Goal: Task Accomplishment & Management: Manage account settings

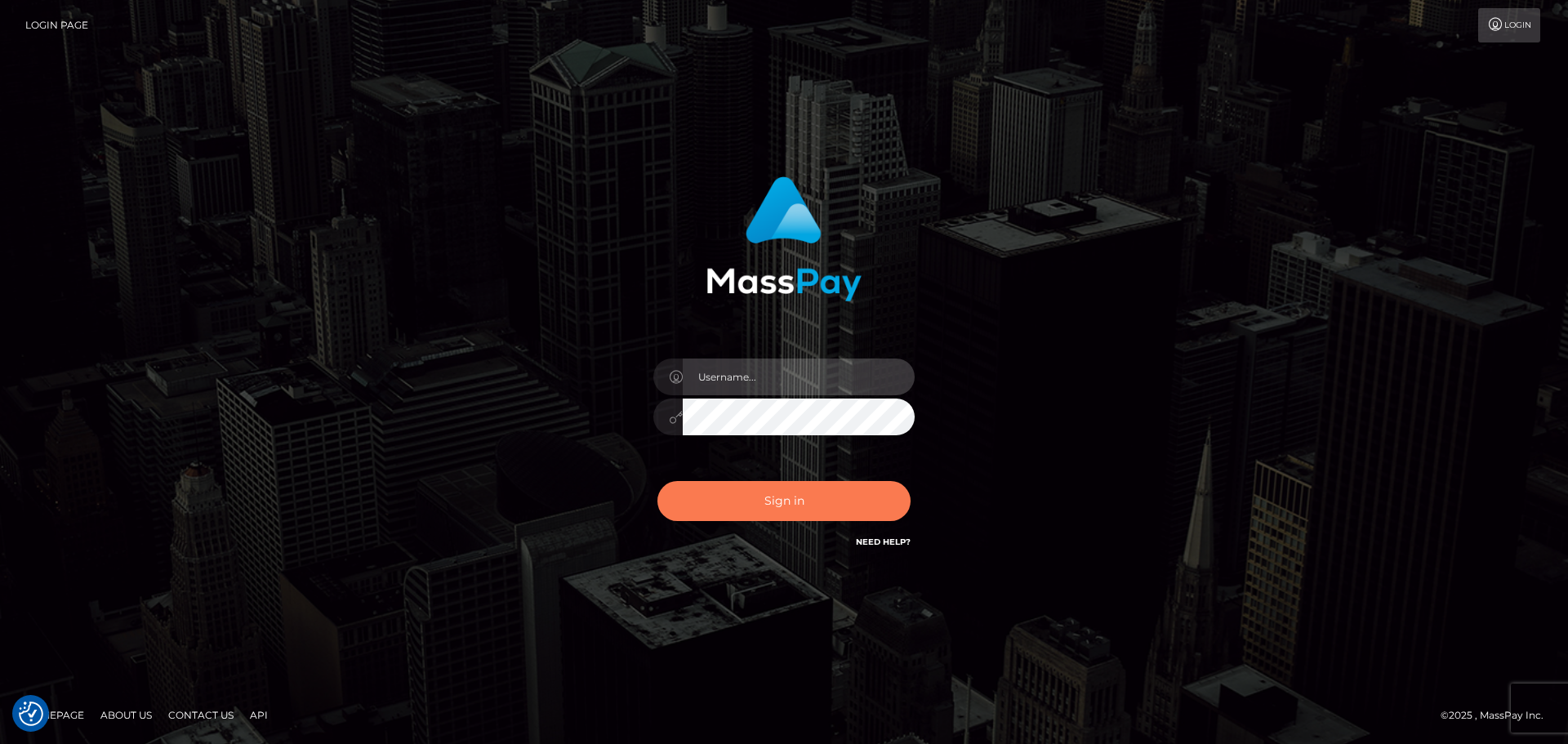
type input "[DOMAIN_NAME]"
click at [799, 510] on button "Sign in" at bounding box center [784, 501] width 253 height 40
type input "constantin.mp"
click at [777, 515] on button "Sign in" at bounding box center [784, 501] width 253 height 40
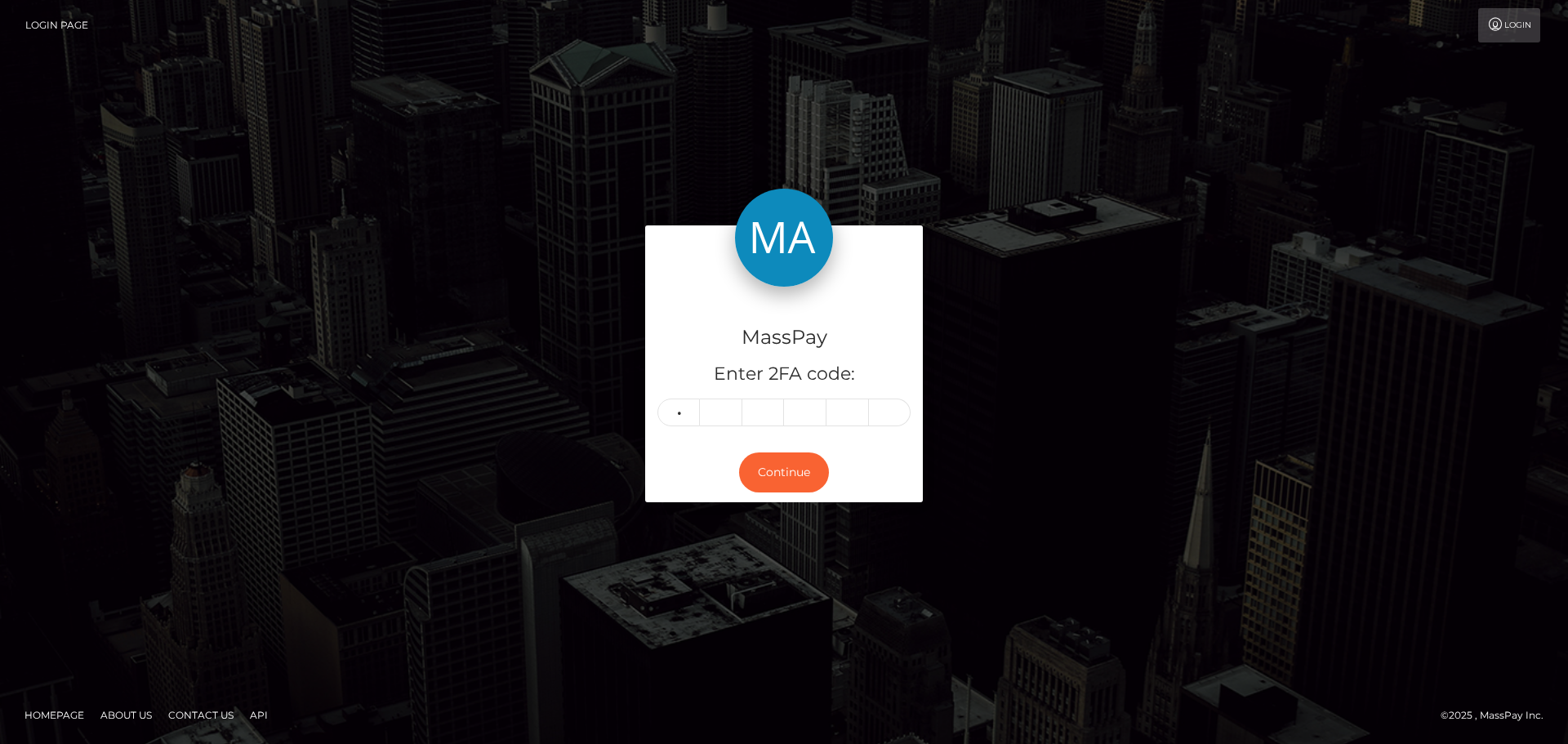
type input "7"
type input "6"
type input "4"
type input "6"
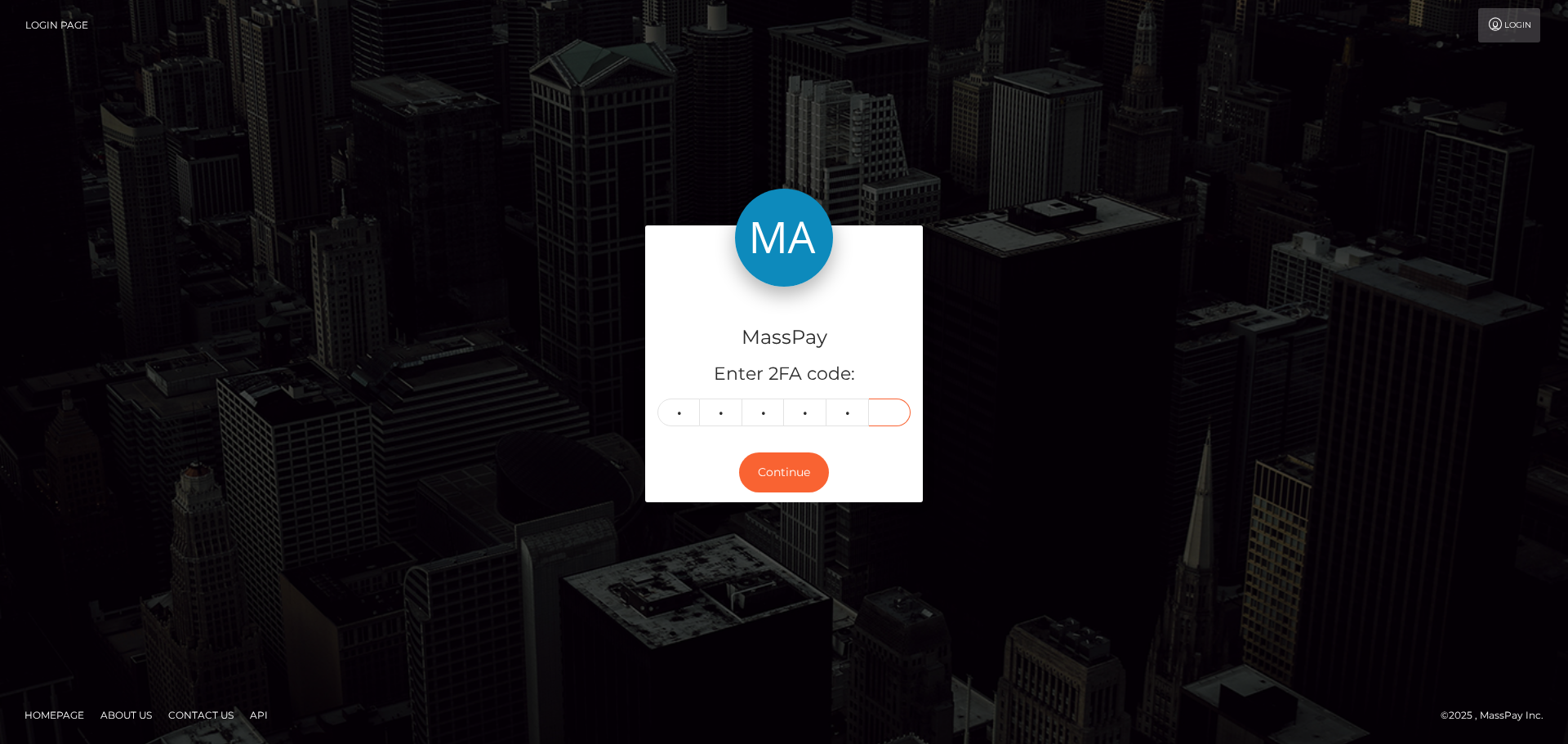
type input "7"
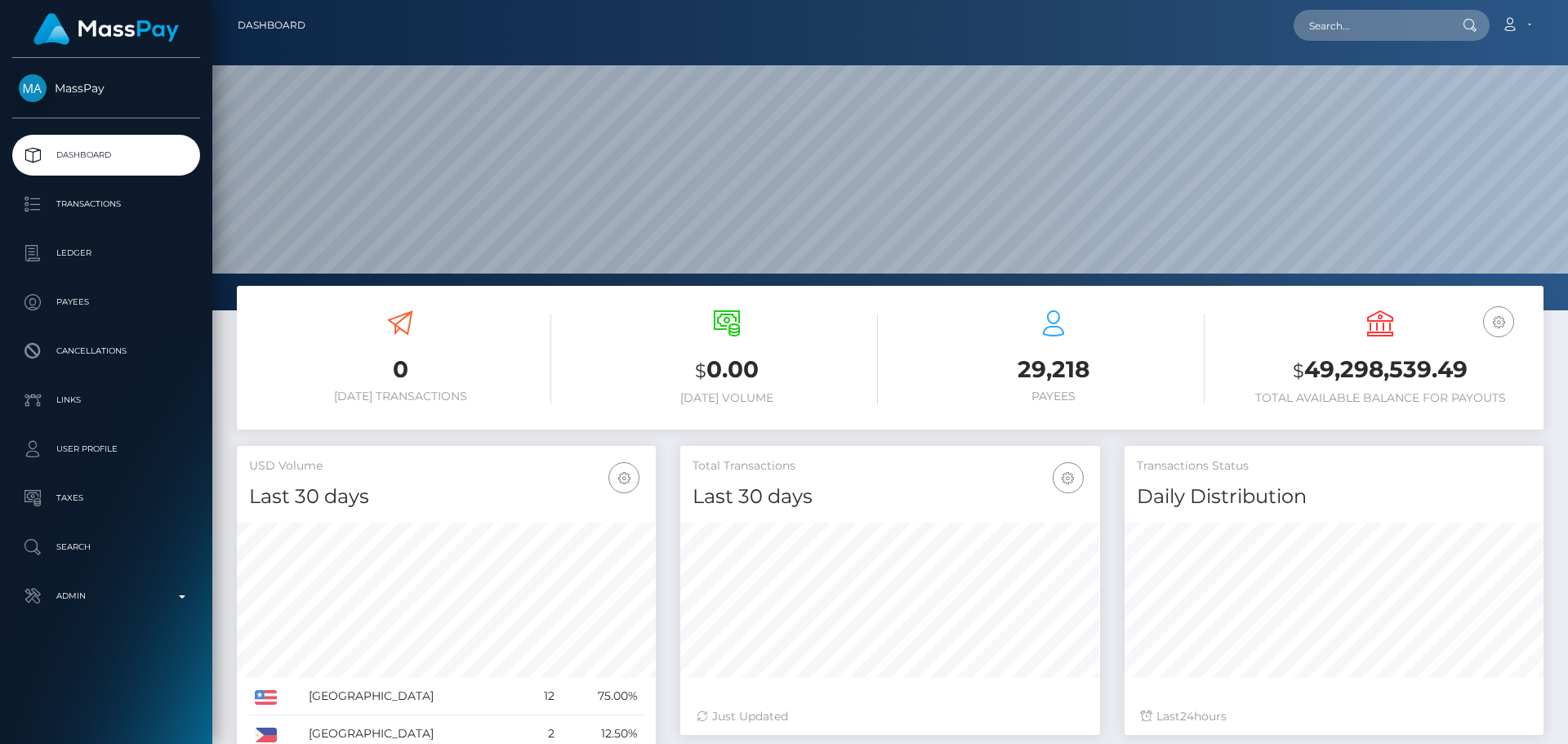
scroll to position [290, 420]
click at [1356, 26] on input "text" at bounding box center [1370, 25] width 154 height 31
paste input "yvonnenyanchama@gmail.com"
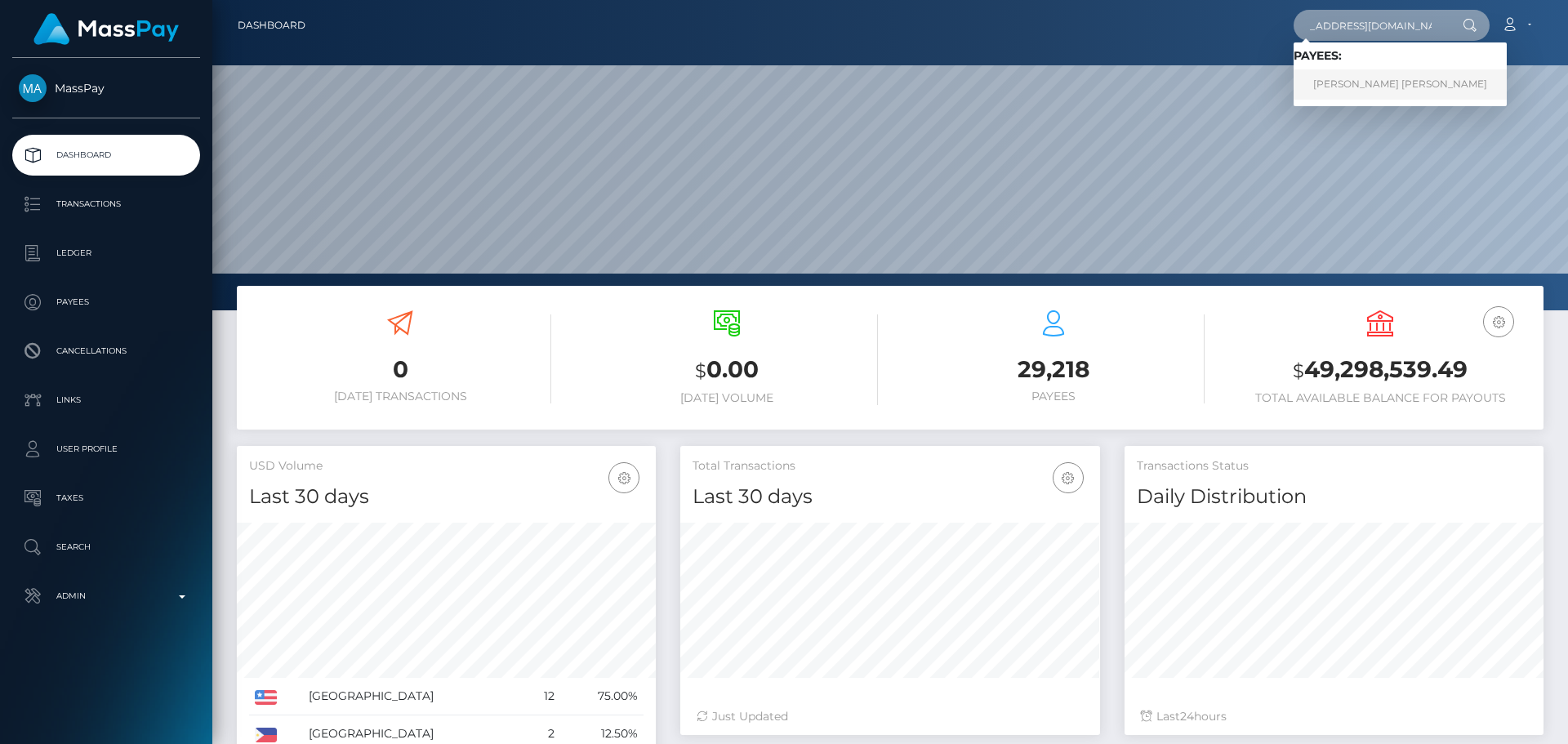
type input "yvonnenyanchama@gmail.com"
click at [1343, 77] on link "IVONNE NYANCHAMA OSORO" at bounding box center [1400, 84] width 214 height 30
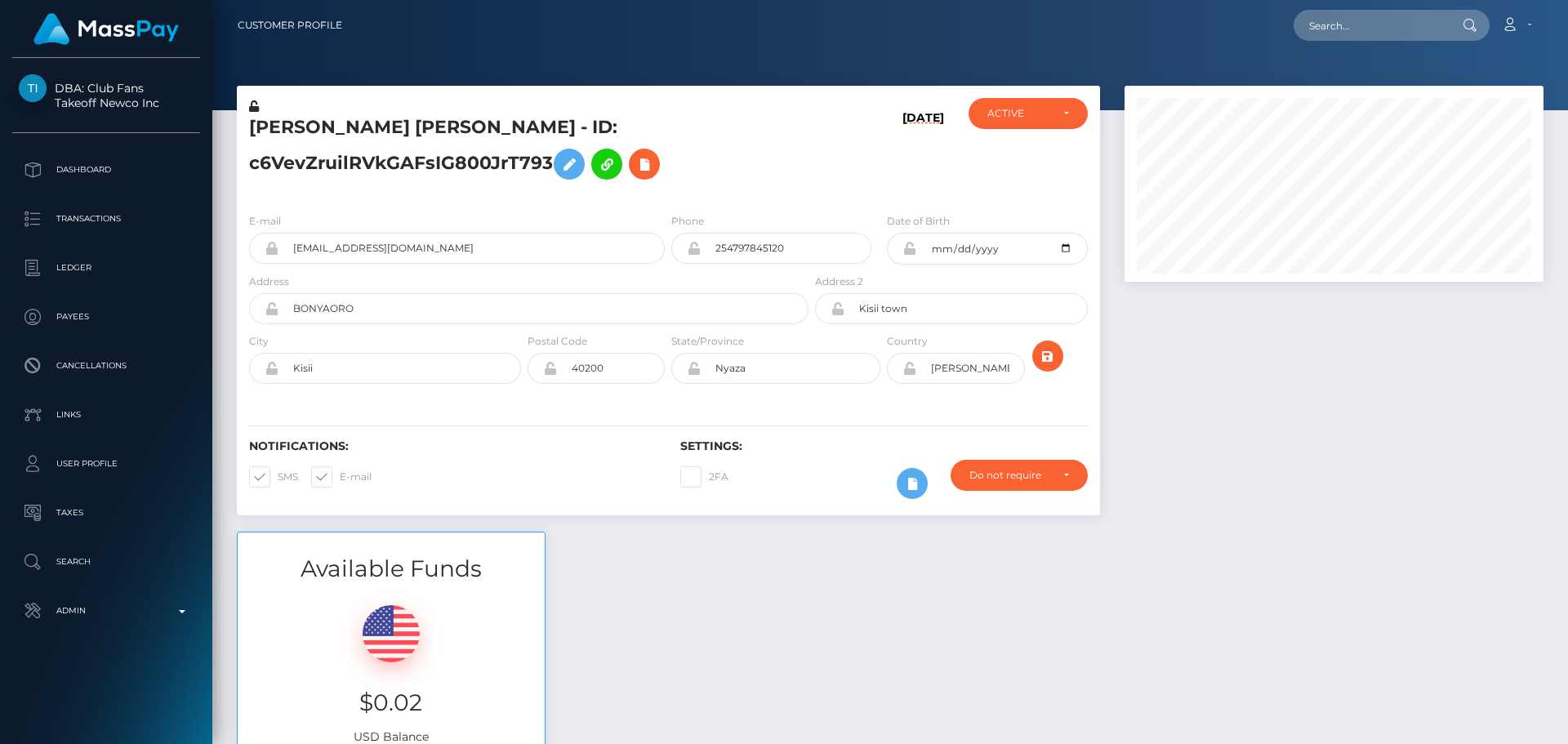
scroll to position [196, 420]
click at [741, 179] on h5 "IVONNE NYANCHAMA OSORO - ID: c6VevZruilRVkGAFsIG800JrT793" at bounding box center [524, 151] width 550 height 73
click at [739, 176] on h5 "IVONNE NYANCHAMA OSORO - ID: c6VevZruilRVkGAFsIG800JrT793" at bounding box center [524, 151] width 550 height 73
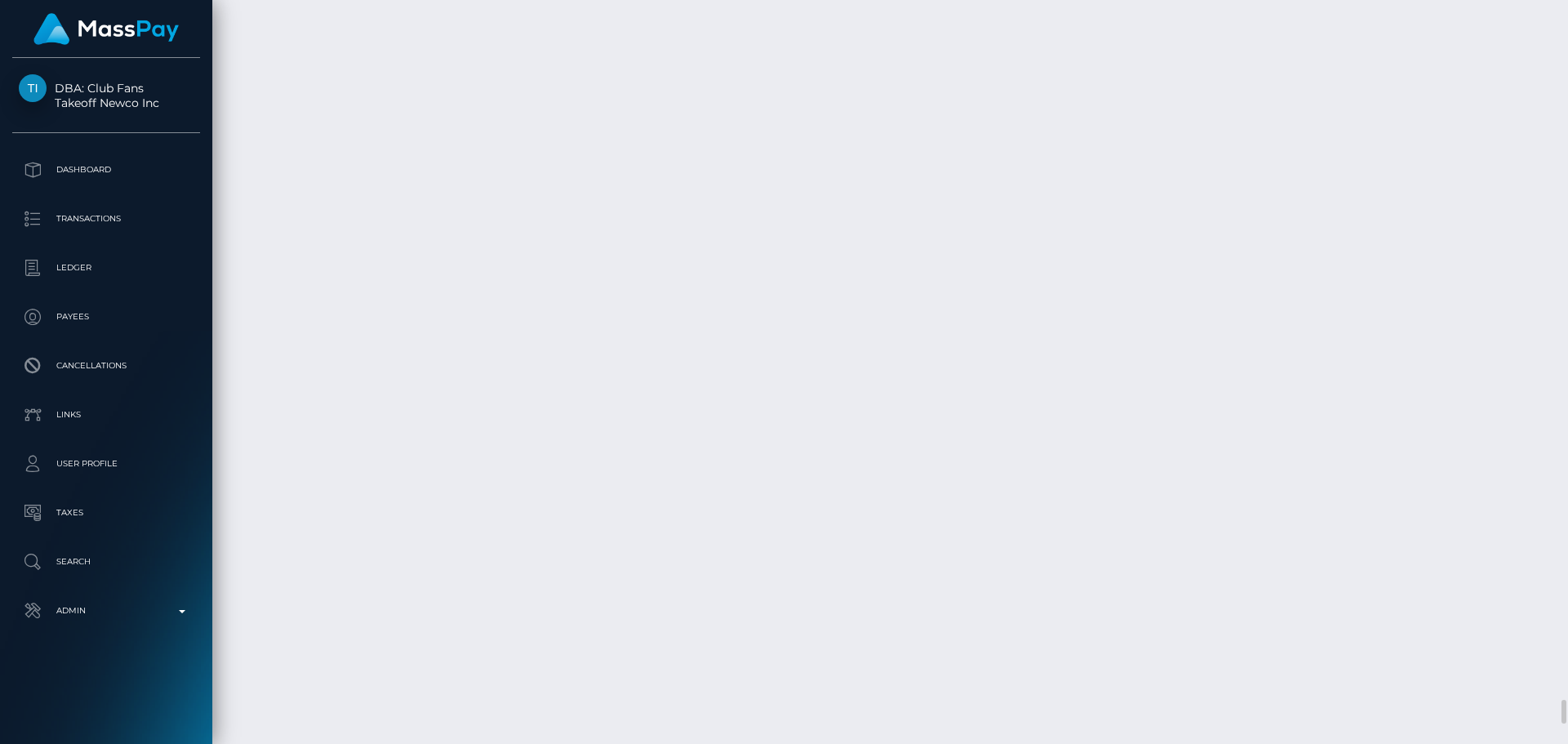
scroll to position [22121, 0]
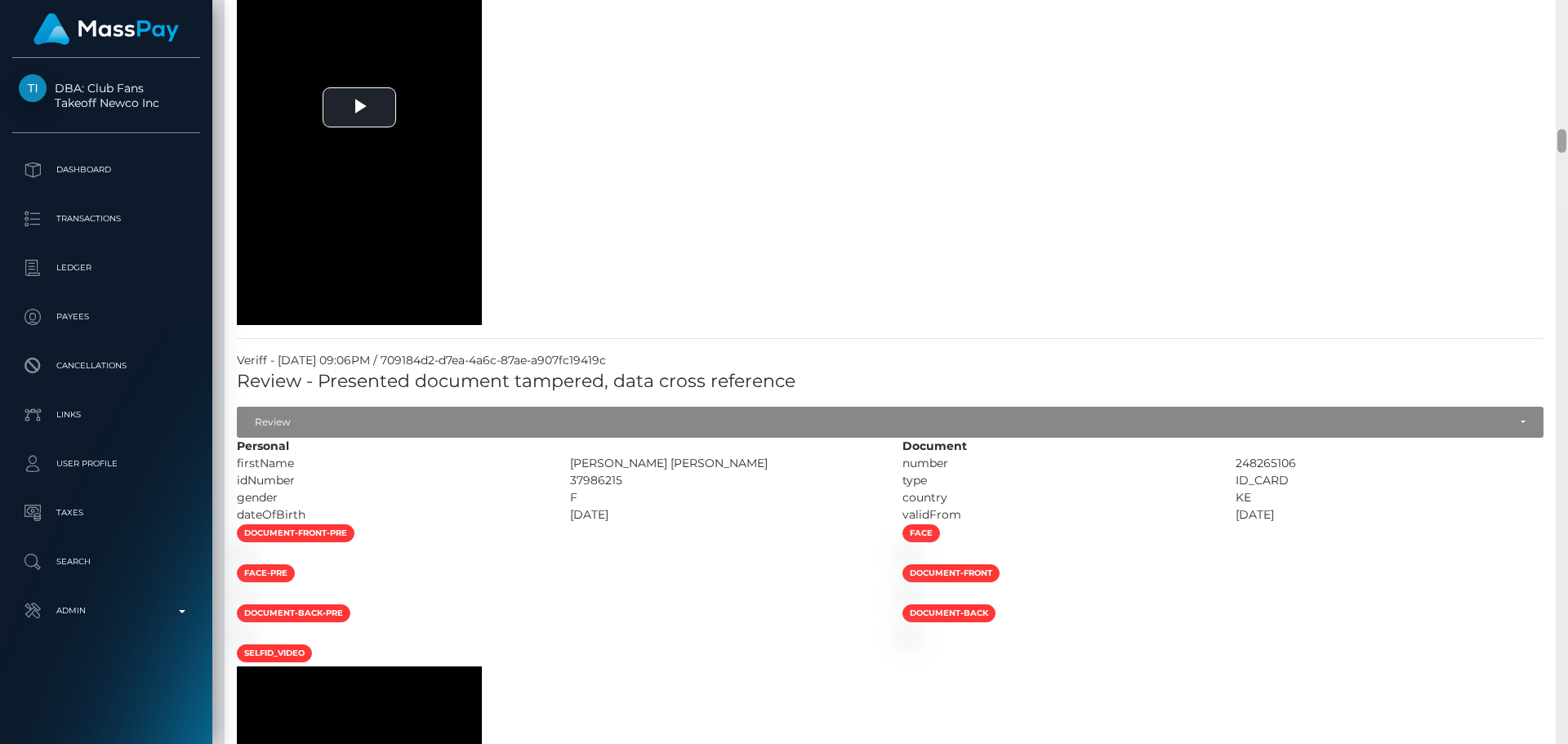
scroll to position [0, 0]
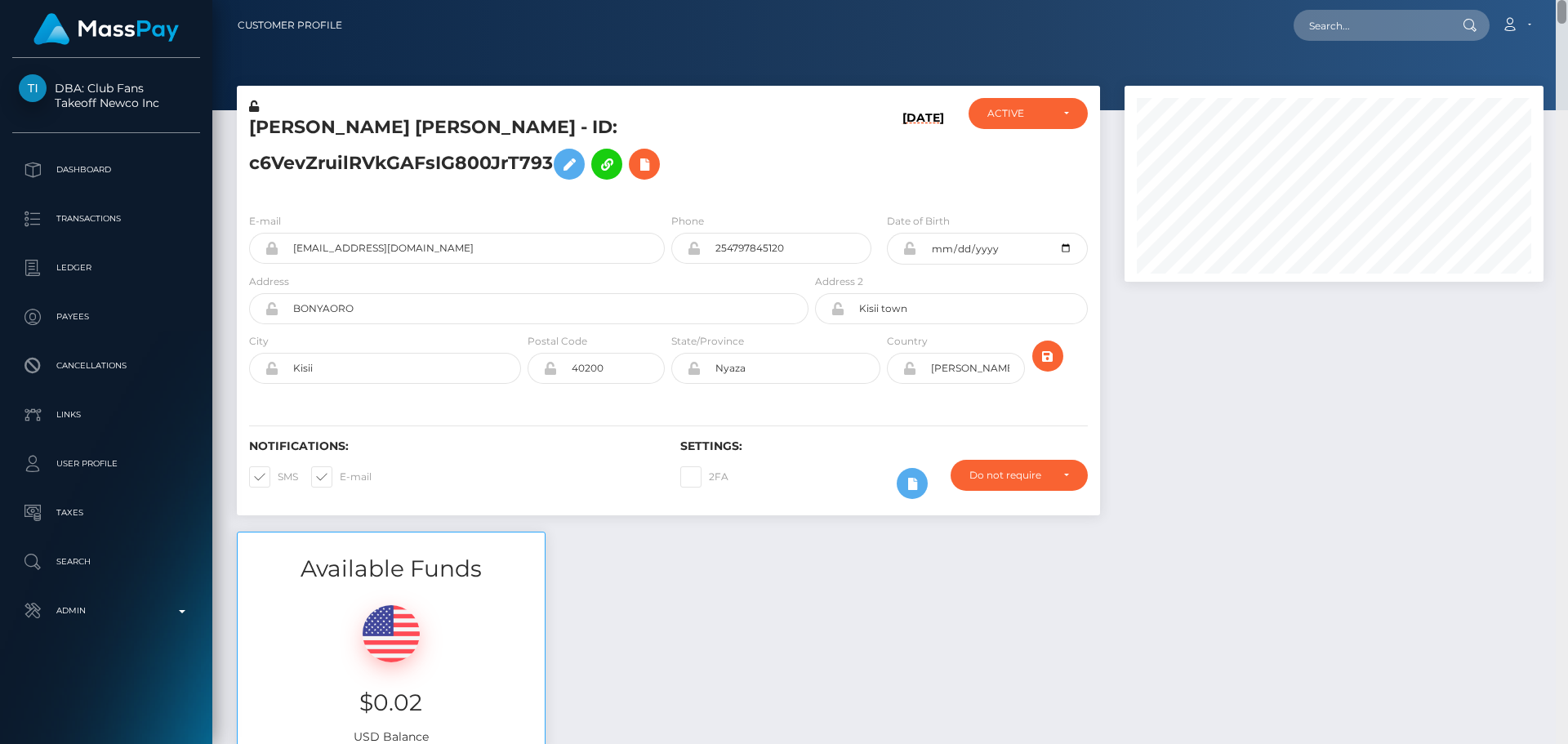
drag, startPoint x: 1558, startPoint y: 652, endPoint x: 1558, endPoint y: -11, distance: 663.0
click at [1558, 0] on html "DBA: Club Fans Takeoff Newco Inc Dashboard Transactions Ledger Payees" at bounding box center [784, 372] width 1568 height 744
click at [1365, 31] on input "text" at bounding box center [1370, 25] width 154 height 31
paste input "344280950970003456"
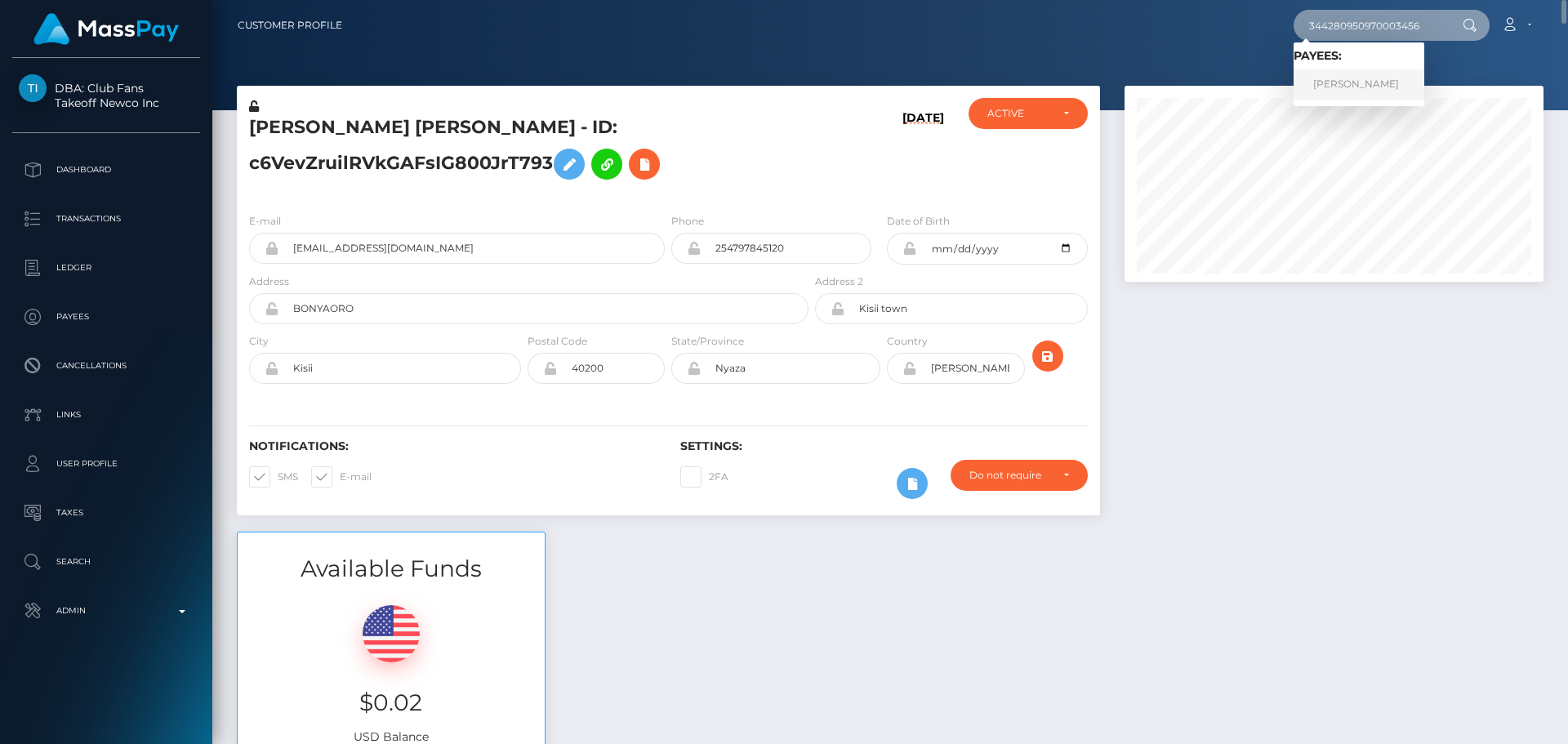
type input "344280950970003456"
click at [1343, 82] on link "Anna Liubomskaia" at bounding box center [1359, 84] width 131 height 30
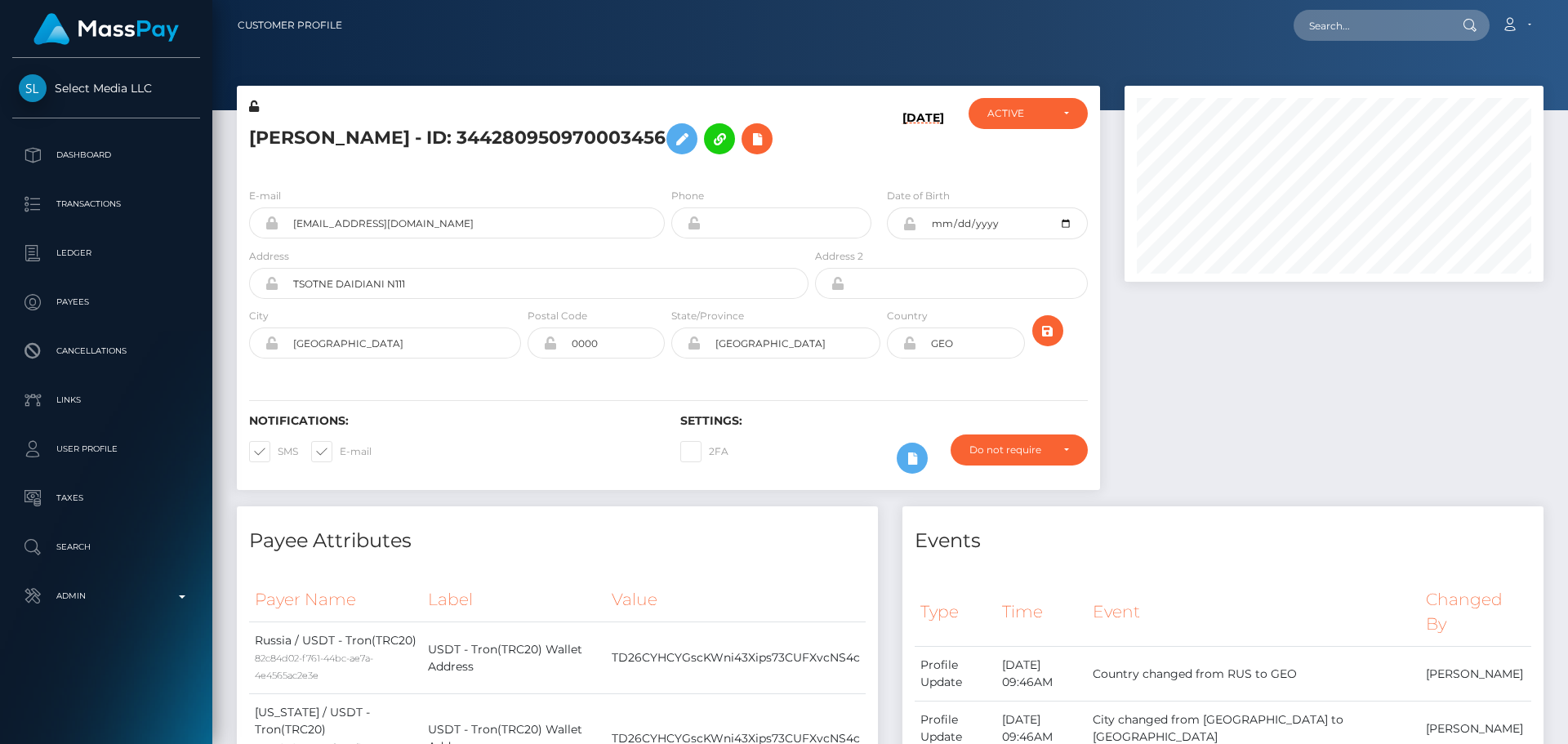
scroll to position [196, 420]
click at [1356, 29] on input "text" at bounding box center [1370, 25] width 154 height 31
paste input "786206608450400256"
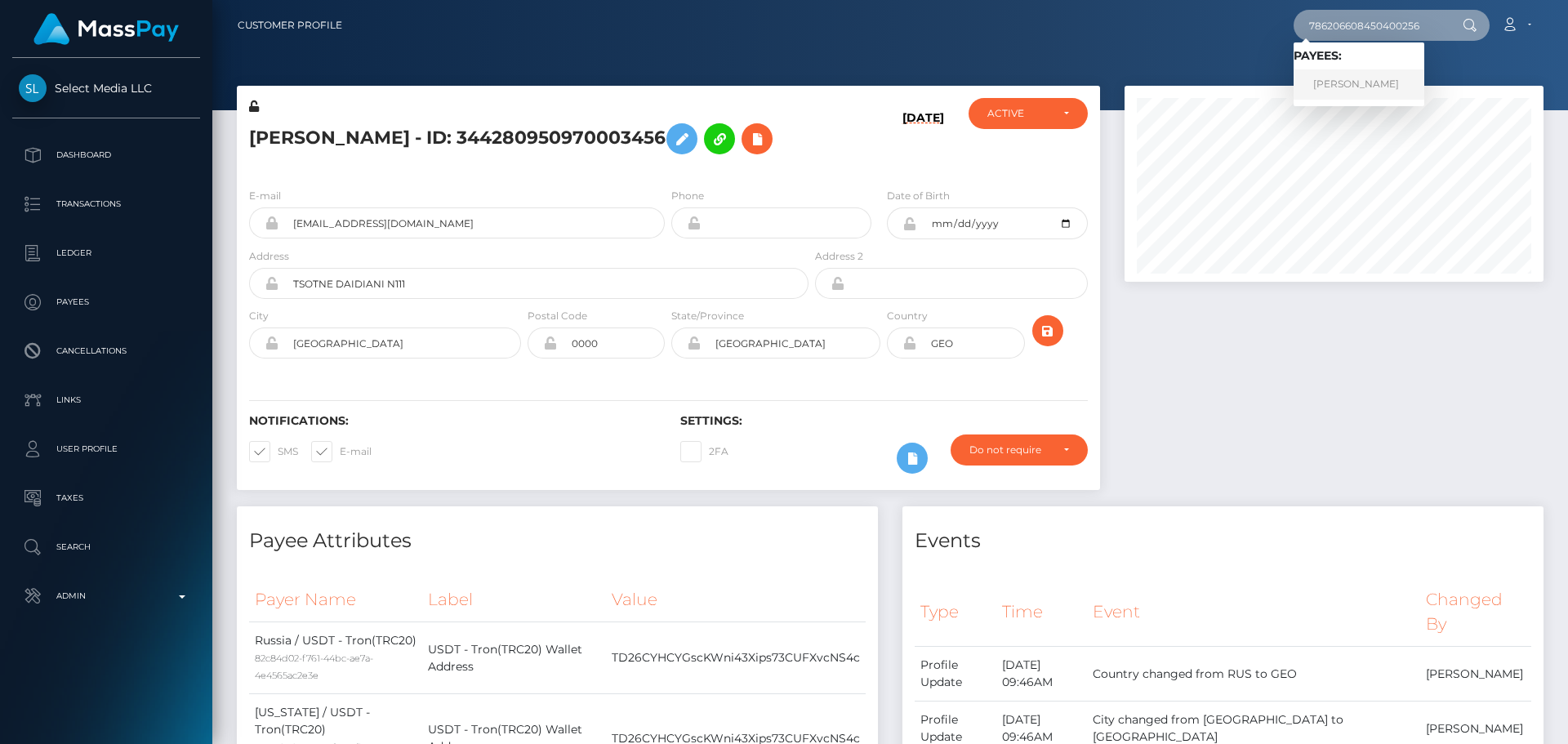
type input "786206608450400256"
click at [852, 162] on div "10/06/25" at bounding box center [884, 136] width 144 height 76
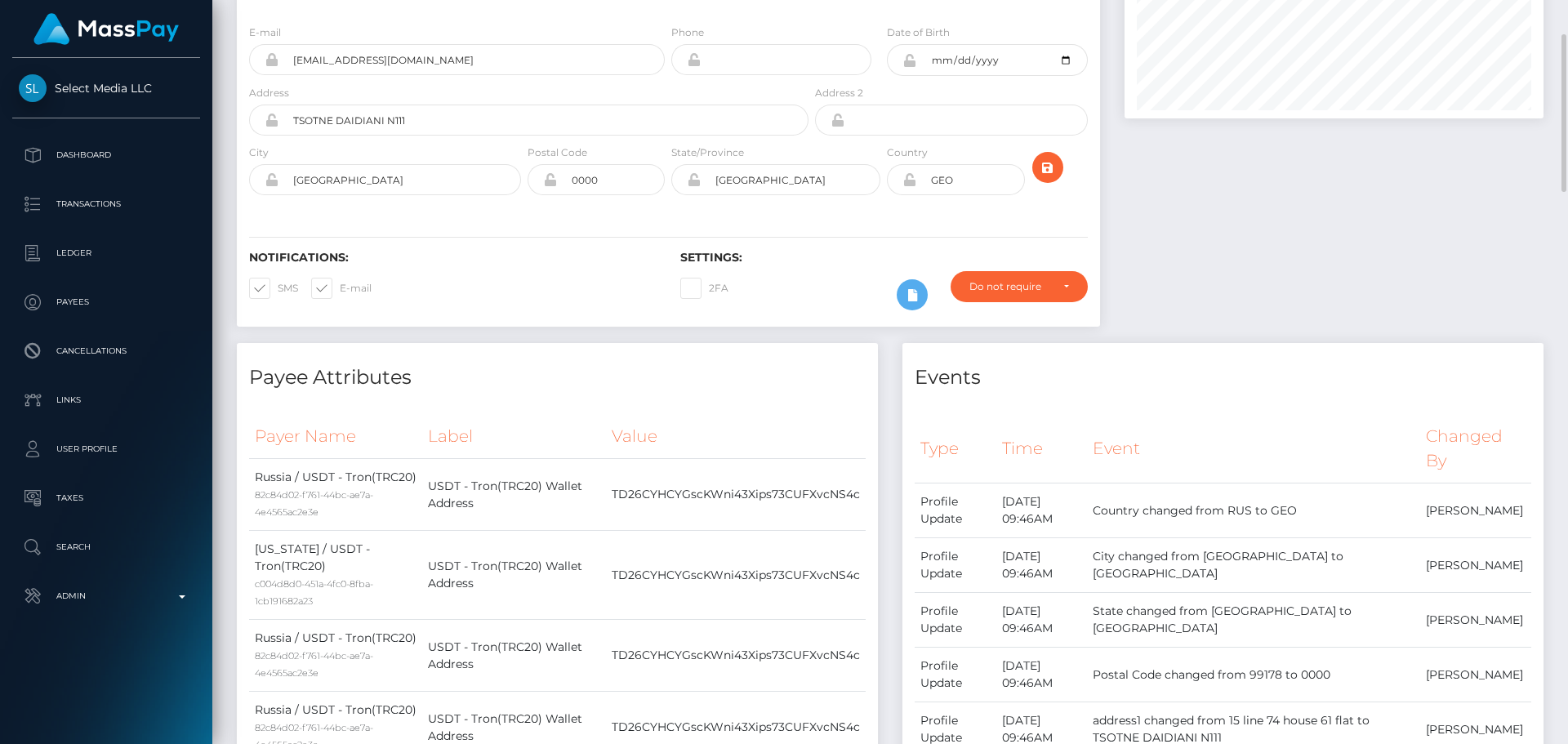
scroll to position [0, 0]
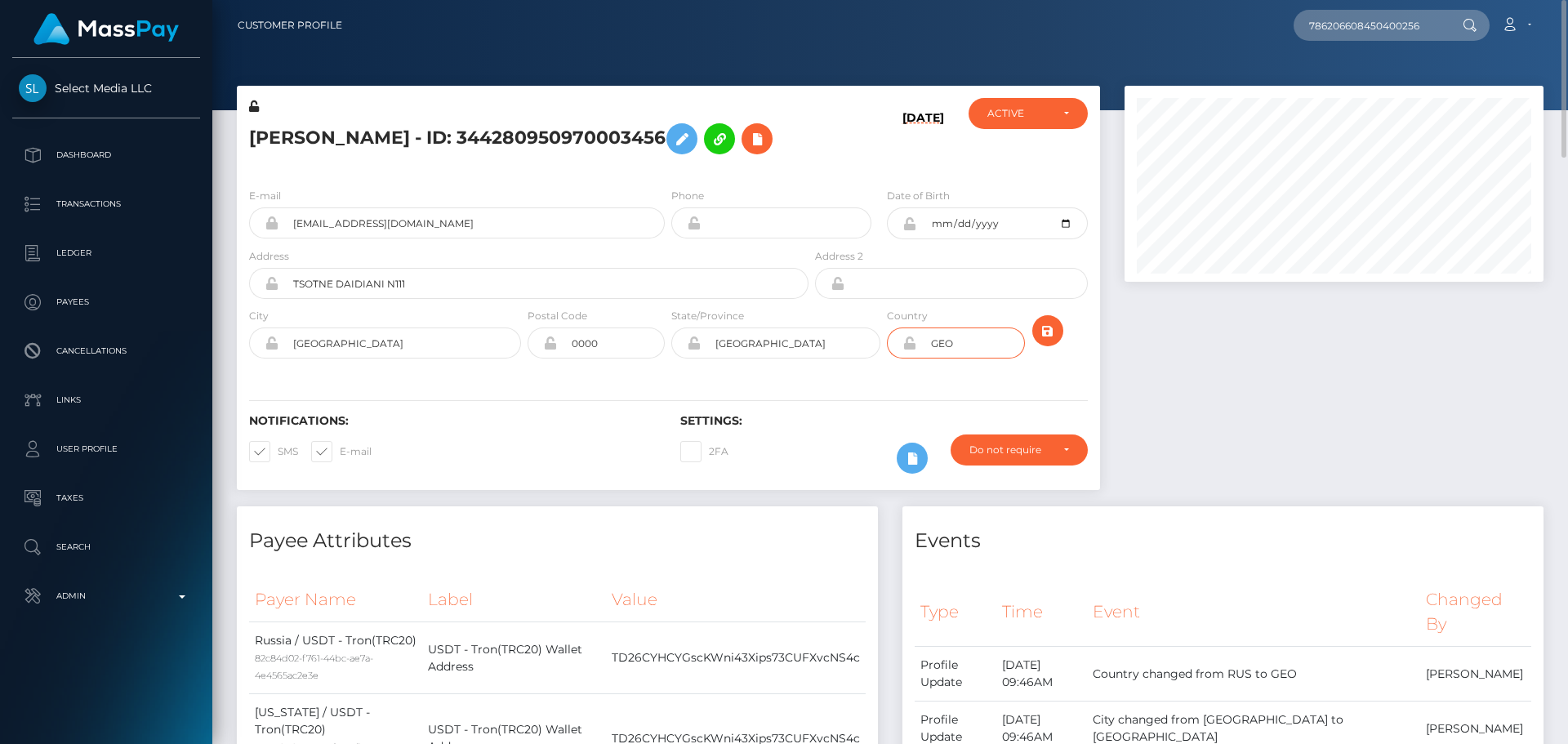
drag, startPoint x: 988, startPoint y: 348, endPoint x: 897, endPoint y: 349, distance: 91.0
click at [896, 349] on div "GEO" at bounding box center [955, 343] width 137 height 31
click at [908, 345] on icon at bounding box center [910, 343] width 14 height 13
drag, startPoint x: 436, startPoint y: 280, endPoint x: 252, endPoint y: 289, distance: 184.2
click at [252, 289] on div "TSOTNE DAIDIANI N111" at bounding box center [528, 283] width 560 height 31
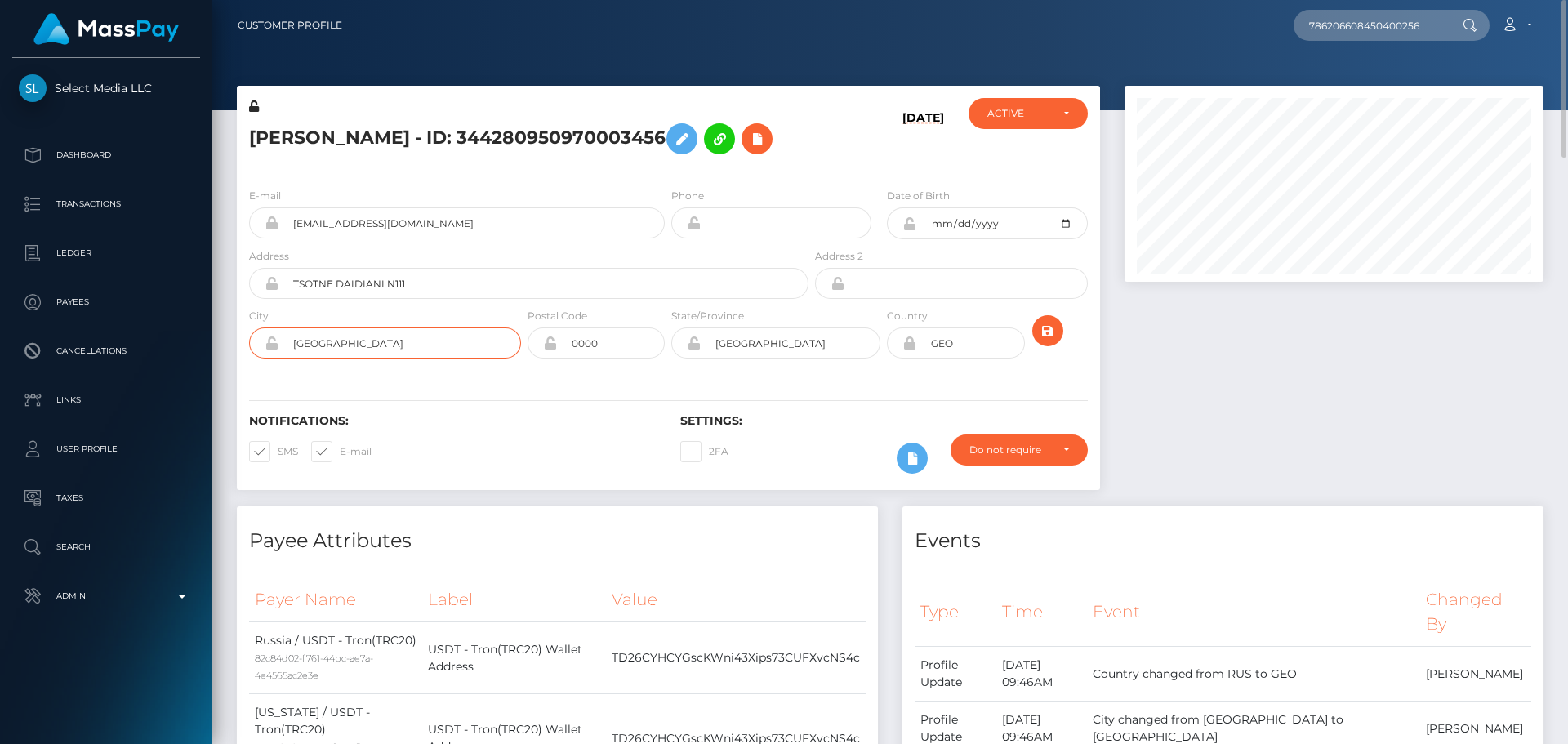
drag, startPoint x: 352, startPoint y: 353, endPoint x: 252, endPoint y: 350, distance: 100.0
click at [252, 350] on div "TBILISI" at bounding box center [384, 343] width 272 height 31
drag, startPoint x: 580, startPoint y: 334, endPoint x: 521, endPoint y: 330, distance: 59.1
click at [522, 330] on div "City TBILISI Postal Code 0000 State/Province TBILISI" at bounding box center [668, 336] width 863 height 60
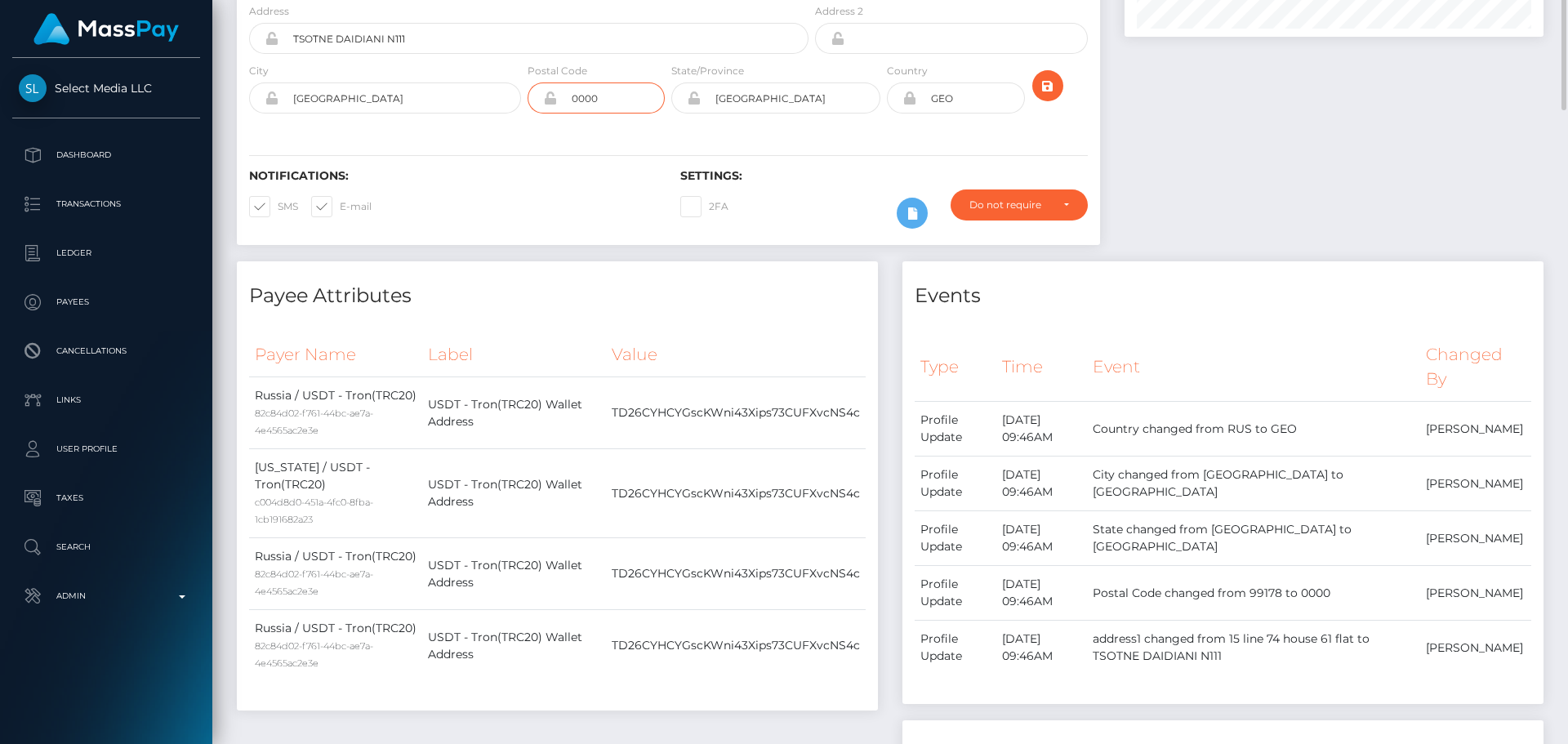
scroll to position [82, 0]
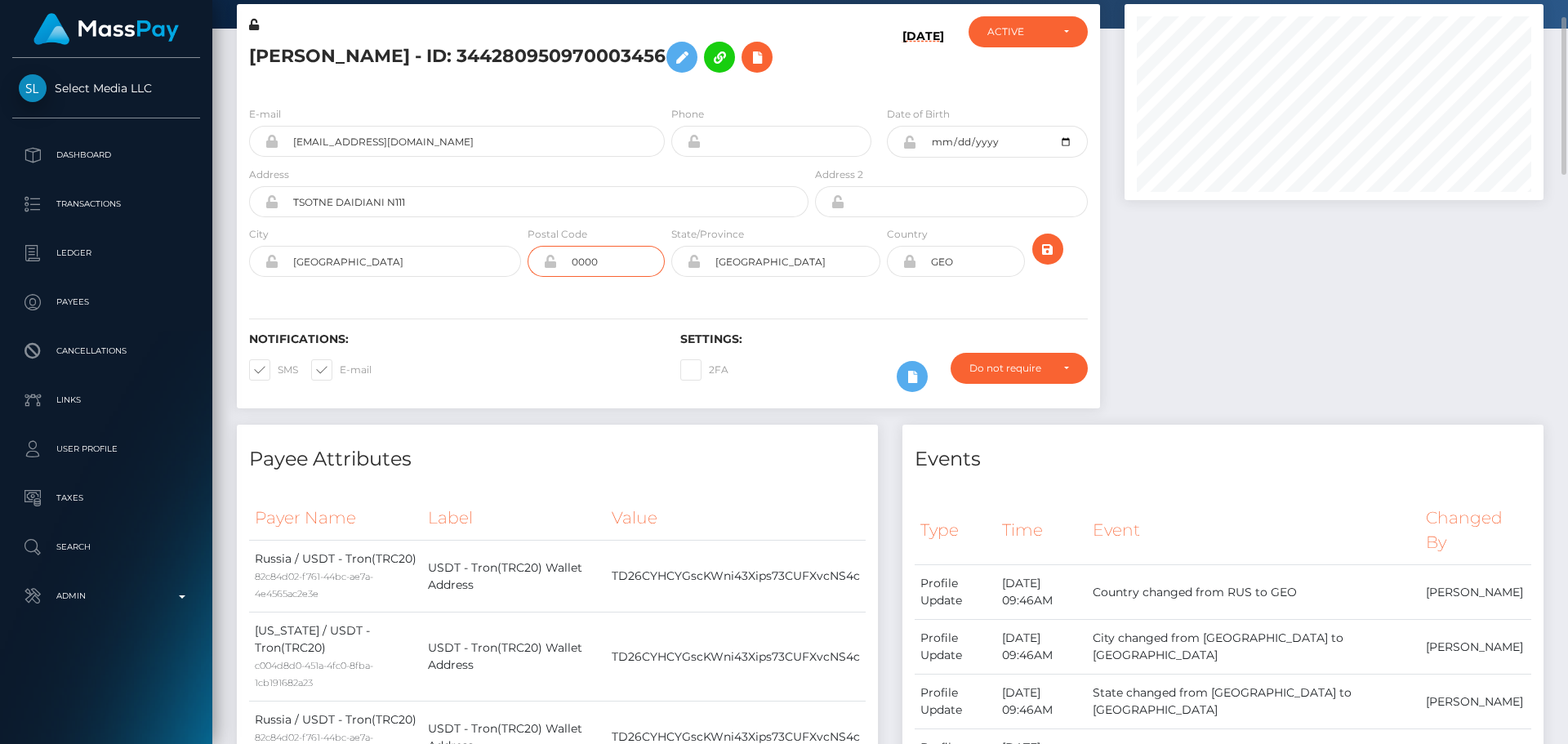
click at [629, 257] on input "0000" at bounding box center [611, 261] width 108 height 31
type input "00000"
click at [539, 293] on div "Notifications: SMS E-mail Settings: 2FA" at bounding box center [668, 350] width 863 height 115
click at [1045, 253] on icon "submit" at bounding box center [1048, 249] width 19 height 20
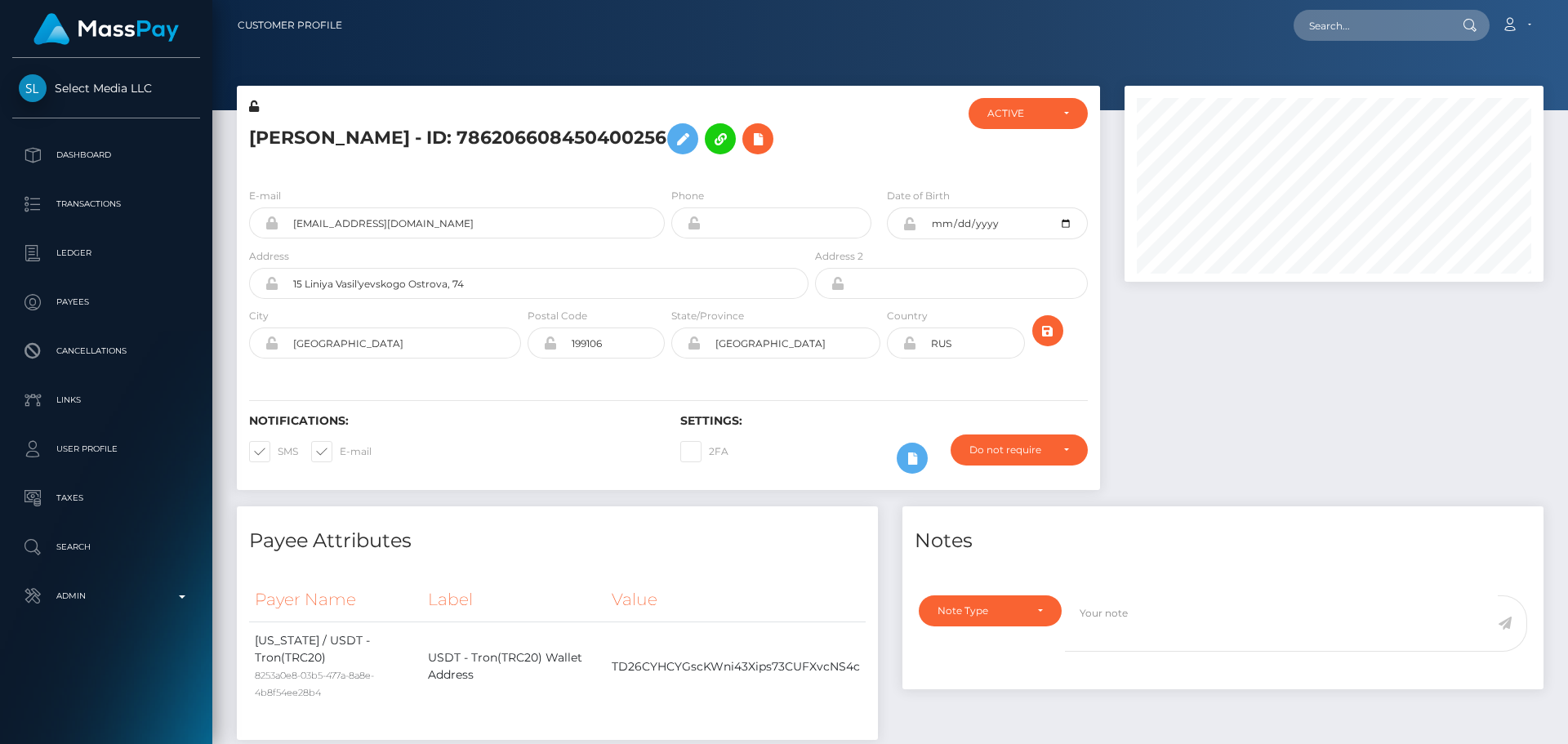
scroll to position [196, 420]
click at [882, 155] on div at bounding box center [884, 136] width 144 height 76
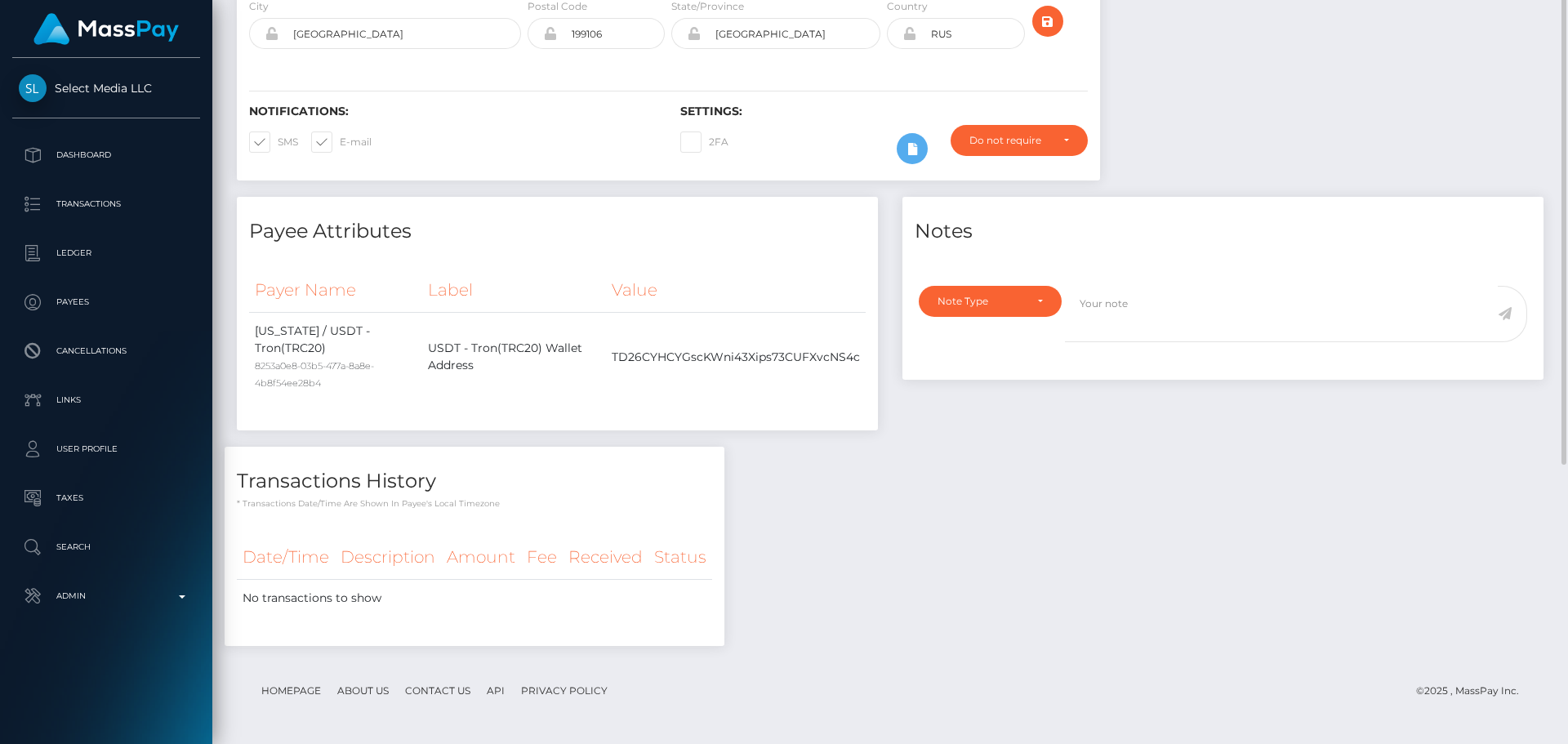
scroll to position [0, 0]
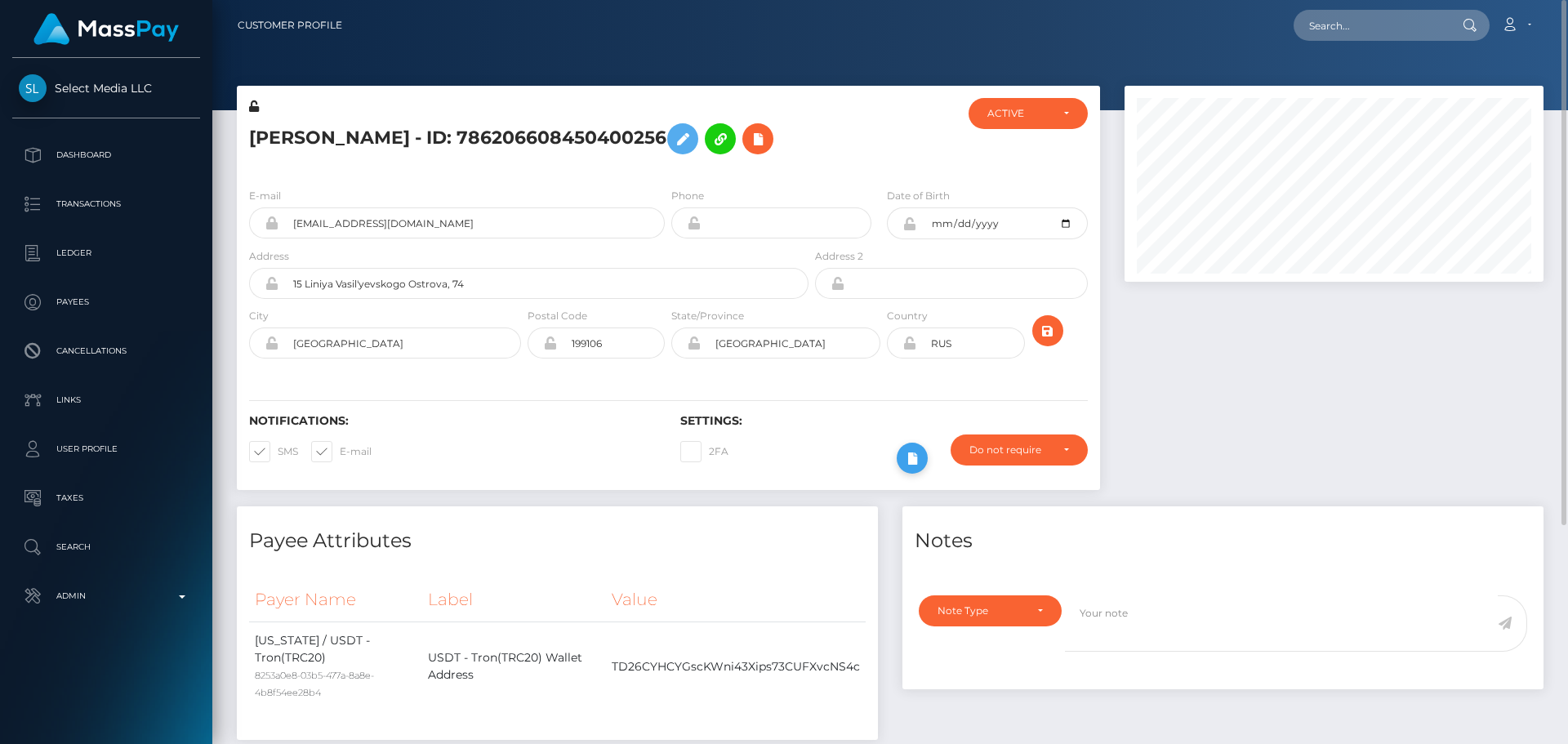
click at [904, 448] on icon at bounding box center [912, 458] width 19 height 20
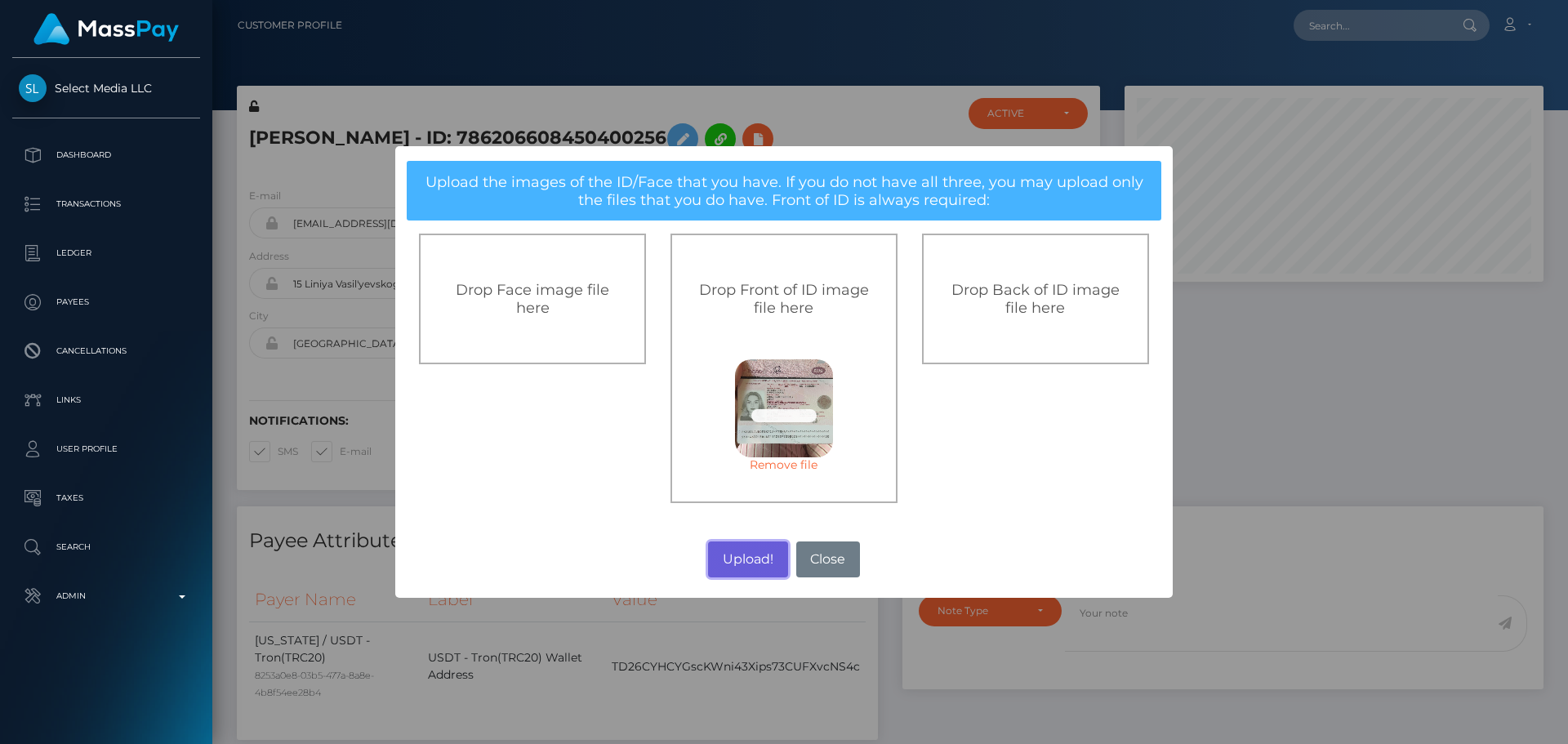
click at [745, 563] on button "Upload!" at bounding box center [748, 559] width 79 height 36
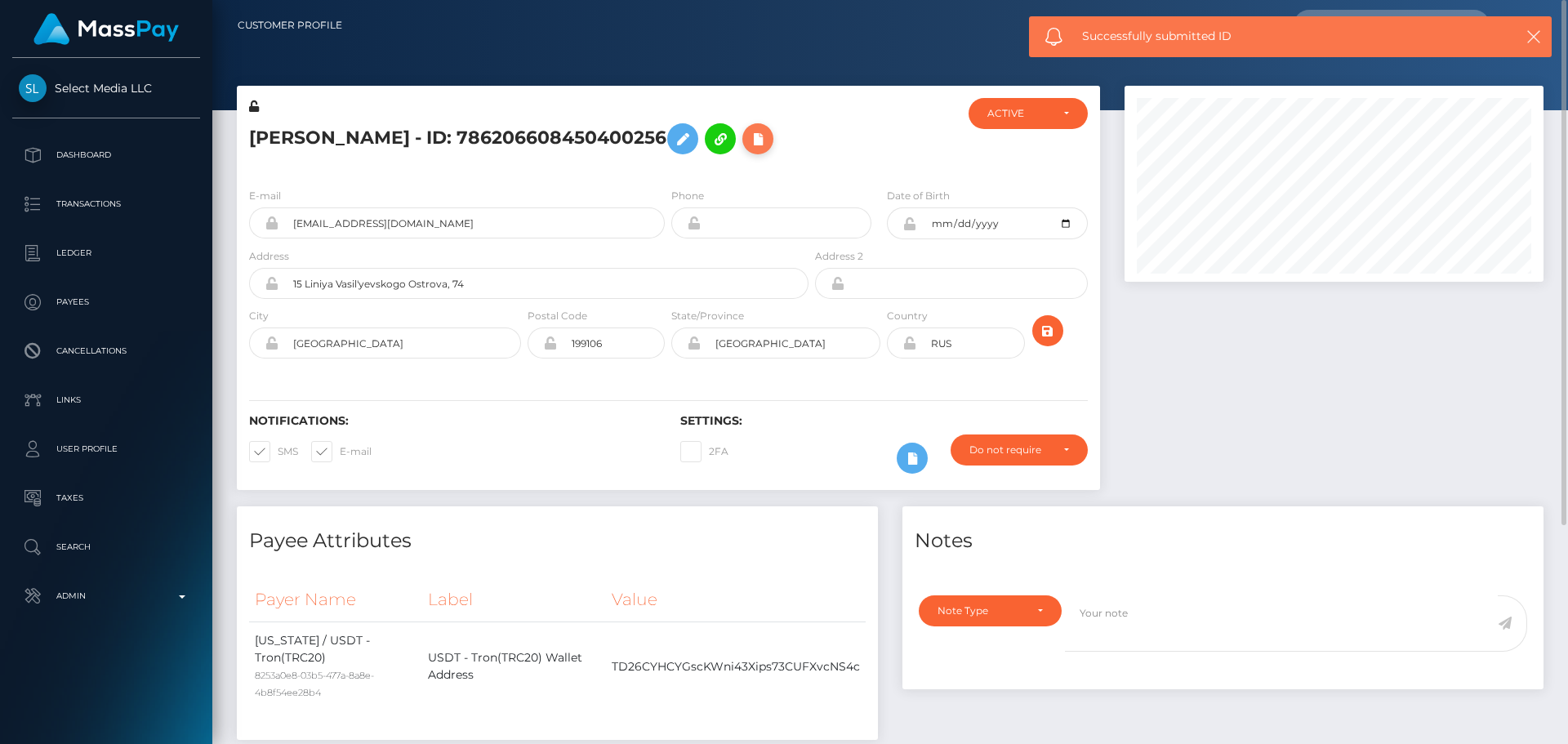
click at [768, 141] on icon at bounding box center [758, 139] width 19 height 20
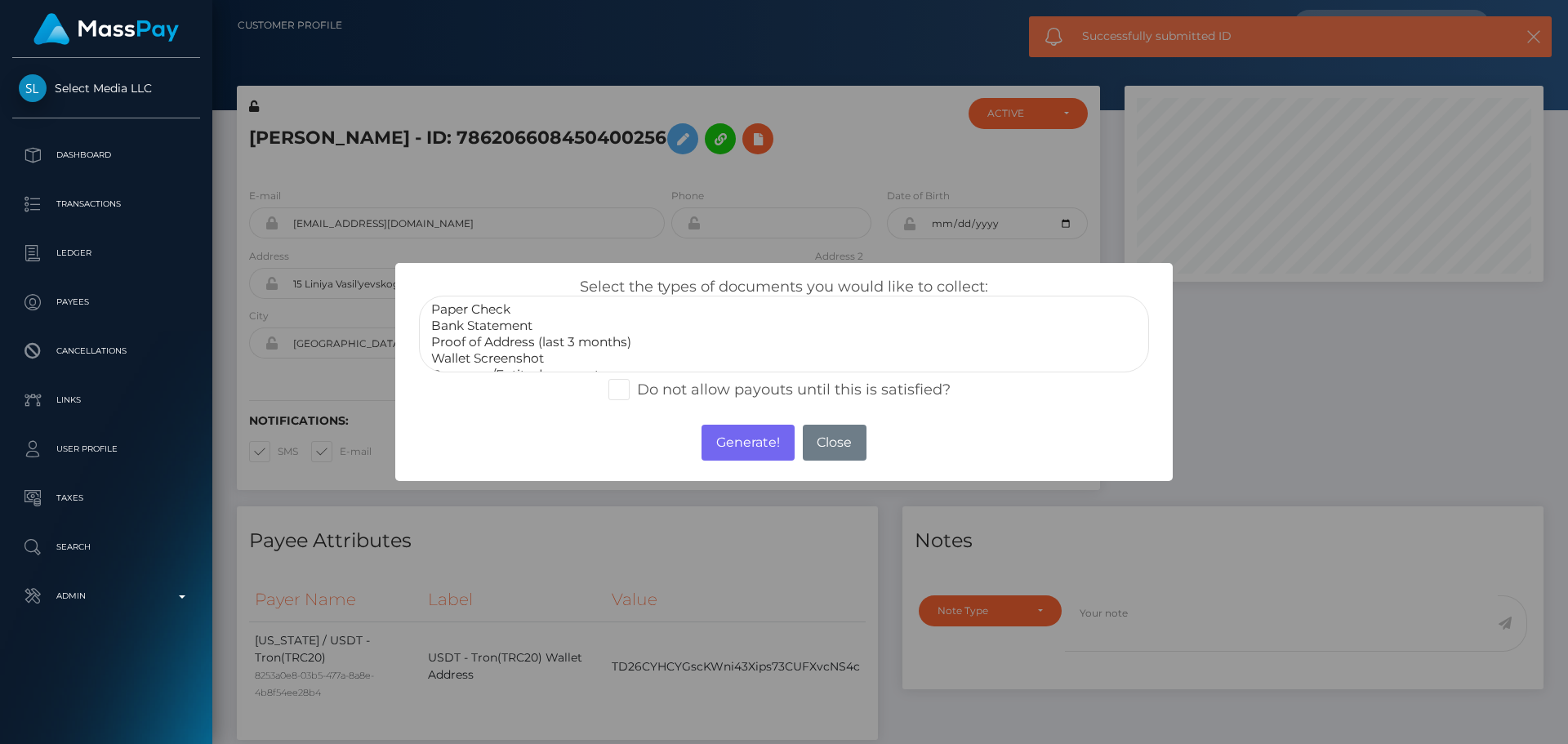
select select "Proof of Address (last 3 months)"
click at [492, 348] on option "Proof of Address (last 3 months)" at bounding box center [784, 342] width 709 height 17
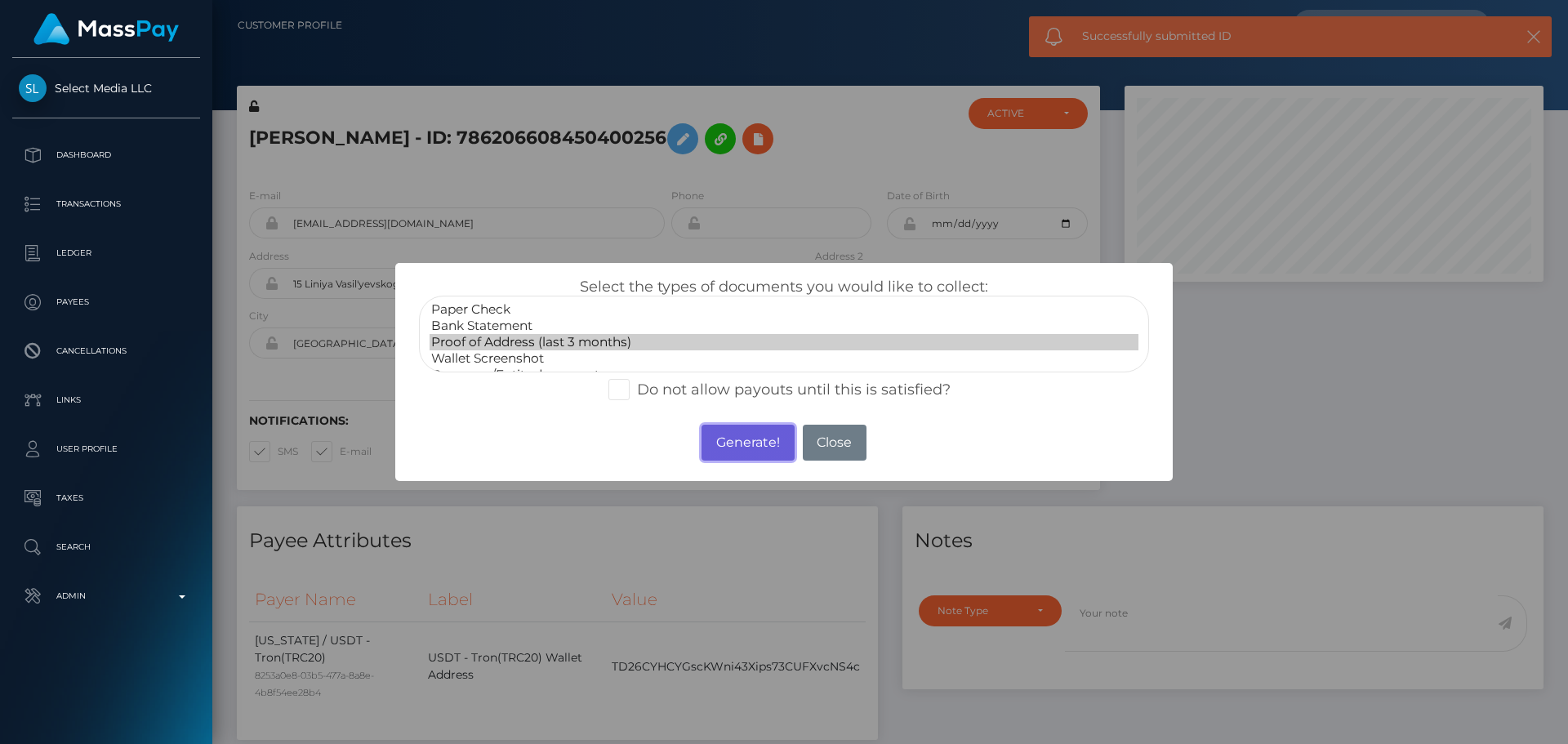
click at [733, 433] on button "Generate!" at bounding box center [747, 442] width 92 height 36
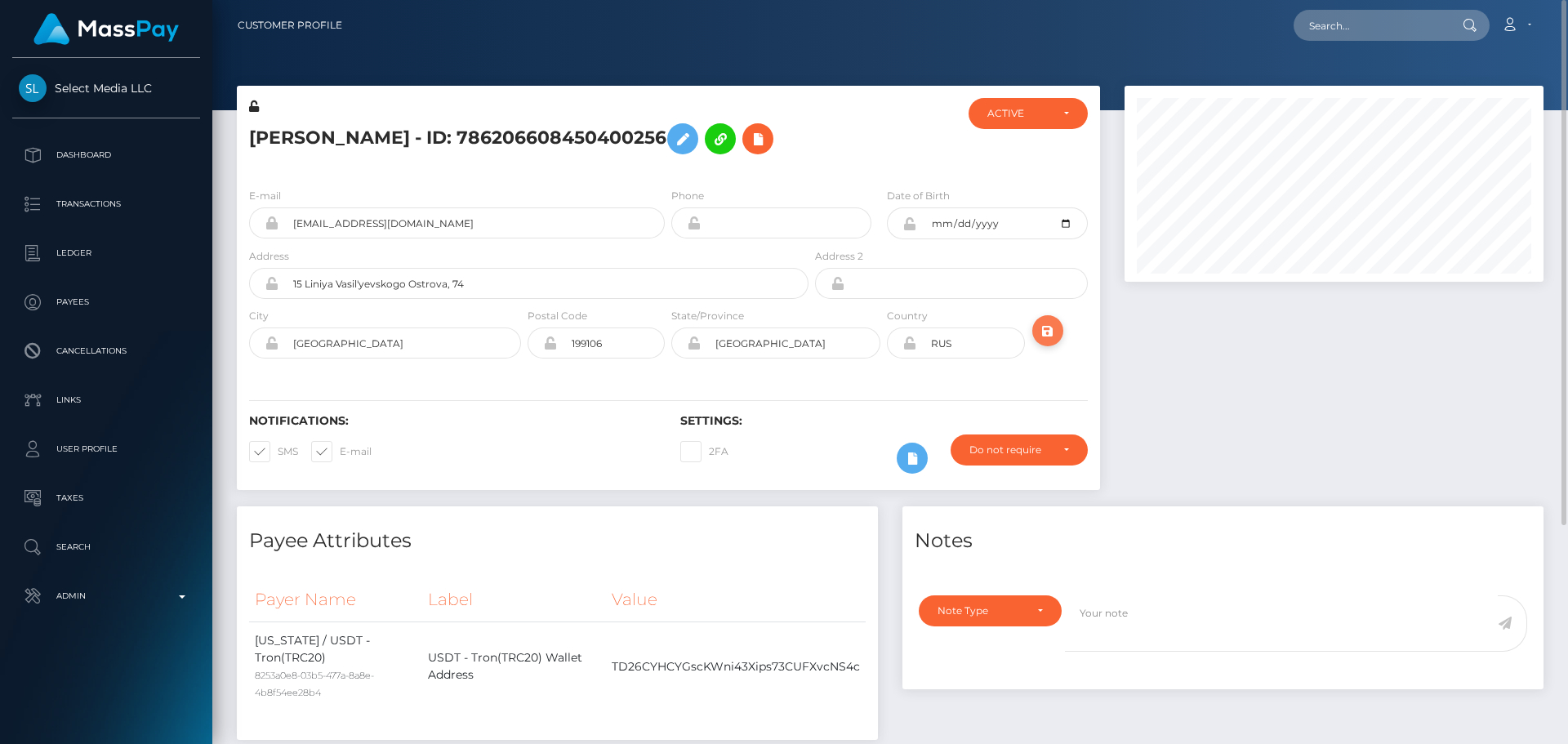
click at [1053, 335] on icon "submit" at bounding box center [1048, 330] width 19 height 20
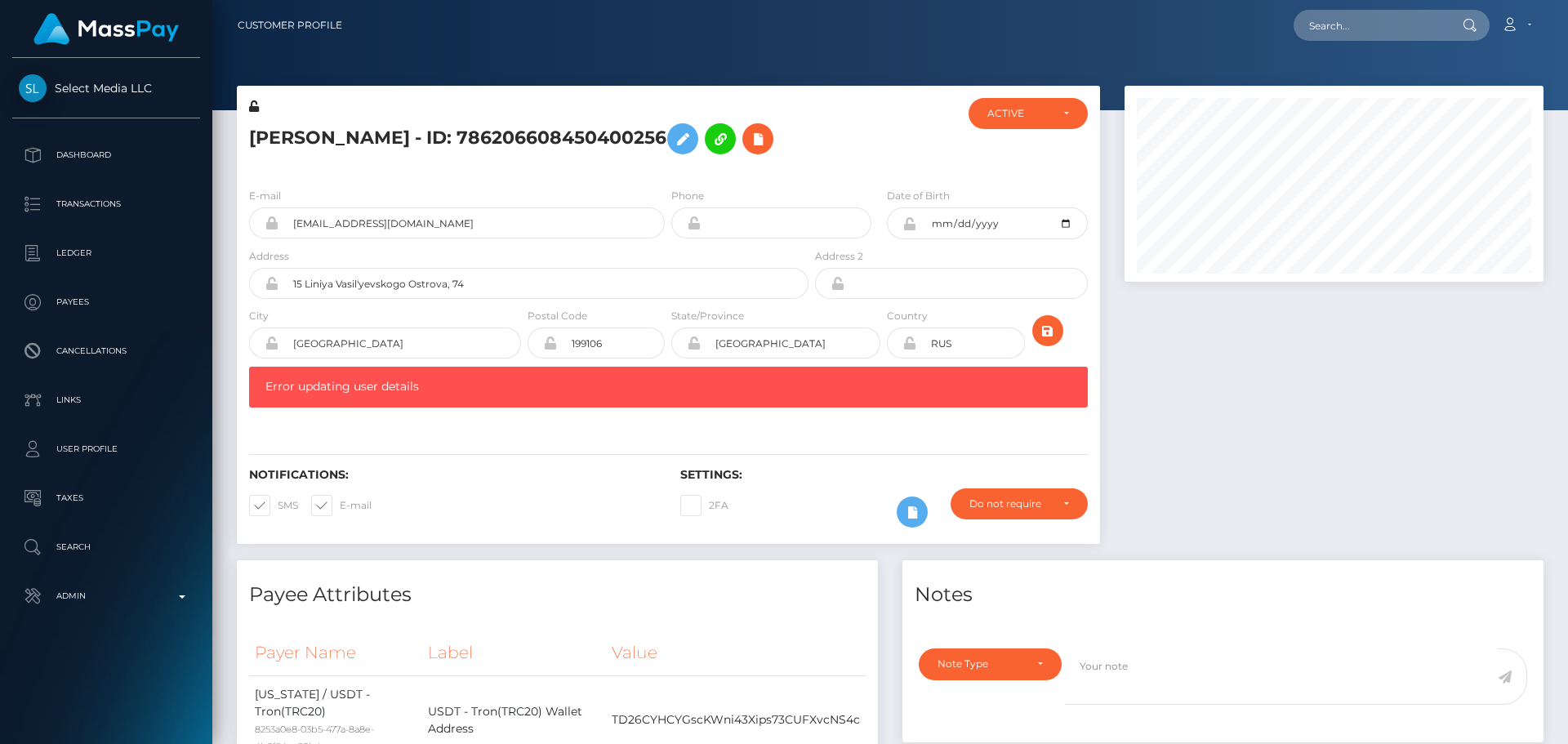
scroll to position [196, 420]
click at [878, 152] on div at bounding box center [884, 136] width 144 height 76
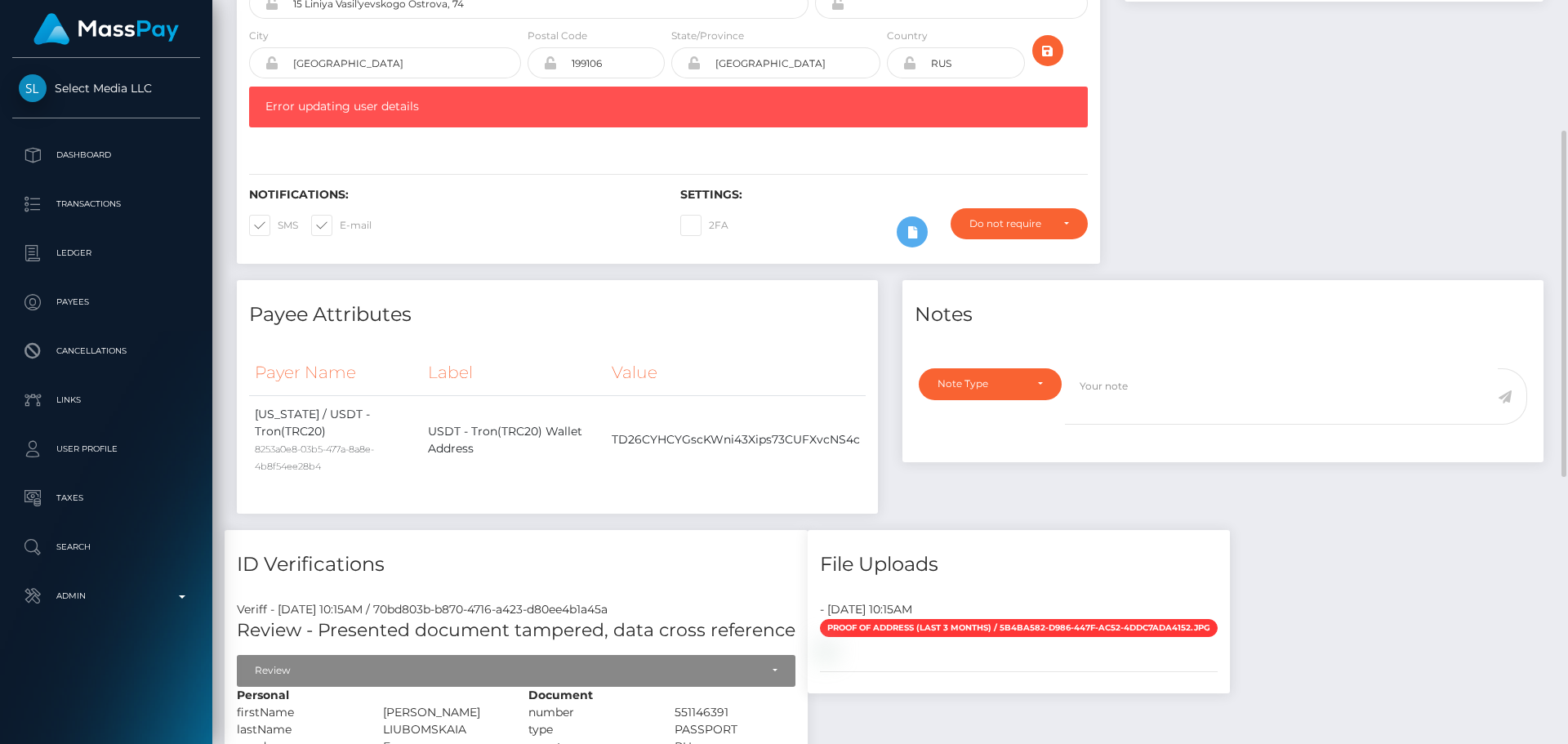
scroll to position [0, 0]
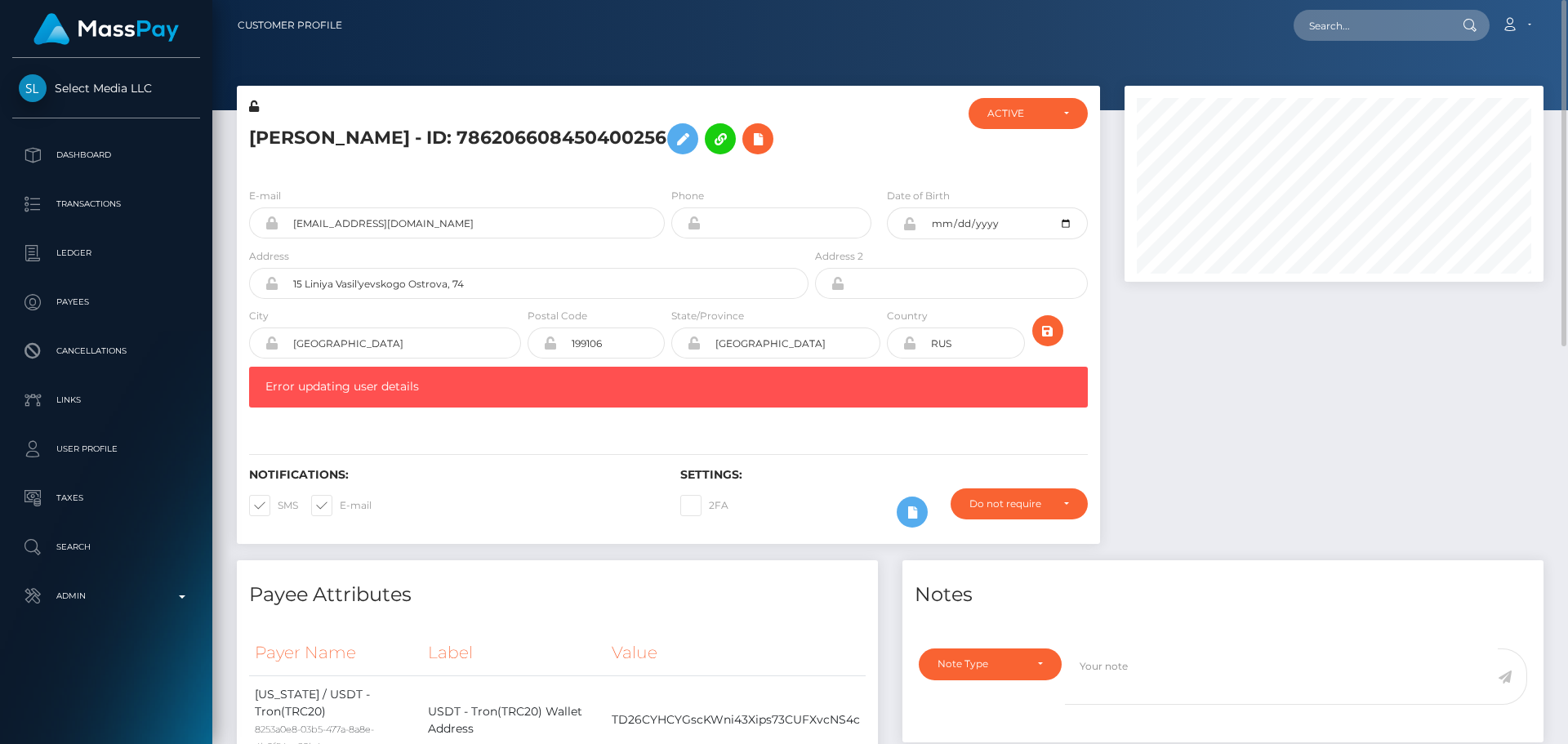
click at [251, 106] on icon at bounding box center [253, 105] width 10 height 11
click at [497, 170] on div "[PERSON_NAME] - ID: 786206608450400256" at bounding box center [524, 136] width 575 height 76
click at [911, 225] on icon at bounding box center [910, 223] width 14 height 13
click at [964, 343] on input "RUS" at bounding box center [970, 343] width 108 height 31
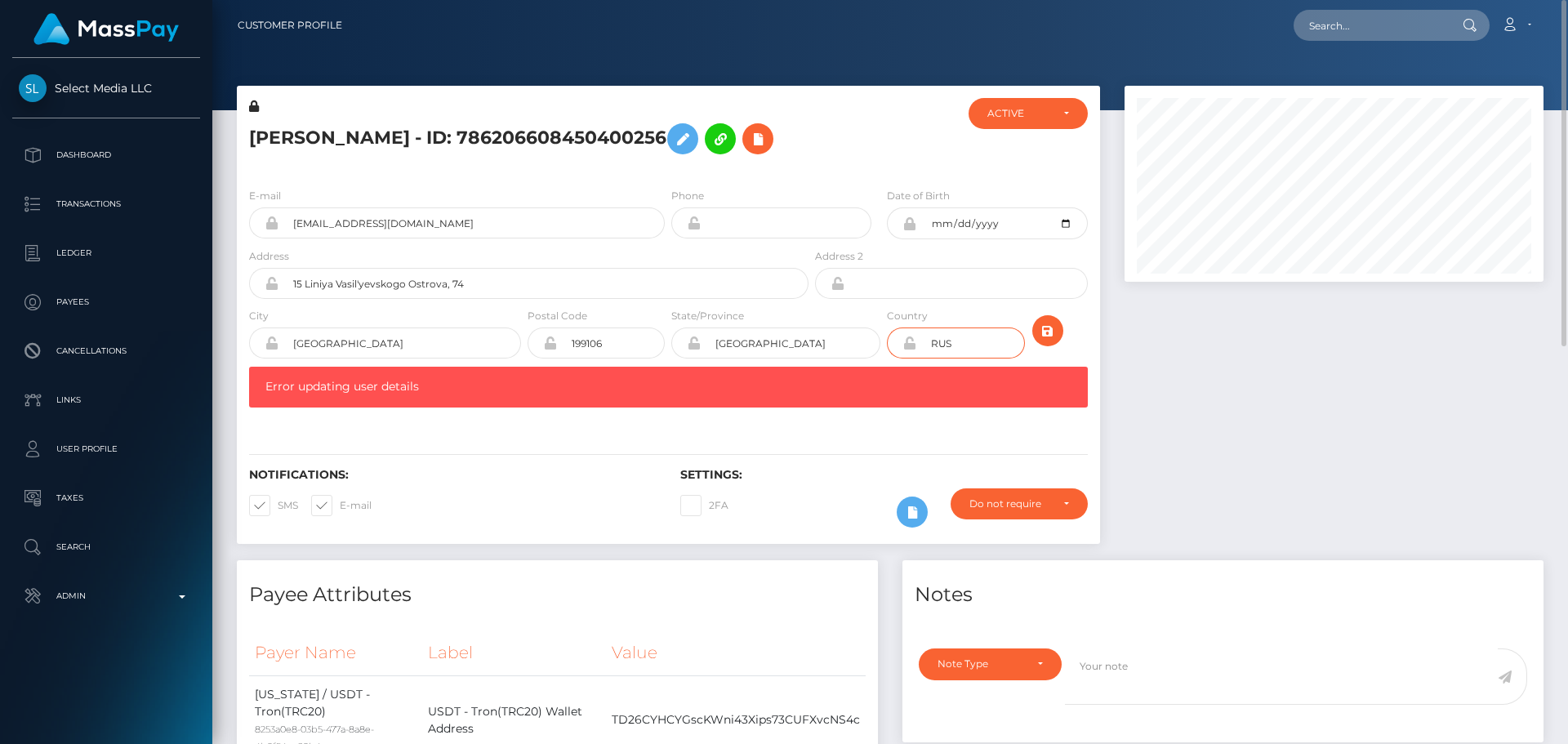
paste input "GEO"
type input "GEO"
click at [497, 283] on input "15 Liniya Vasil'yevskogo Ostrova, 74" at bounding box center [543, 283] width 530 height 31
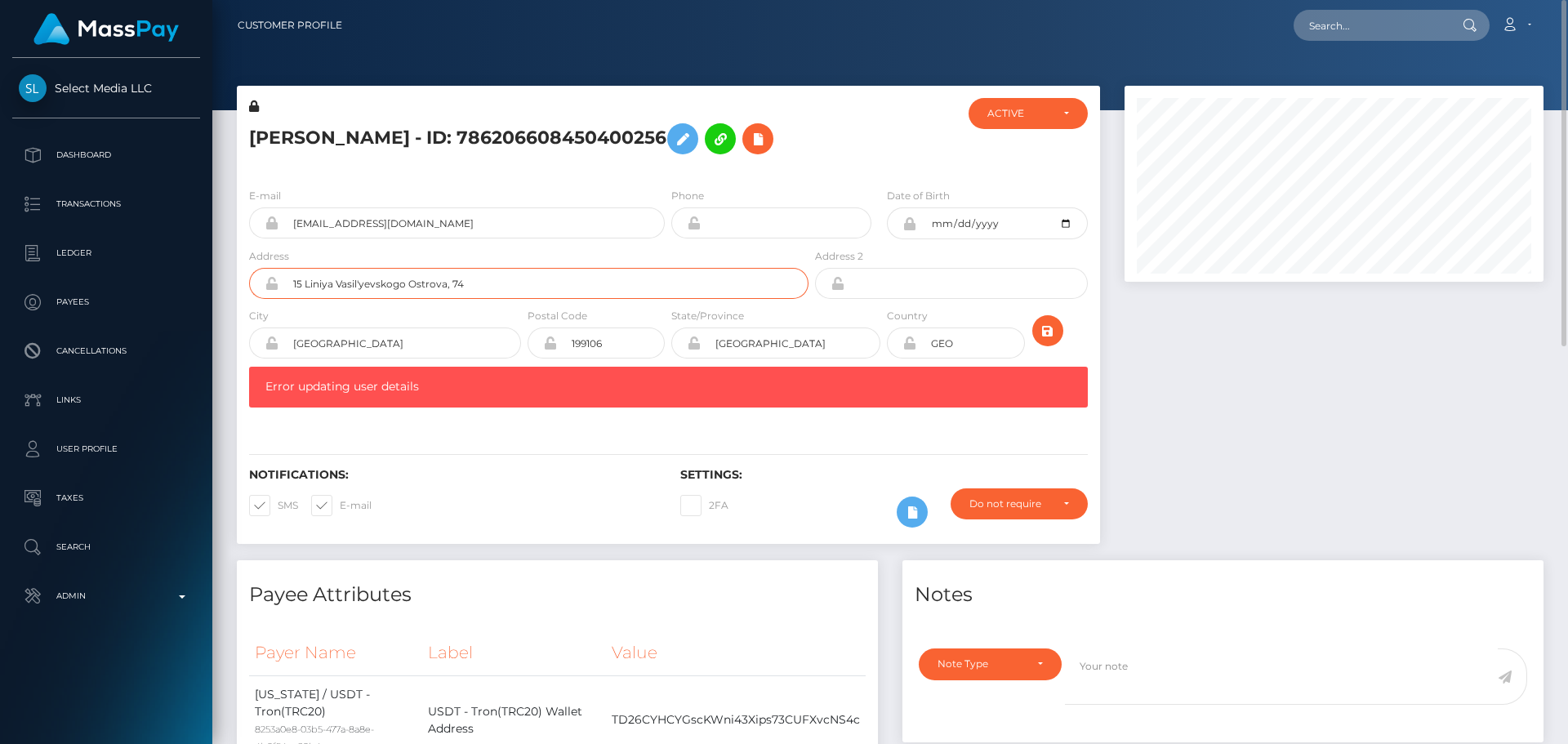
paste input "TSOTNE DAIDIANI N111"
type input "TSOTNE DAIDIANI N111"
click at [436, 341] on input "St-Petersburg" at bounding box center [400, 343] width 243 height 31
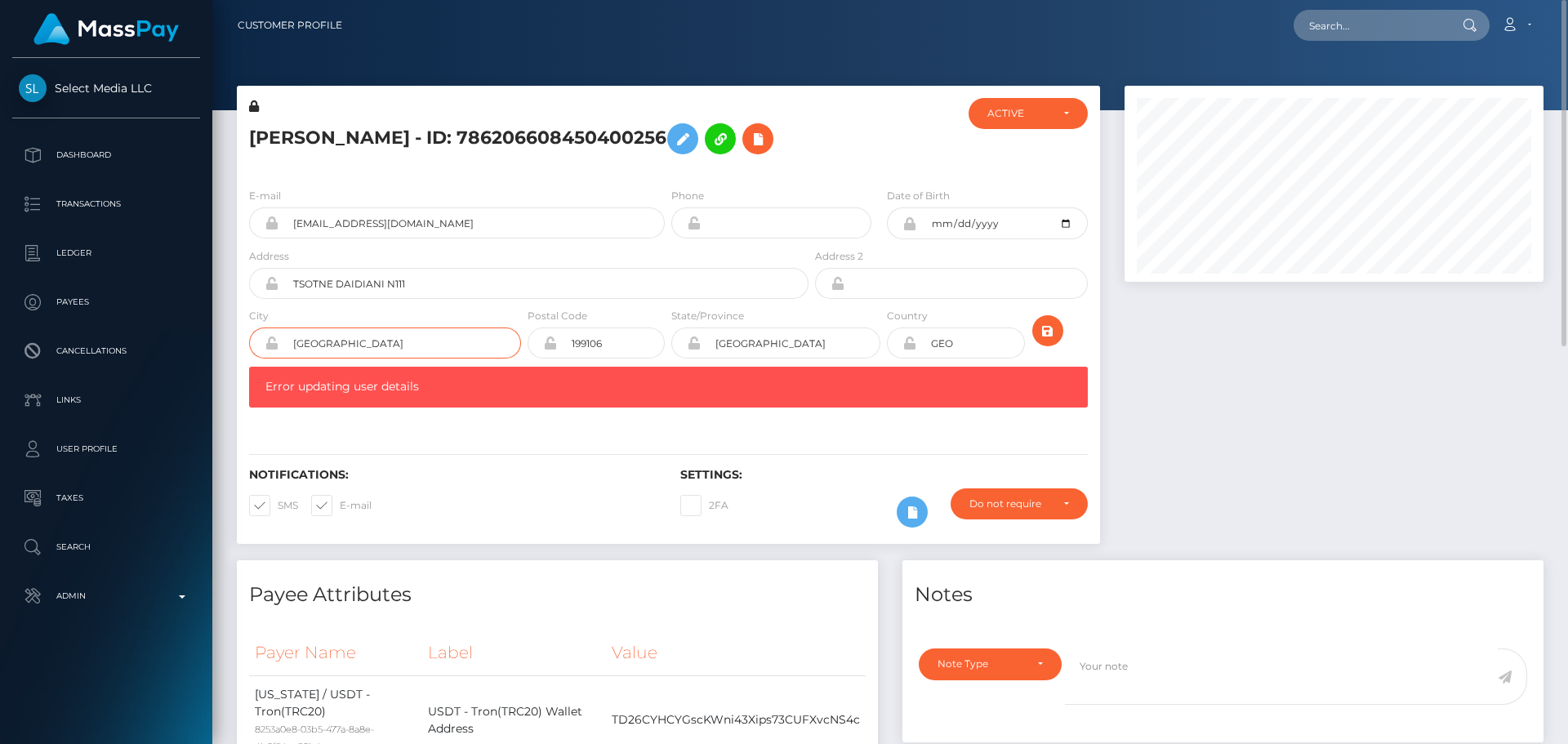
paste input "TBILISI"
type input "TBILISI"
click at [796, 334] on input "Russia" at bounding box center [790, 343] width 179 height 31
paste input "TBILISI"
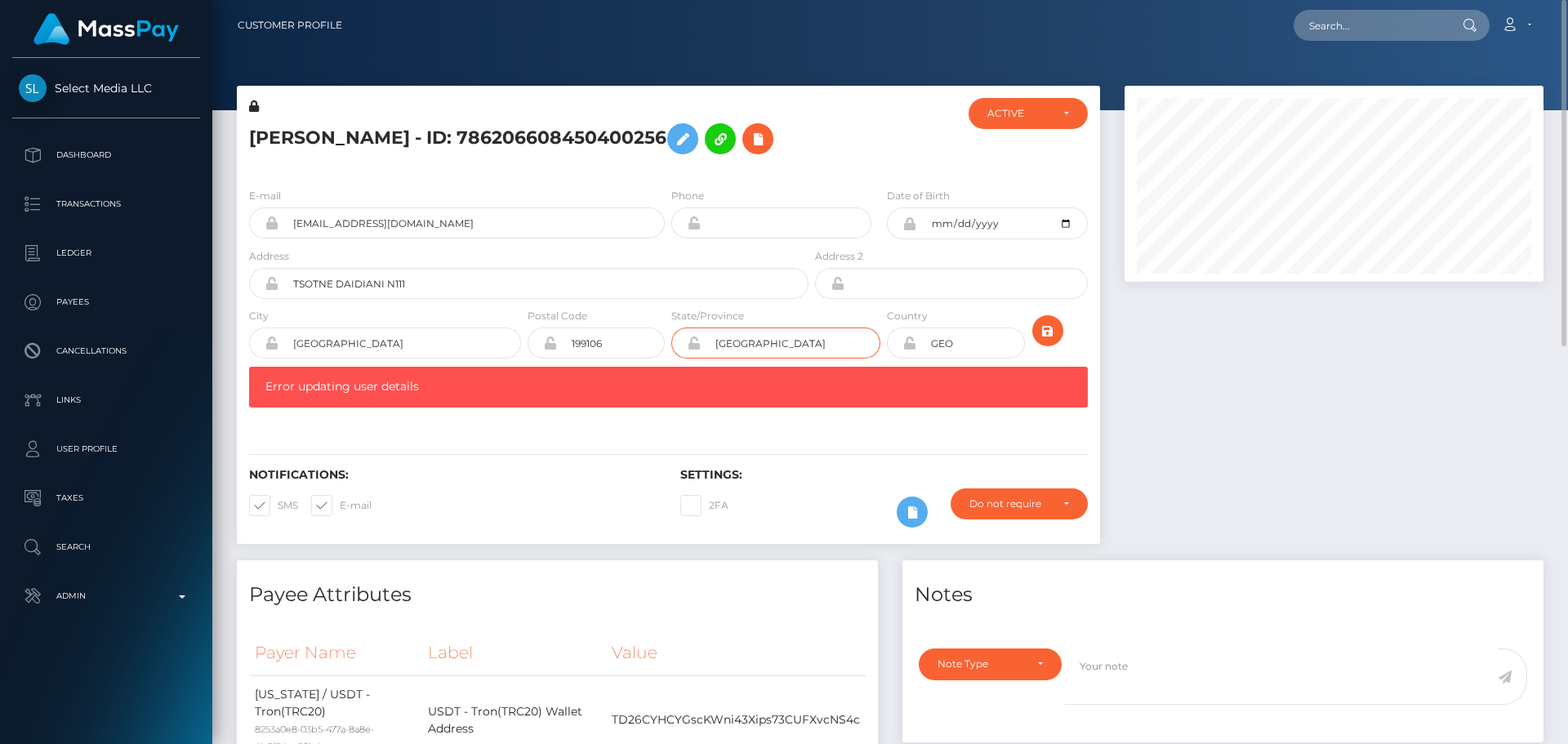
type input "TBILISI"
click at [620, 335] on input "199106" at bounding box center [611, 343] width 108 height 31
paste input "0000"
click at [1258, 386] on div at bounding box center [1334, 323] width 444 height 474
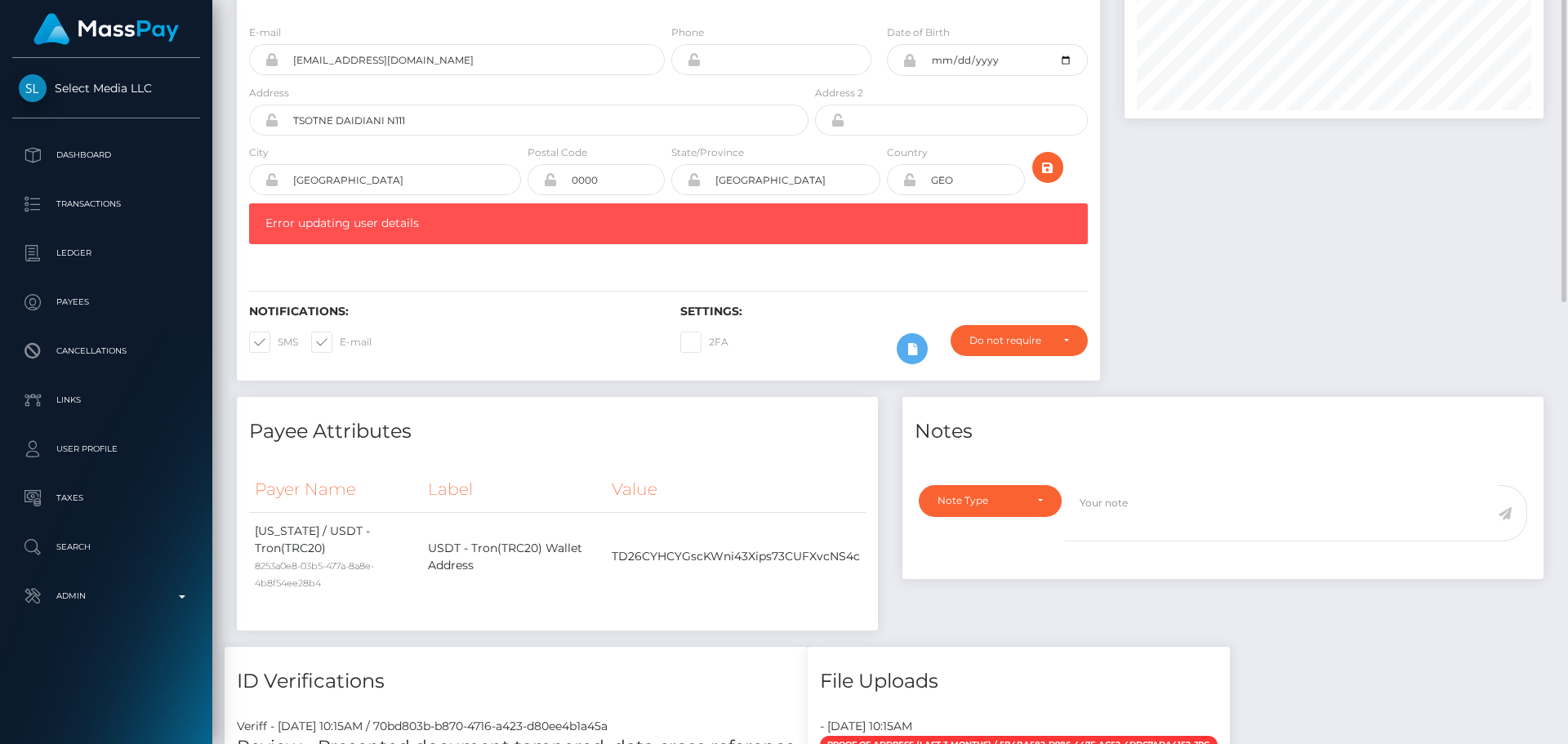
scroll to position [82, 0]
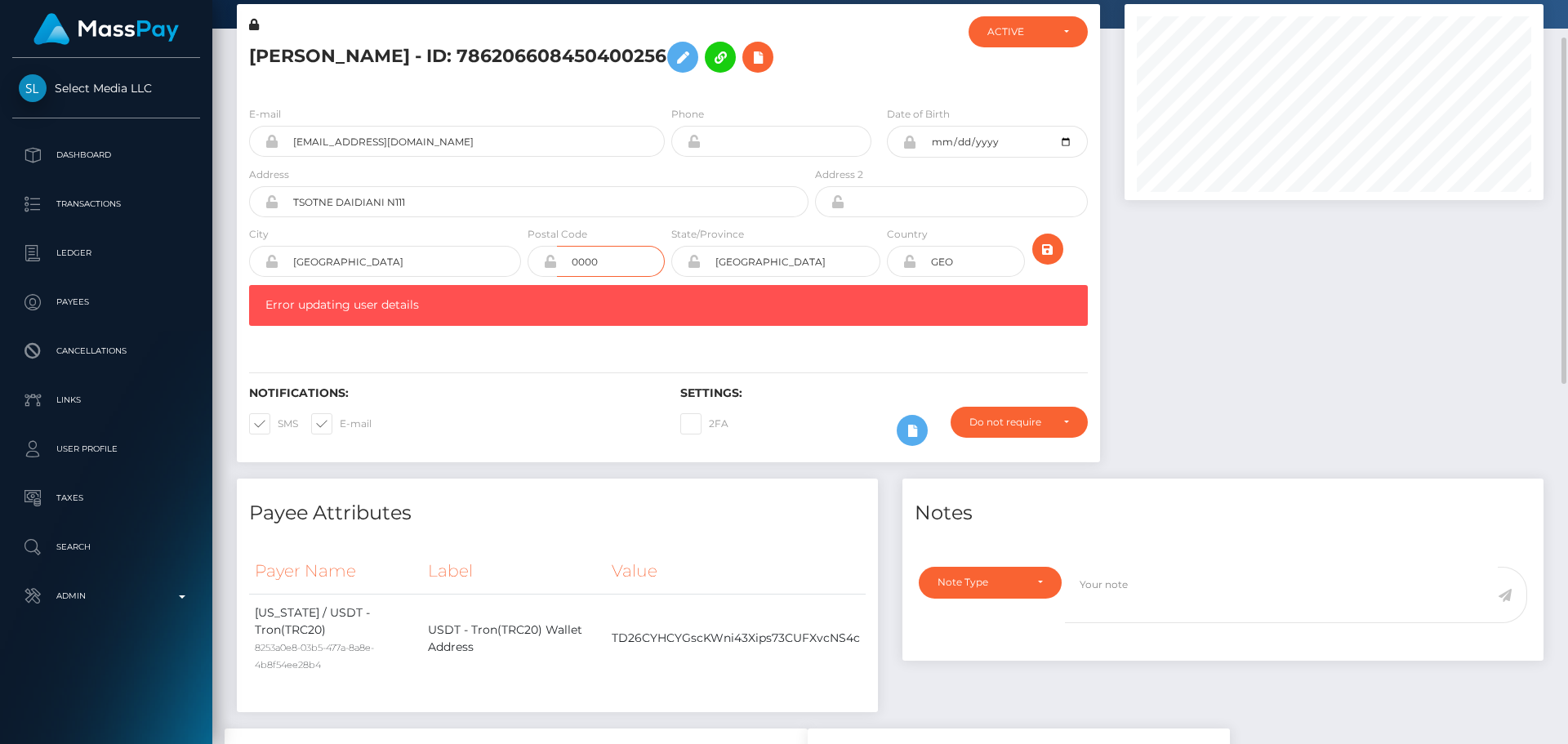
click at [615, 253] on input "0000" at bounding box center [611, 261] width 108 height 31
type input "00000"
click at [917, 368] on div "Notifications: SMS E-mail Settings: 2FA" at bounding box center [668, 404] width 863 height 115
click at [1038, 249] on icon "submit" at bounding box center [1048, 249] width 19 height 20
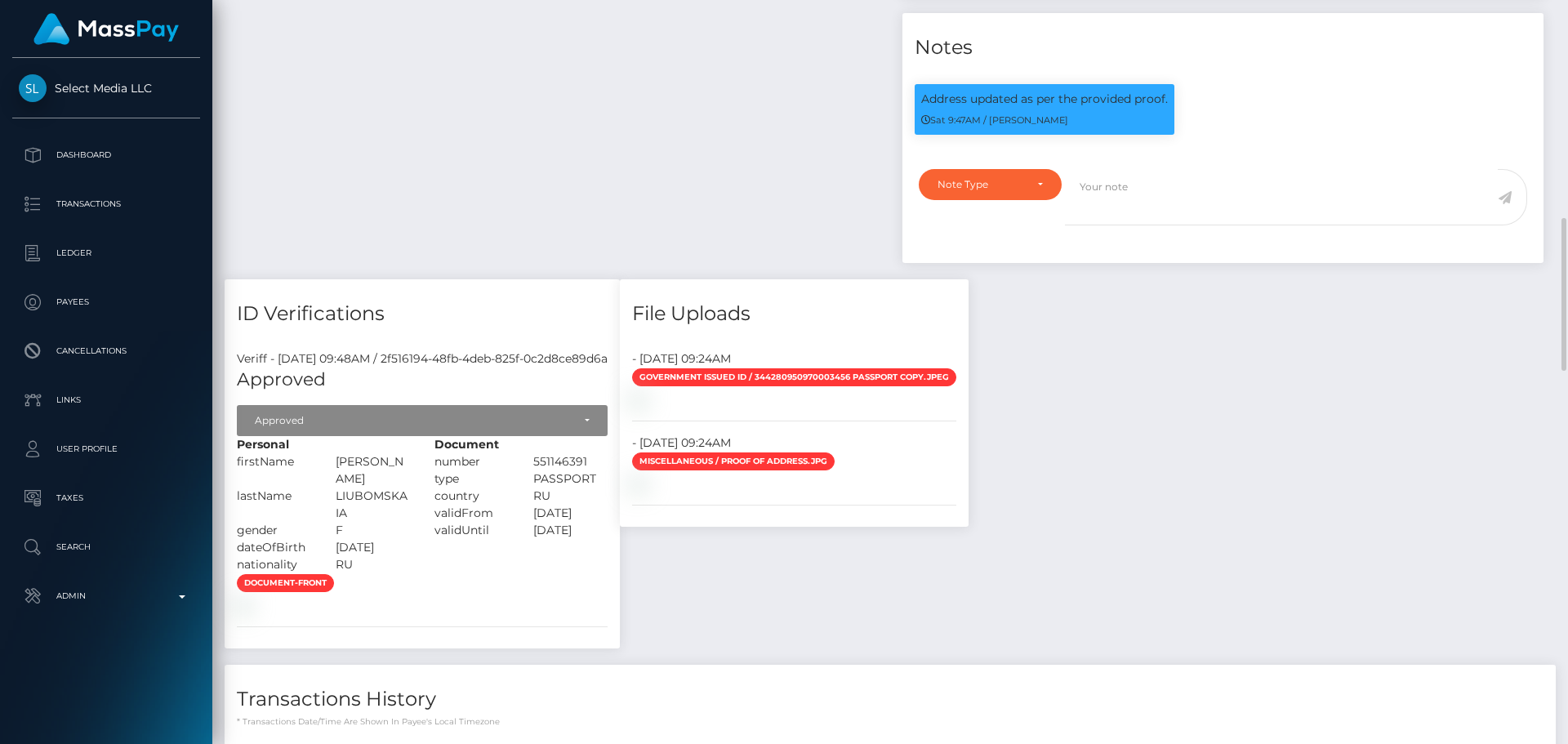
scroll to position [196, 420]
click at [944, 97] on p "Address updated as per the provided proof." at bounding box center [1044, 99] width 247 height 18
drag, startPoint x: 944, startPoint y: 97, endPoint x: 1168, endPoint y: 99, distance: 224.0
click at [1168, 99] on p "Address updated as per the provided proof." at bounding box center [1044, 99] width 247 height 18
copy div "Address updated as per the provided proof."
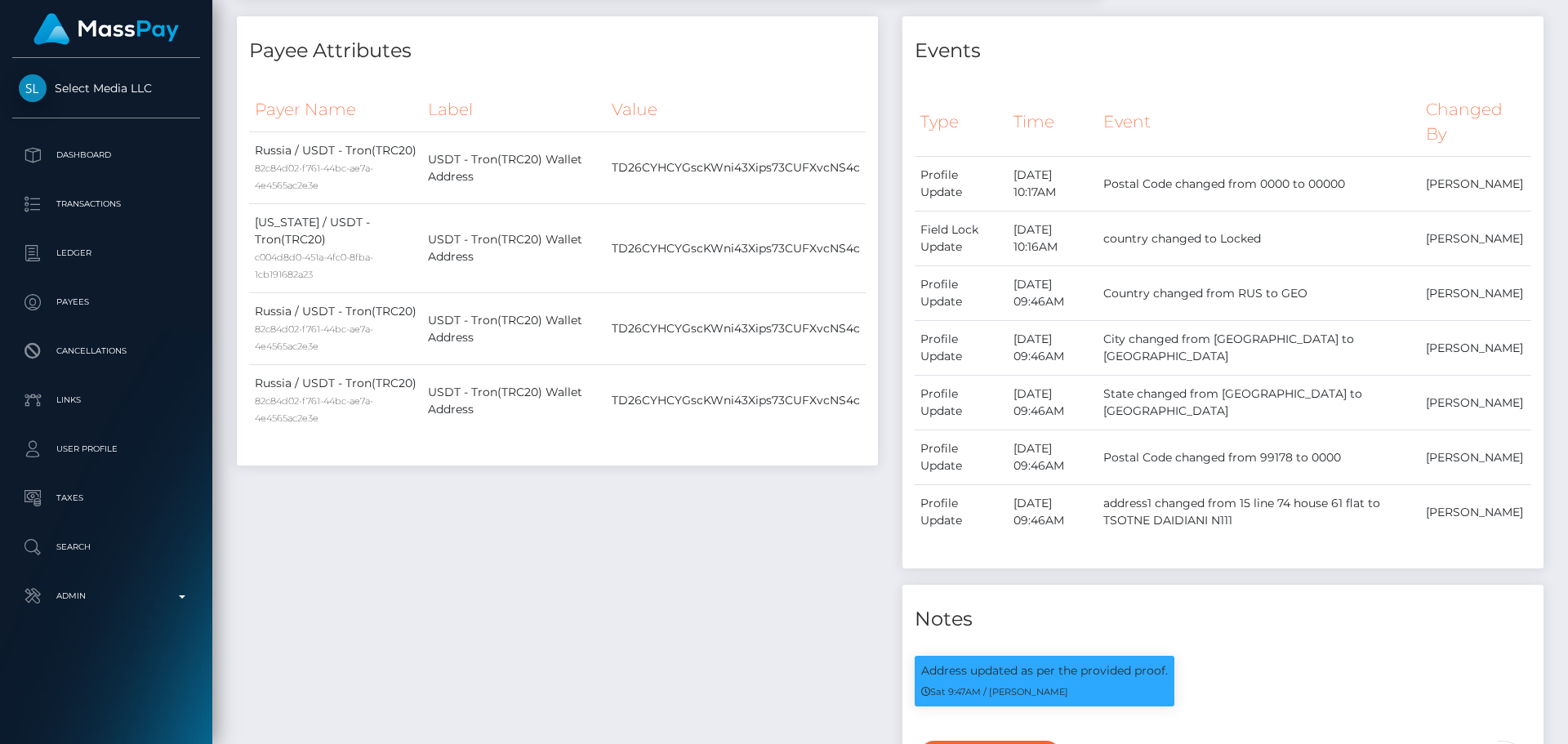
scroll to position [0, 0]
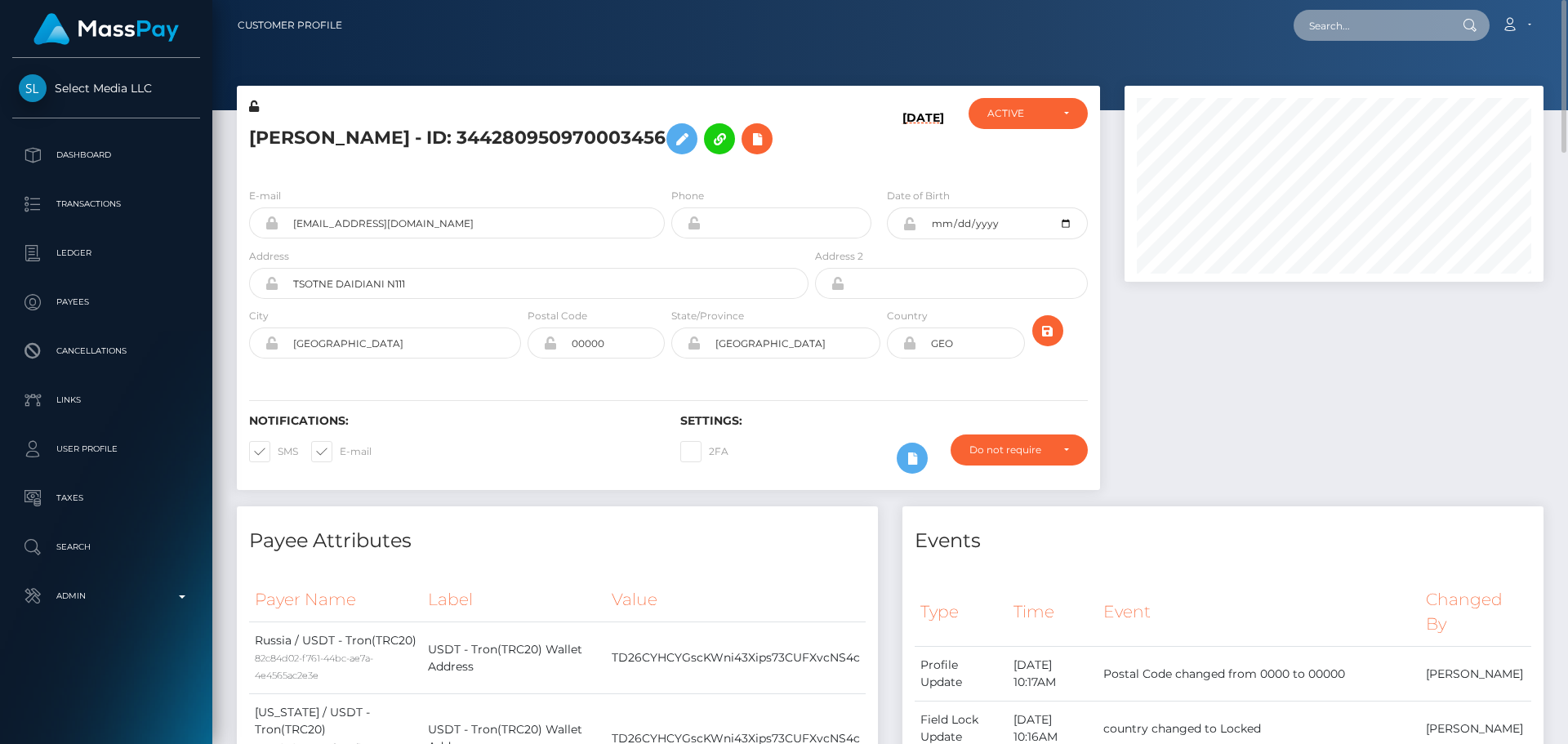
click at [1402, 39] on input "text" at bounding box center [1370, 25] width 154 height 31
paste input "poact_OXU1OLr6zRSs"
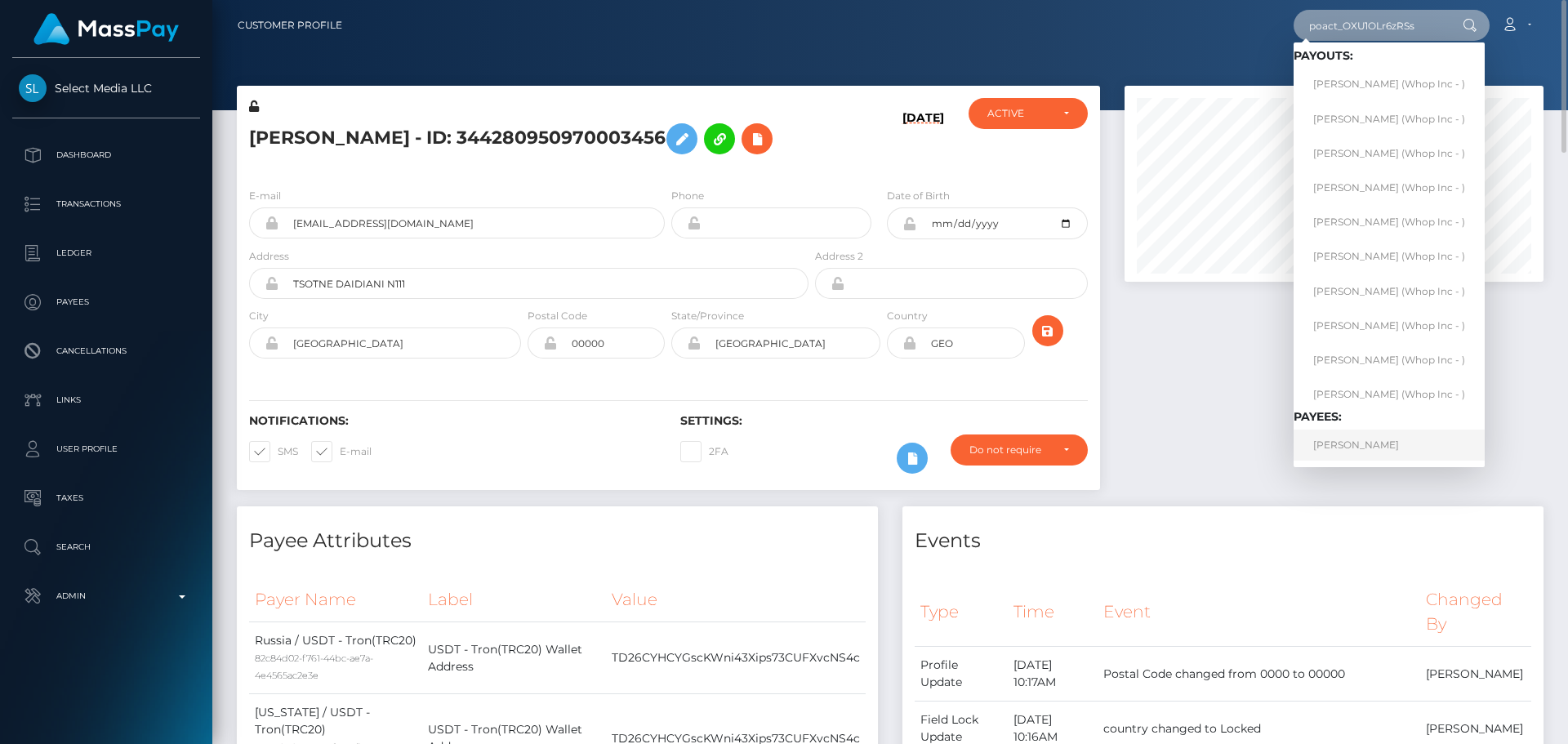
type input "poact_OXU1OLr6zRSs"
click at [1370, 444] on link "AREF SATTAR" at bounding box center [1389, 444] width 191 height 30
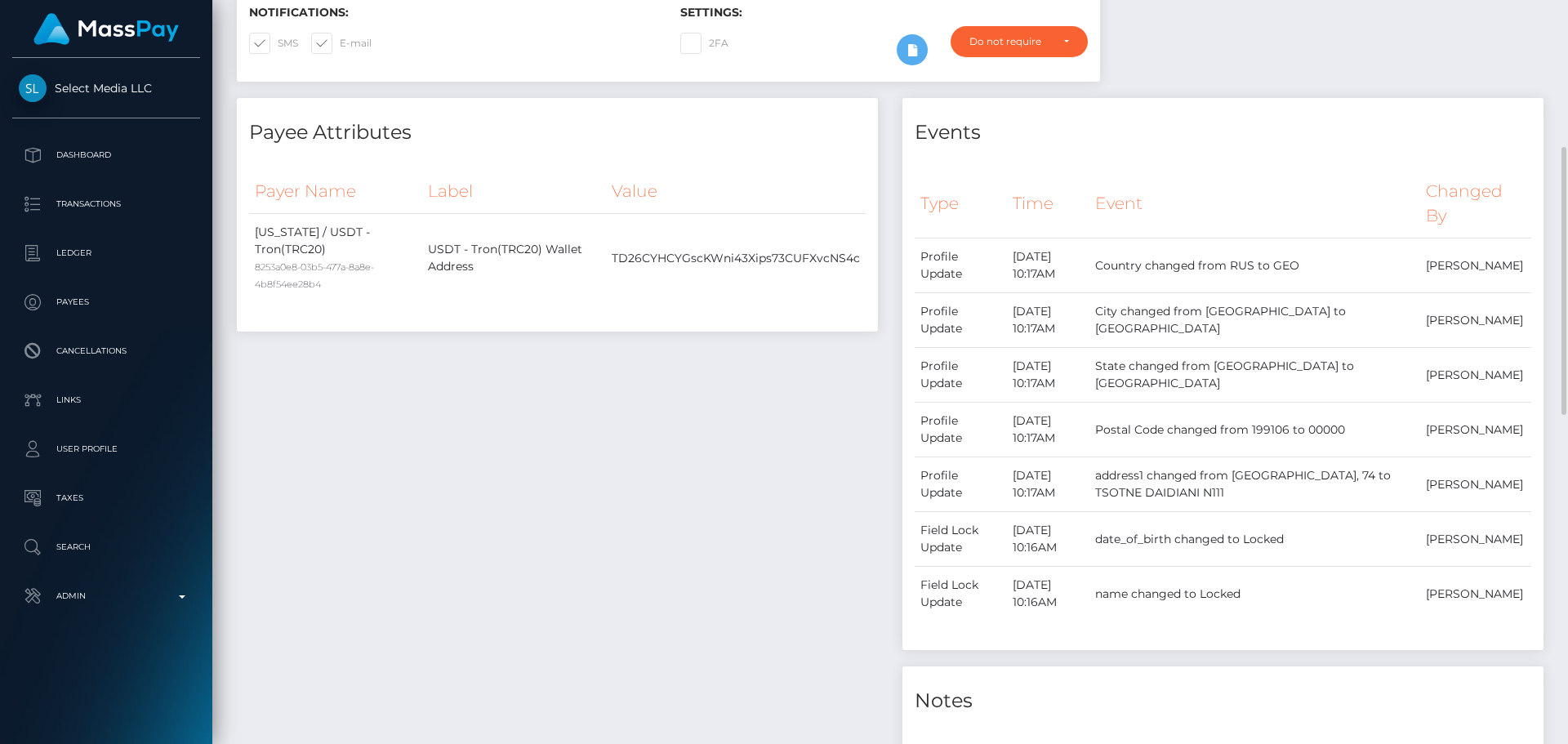
scroll to position [979, 0]
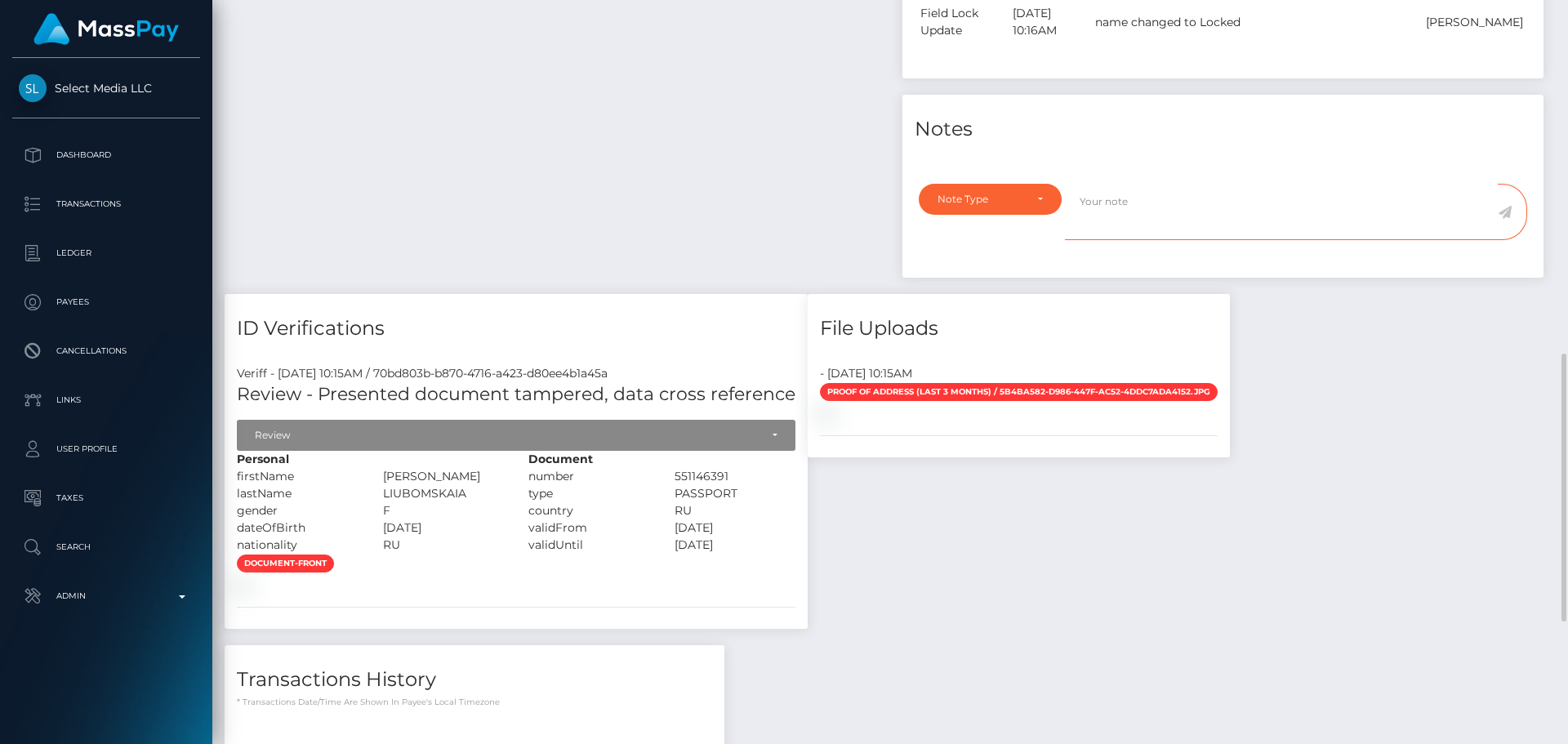
click at [1151, 198] on textarea at bounding box center [1281, 212] width 433 height 56
paste textarea "Address updated as per the provided proof."
type textarea "Address updated as per the provided proof."
click at [1035, 198] on div "Note Type" at bounding box center [991, 199] width 105 height 13
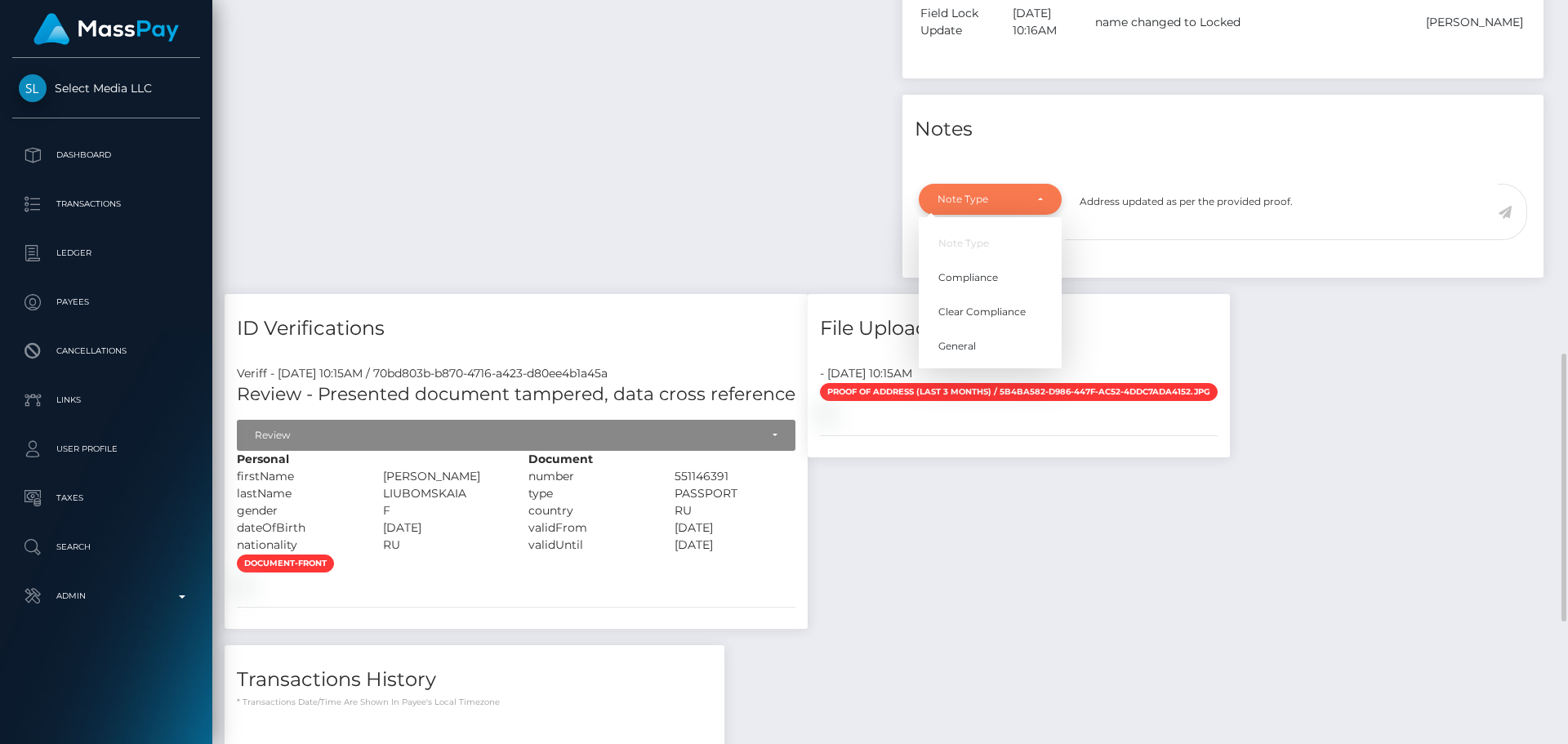
scroll to position [196, 420]
click at [980, 279] on span "Compliance" at bounding box center [969, 278] width 60 height 15
select select "COMPLIANCE"
click at [1326, 203] on textarea "Address updated as per the provided proof." at bounding box center [1281, 212] width 433 height 56
click at [1505, 212] on icon at bounding box center [1505, 212] width 14 height 13
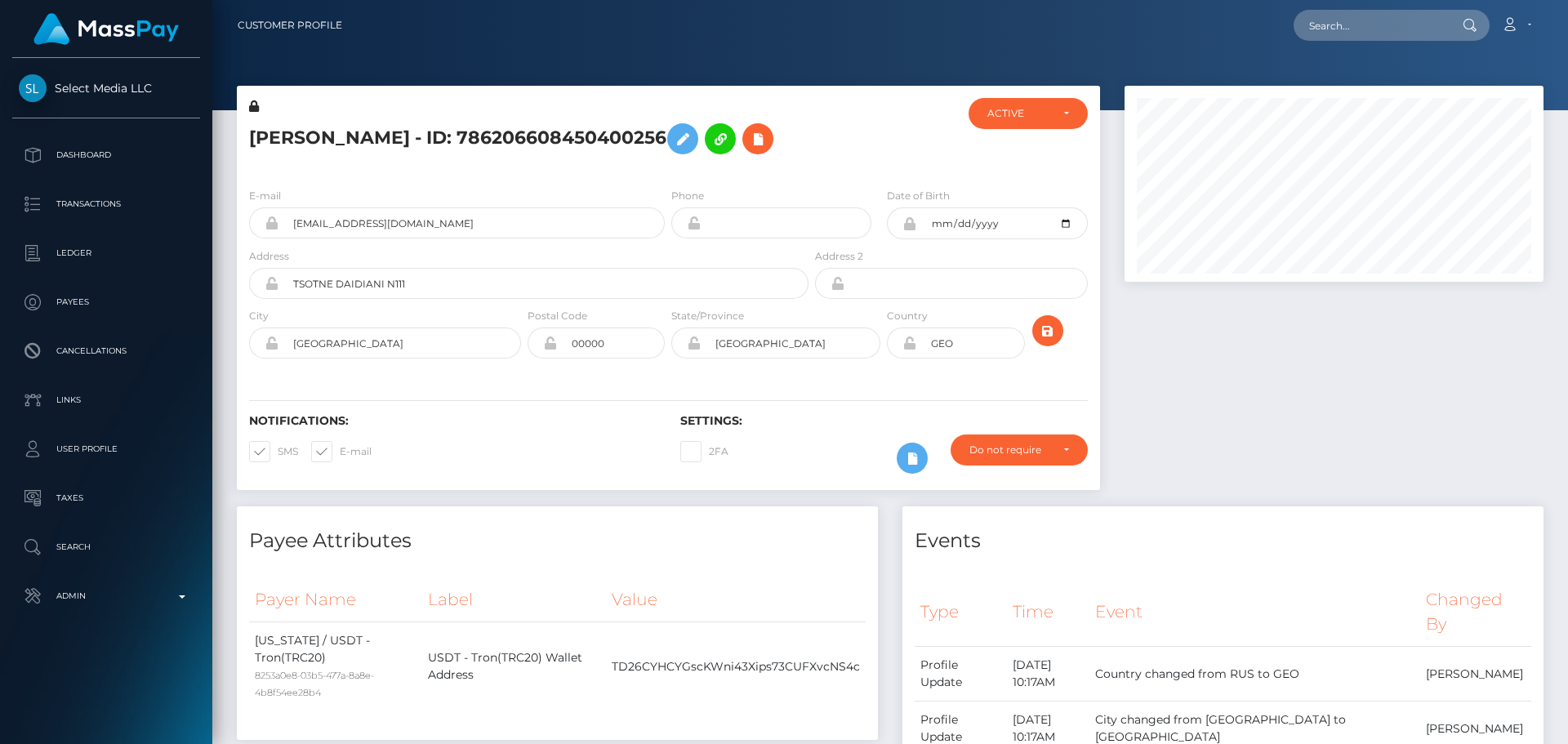
scroll to position [196, 420]
click at [912, 348] on icon at bounding box center [910, 343] width 14 height 13
click at [450, 132] on h5 "[PERSON_NAME] - ID: 786206608450400256" at bounding box center [524, 139] width 550 height 47
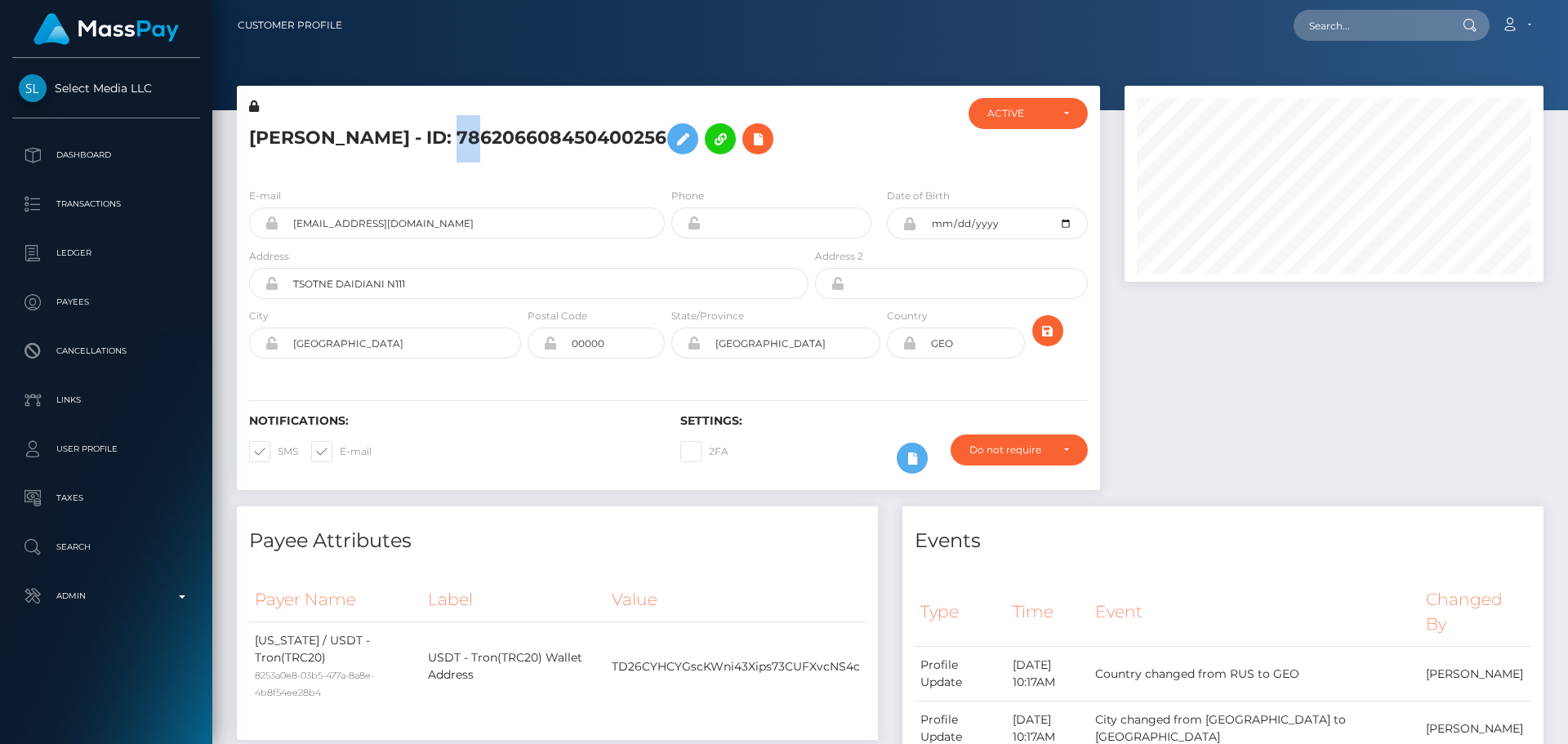
copy h5 "Anna Liubomskaia - ID: 786206608450400256"
drag, startPoint x: 467, startPoint y: 224, endPoint x: 206, endPoint y: 227, distance: 261.0
click at [206, 227] on div "Select Media LLC Dashboard Transactions Ledger Payees Cancellations" at bounding box center [784, 372] width 1568 height 744
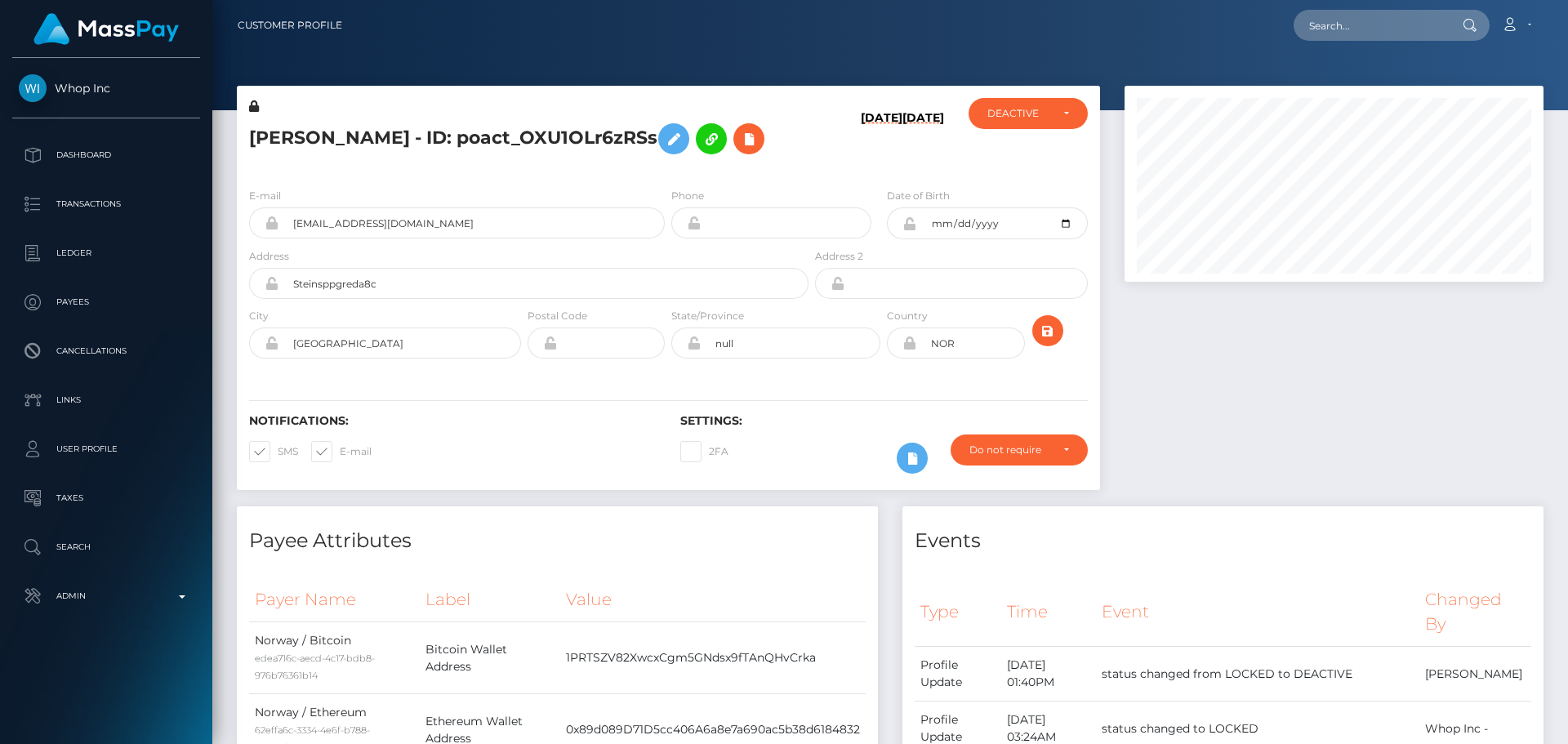
scroll to position [196, 420]
click at [795, 140] on h5 "[PERSON_NAME] - ID: poact_OXU1OLr6zRSs" at bounding box center [524, 139] width 550 height 47
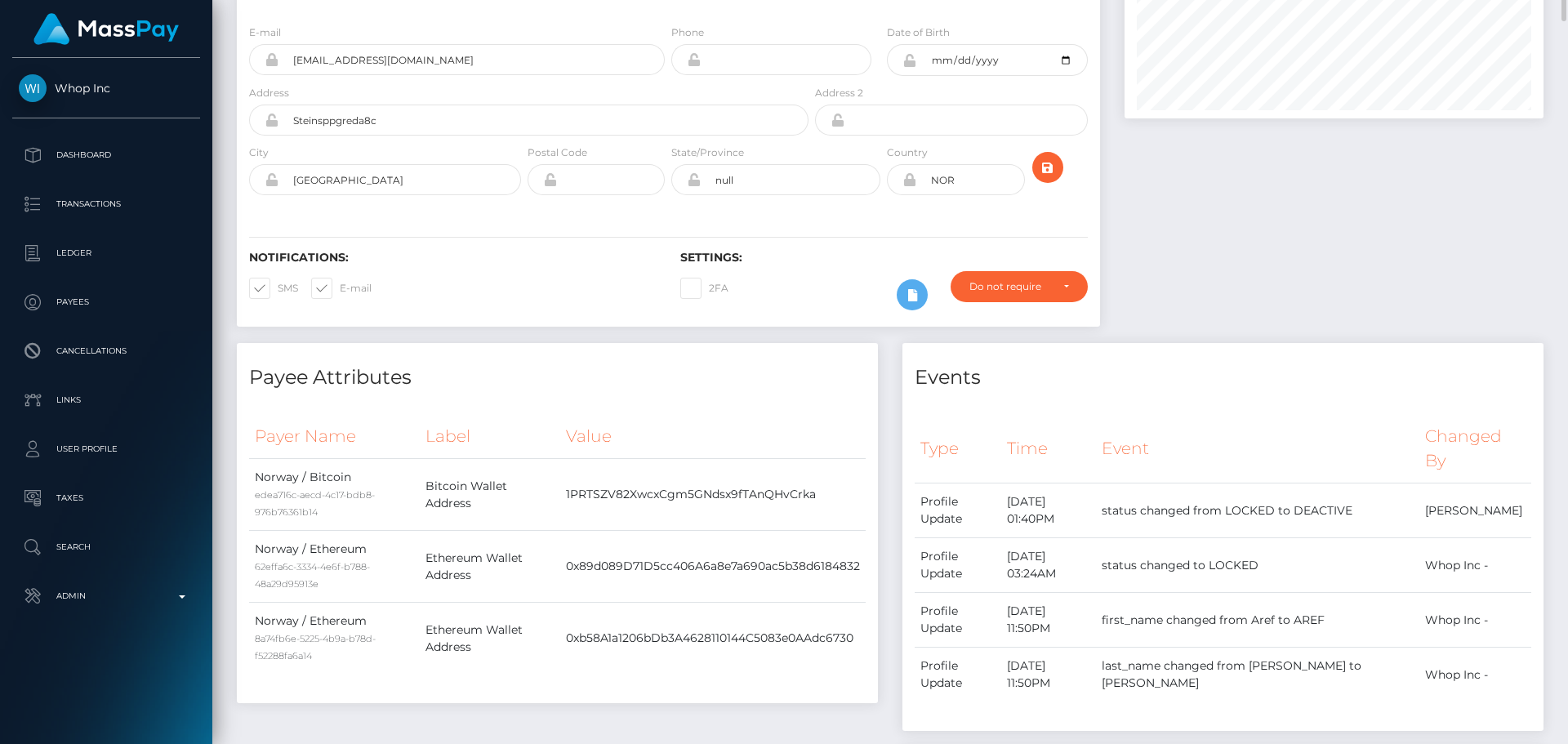
scroll to position [0, 0]
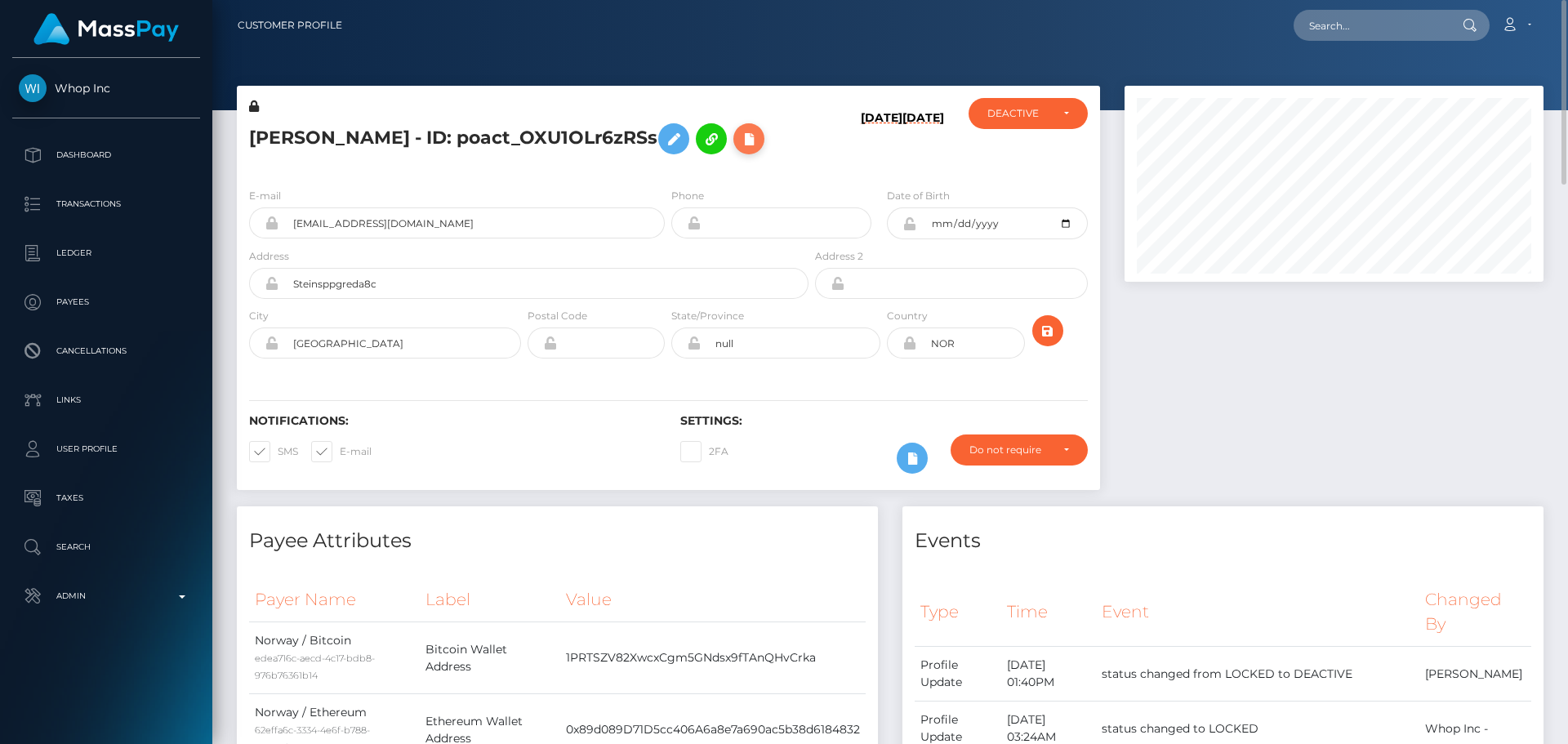
click at [739, 144] on icon at bounding box center [749, 139] width 19 height 20
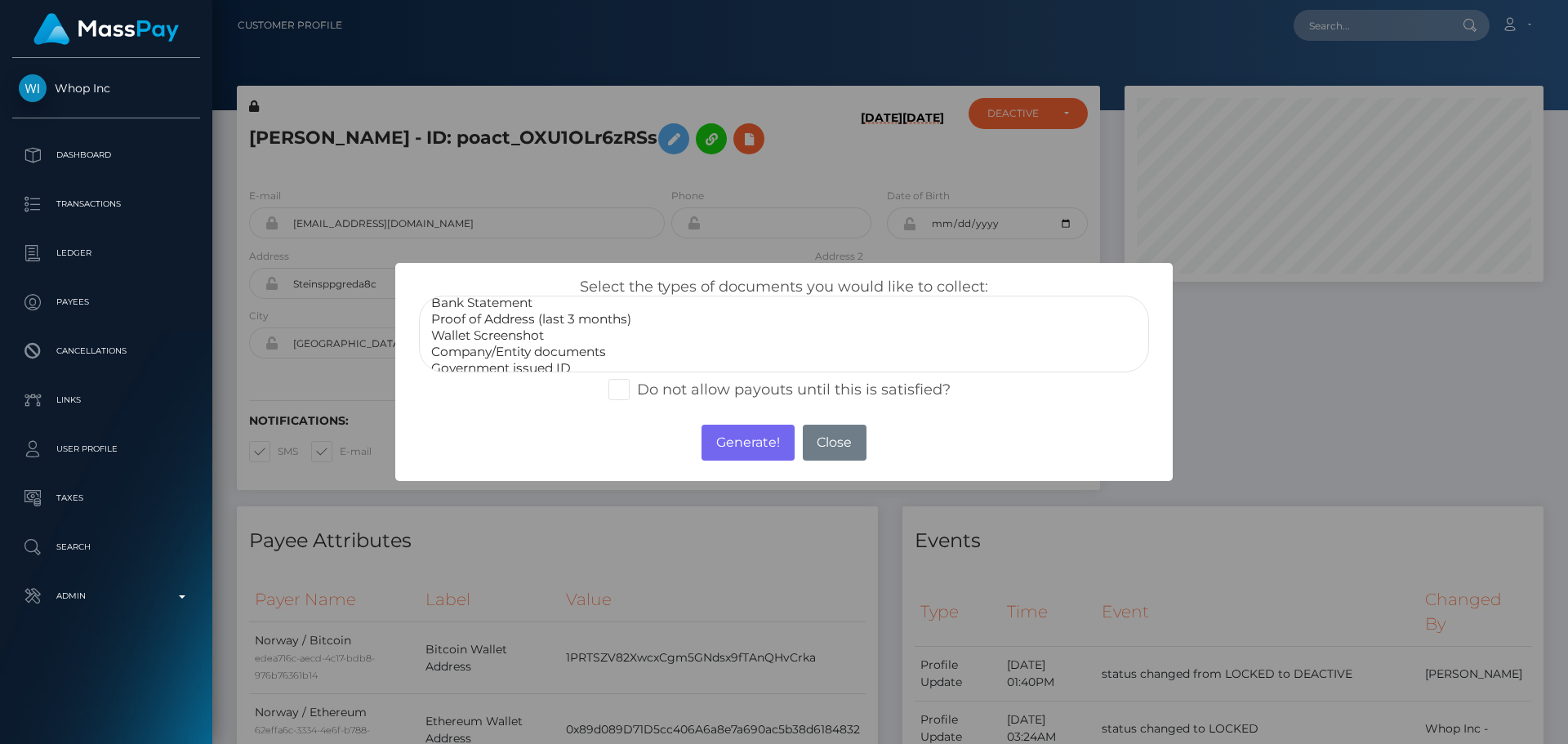
scroll to position [49, 0]
select select "Miscellaneous"
click at [502, 359] on option "Miscellaneous" at bounding box center [784, 358] width 709 height 17
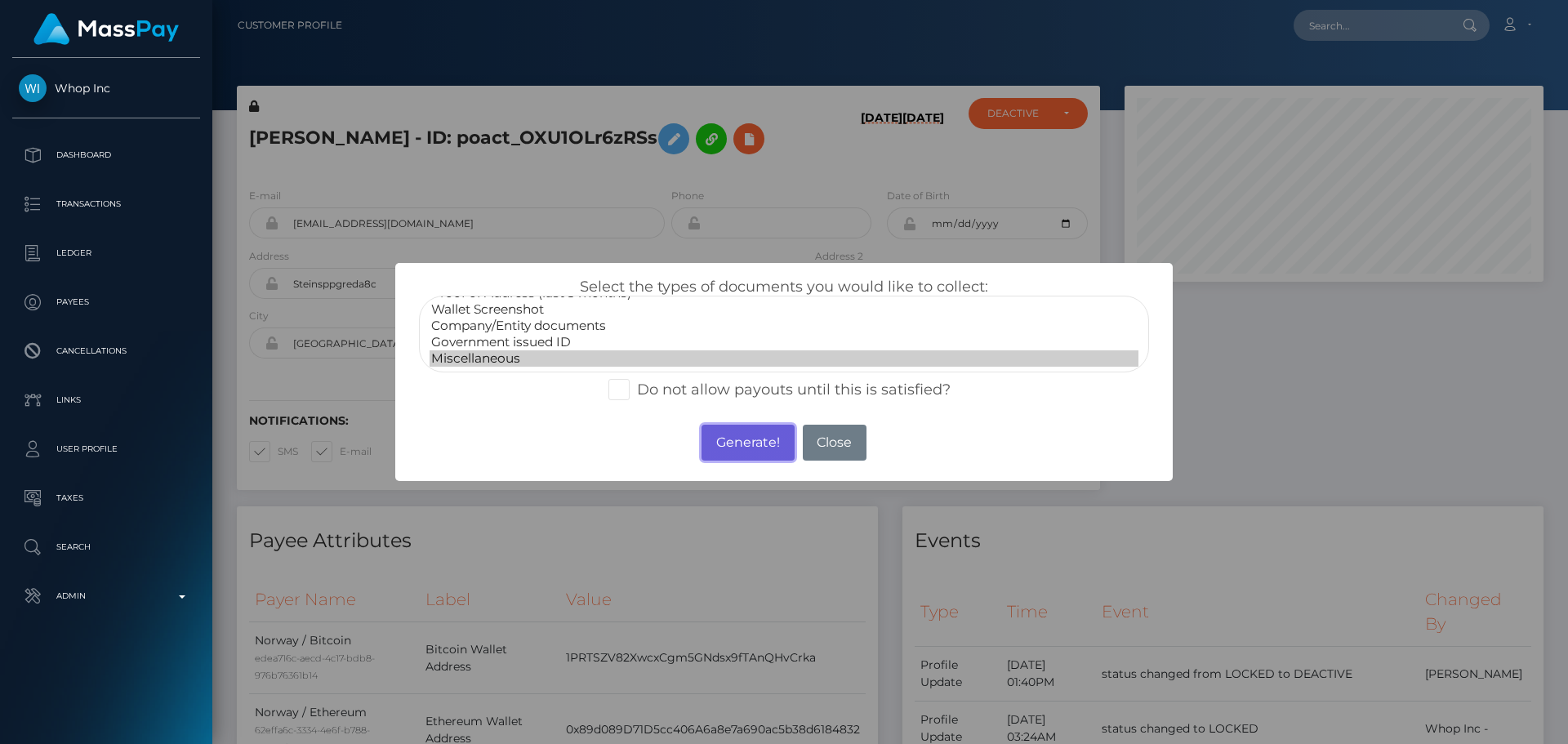
click at [745, 444] on button "Generate!" at bounding box center [747, 442] width 92 height 36
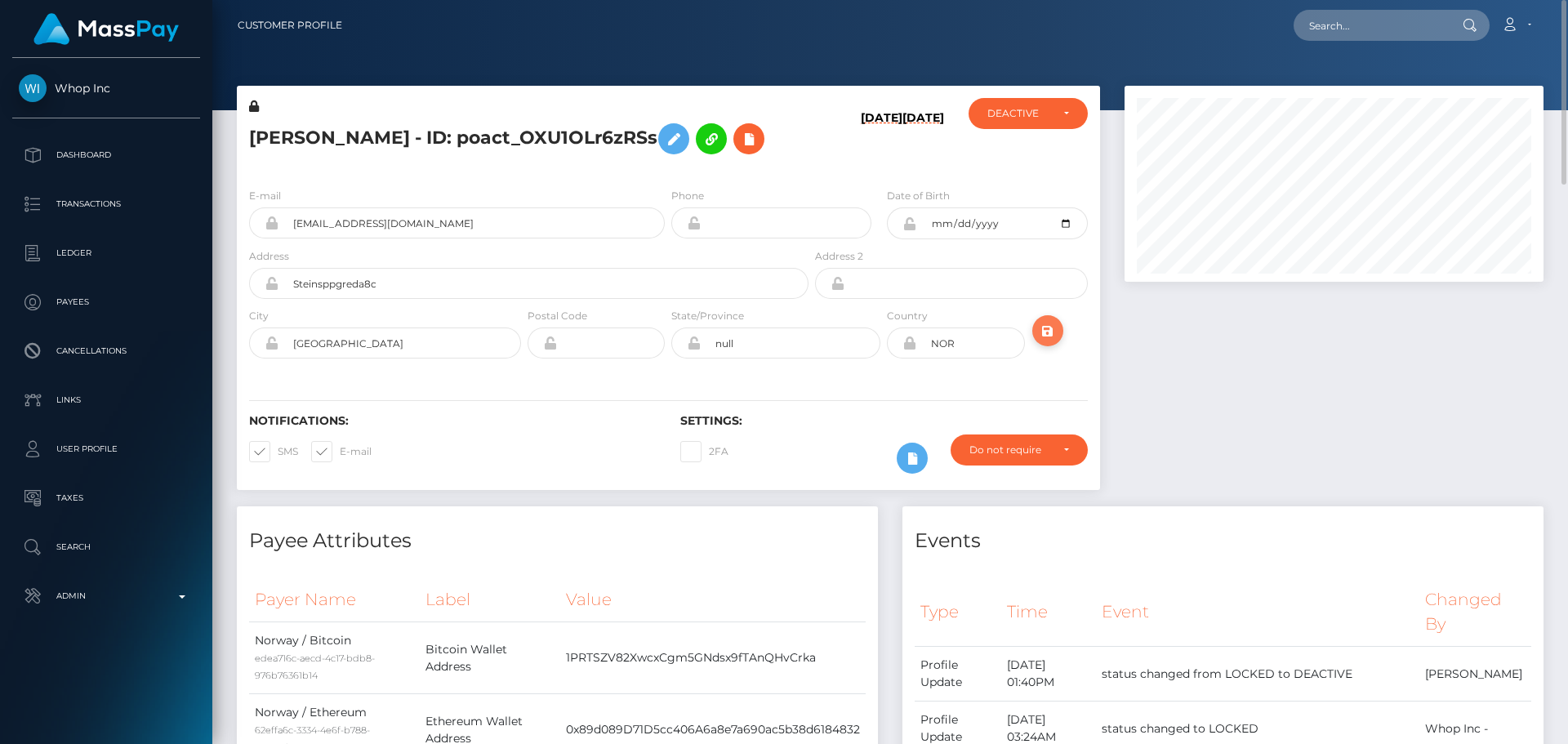
click at [1040, 330] on icon "submit" at bounding box center [1048, 330] width 19 height 20
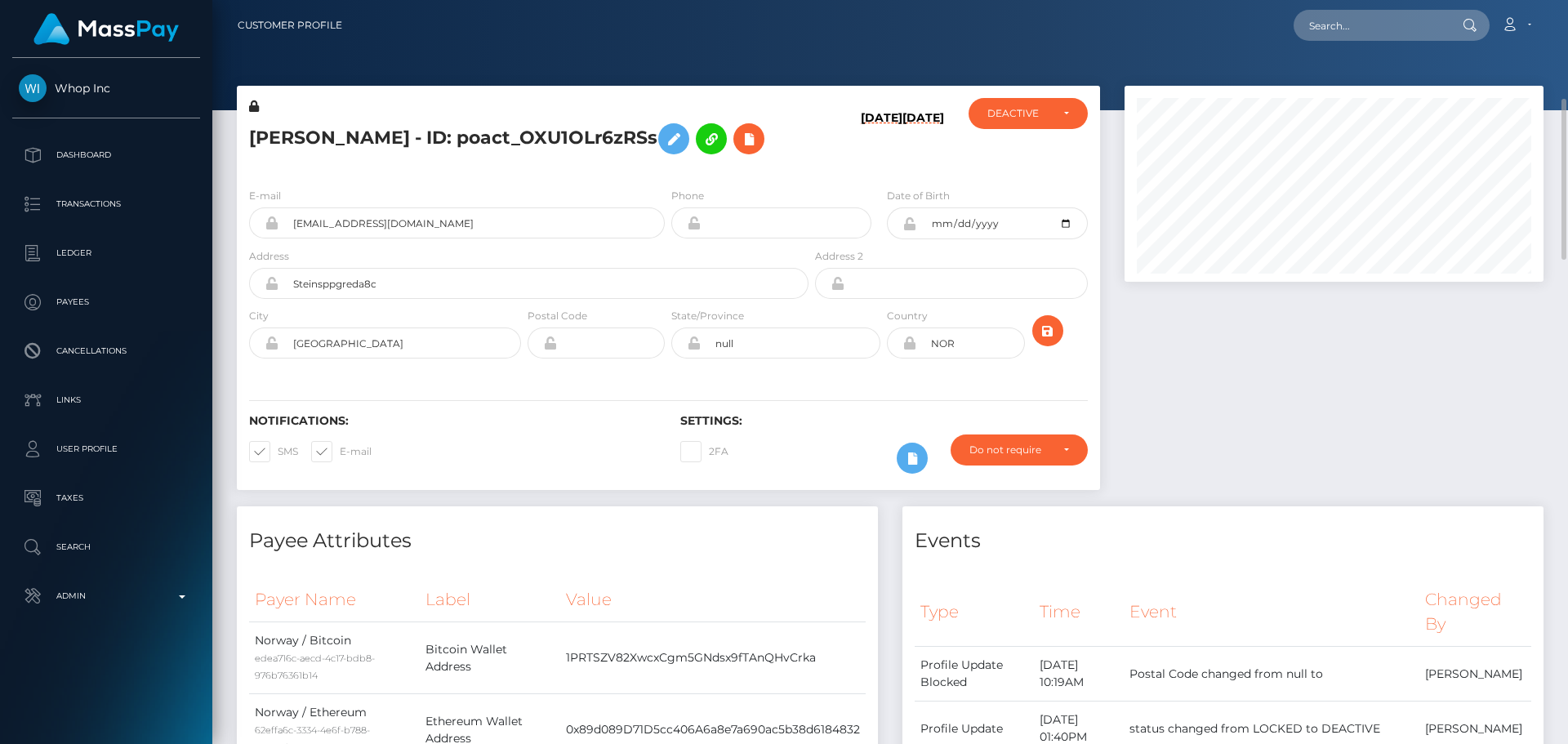
scroll to position [82, 0]
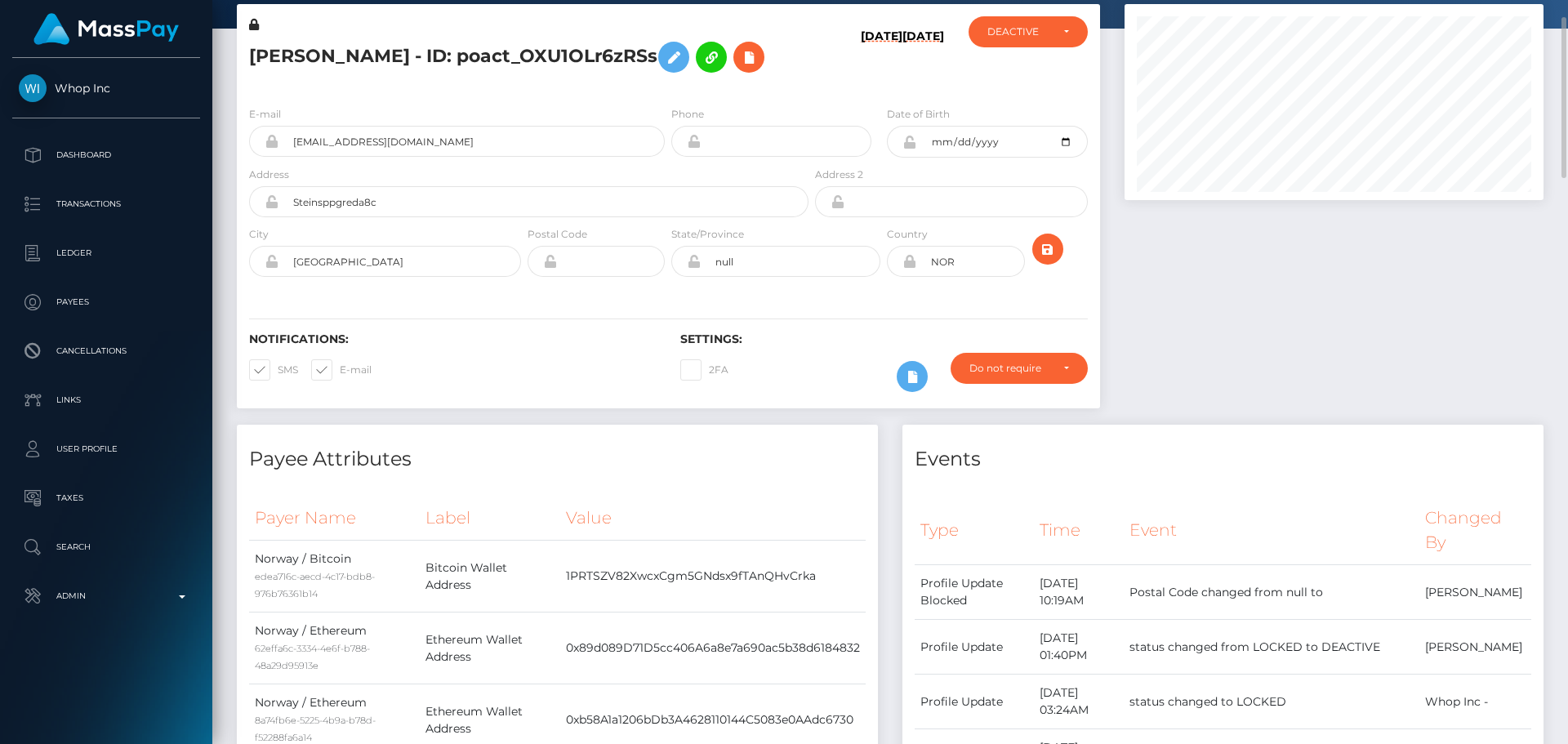
click at [773, 301] on div "Notifications: SMS E-mail Settings: 2FA" at bounding box center [668, 350] width 863 height 115
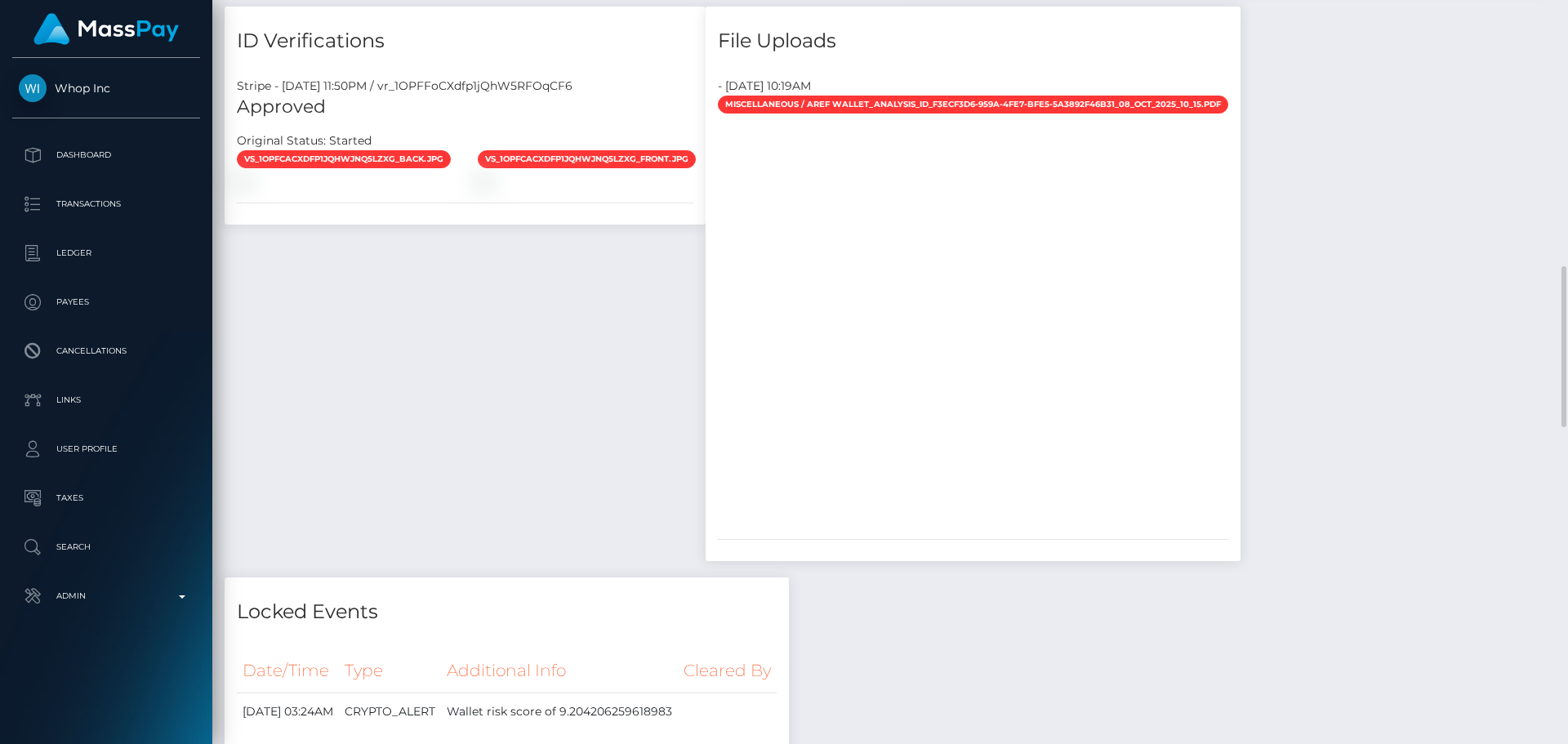
scroll to position [1143, 0]
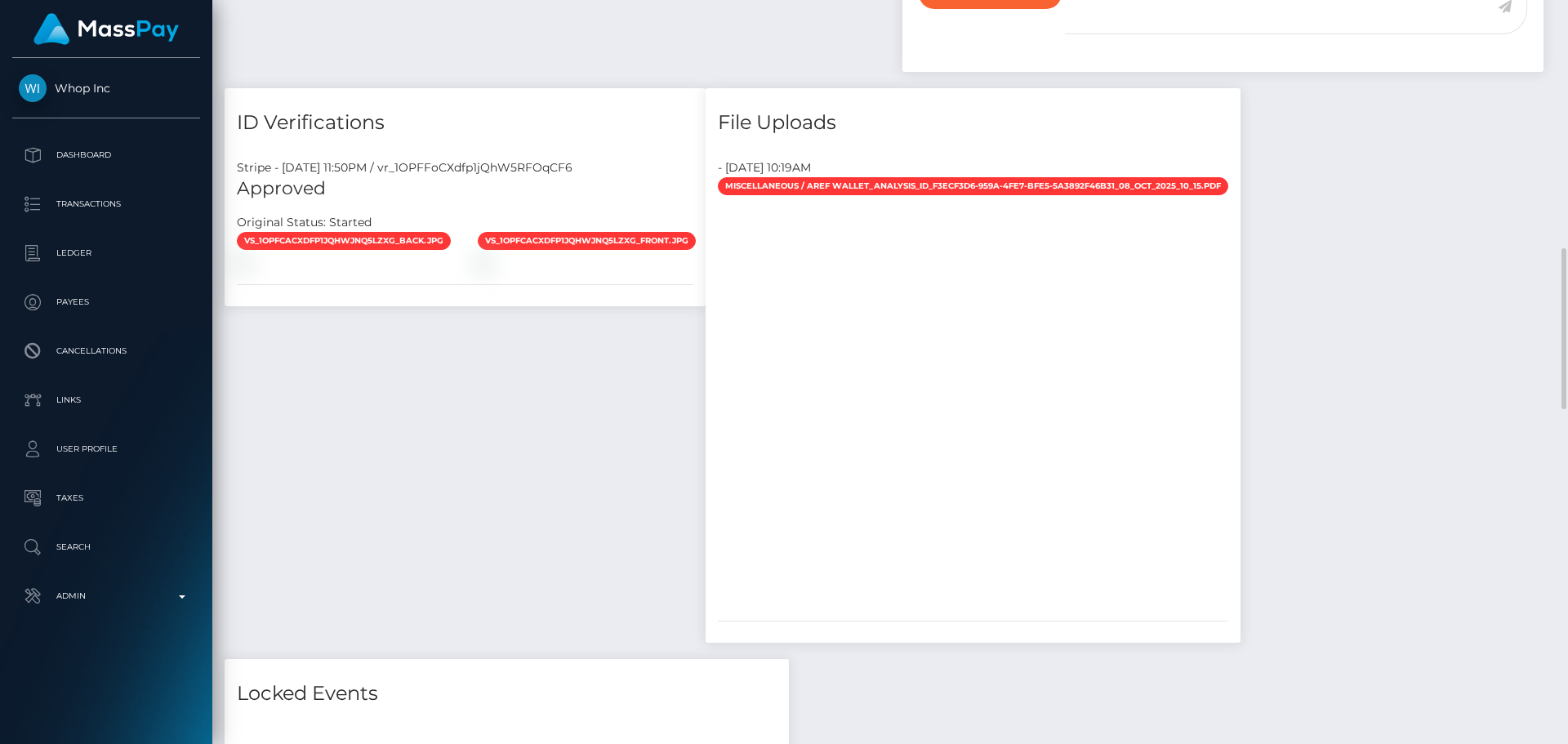
click at [693, 112] on h4 "ID Verifications" at bounding box center [464, 123] width 456 height 29
click at [679, 109] on h4 "ID Verifications" at bounding box center [464, 123] width 456 height 29
click at [676, 109] on h4 "ID Verifications" at bounding box center [464, 123] width 456 height 29
click at [673, 109] on h4 "ID Verifications" at bounding box center [464, 123] width 456 height 29
click at [629, 112] on h4 "ID Verifications" at bounding box center [464, 123] width 456 height 29
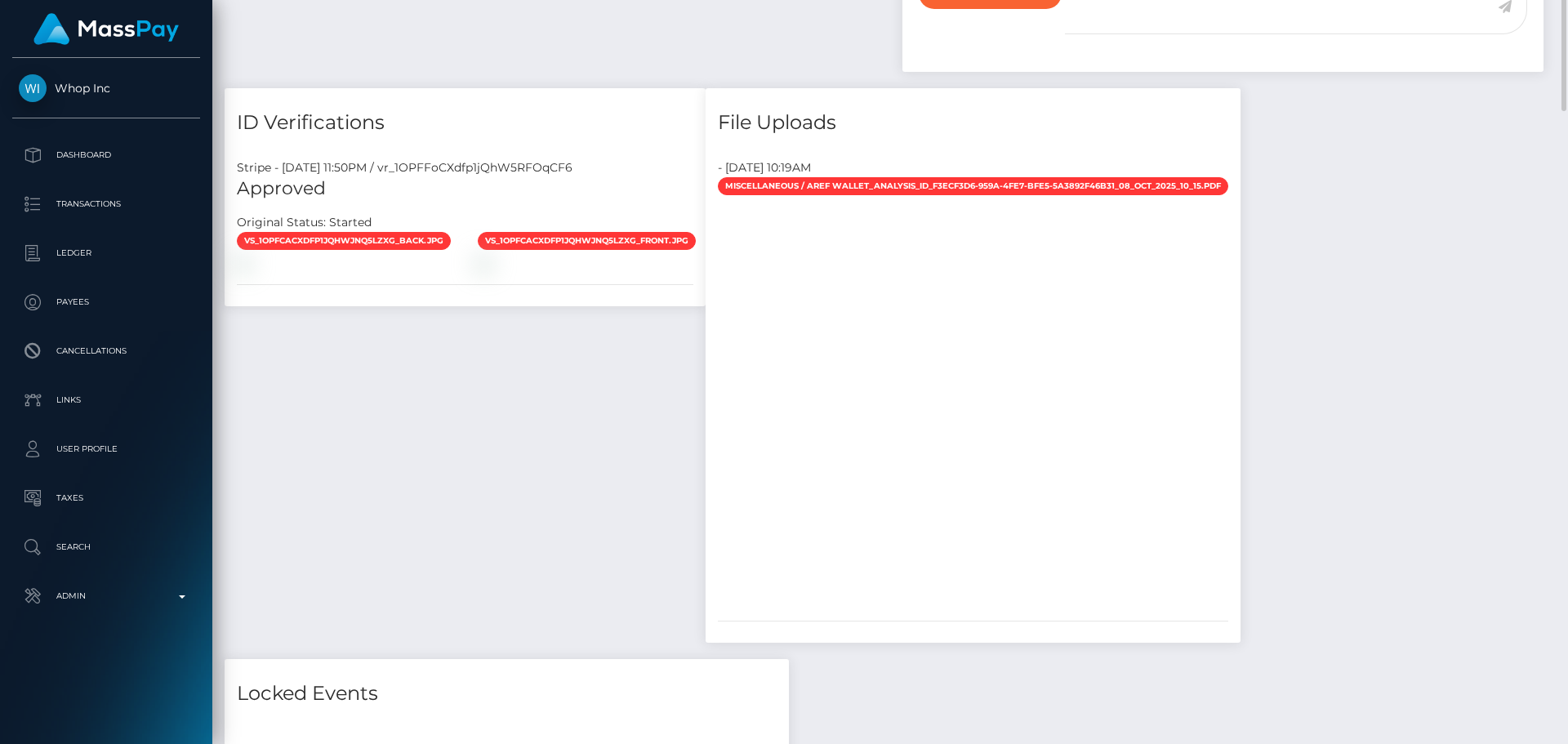
scroll to position [816, 0]
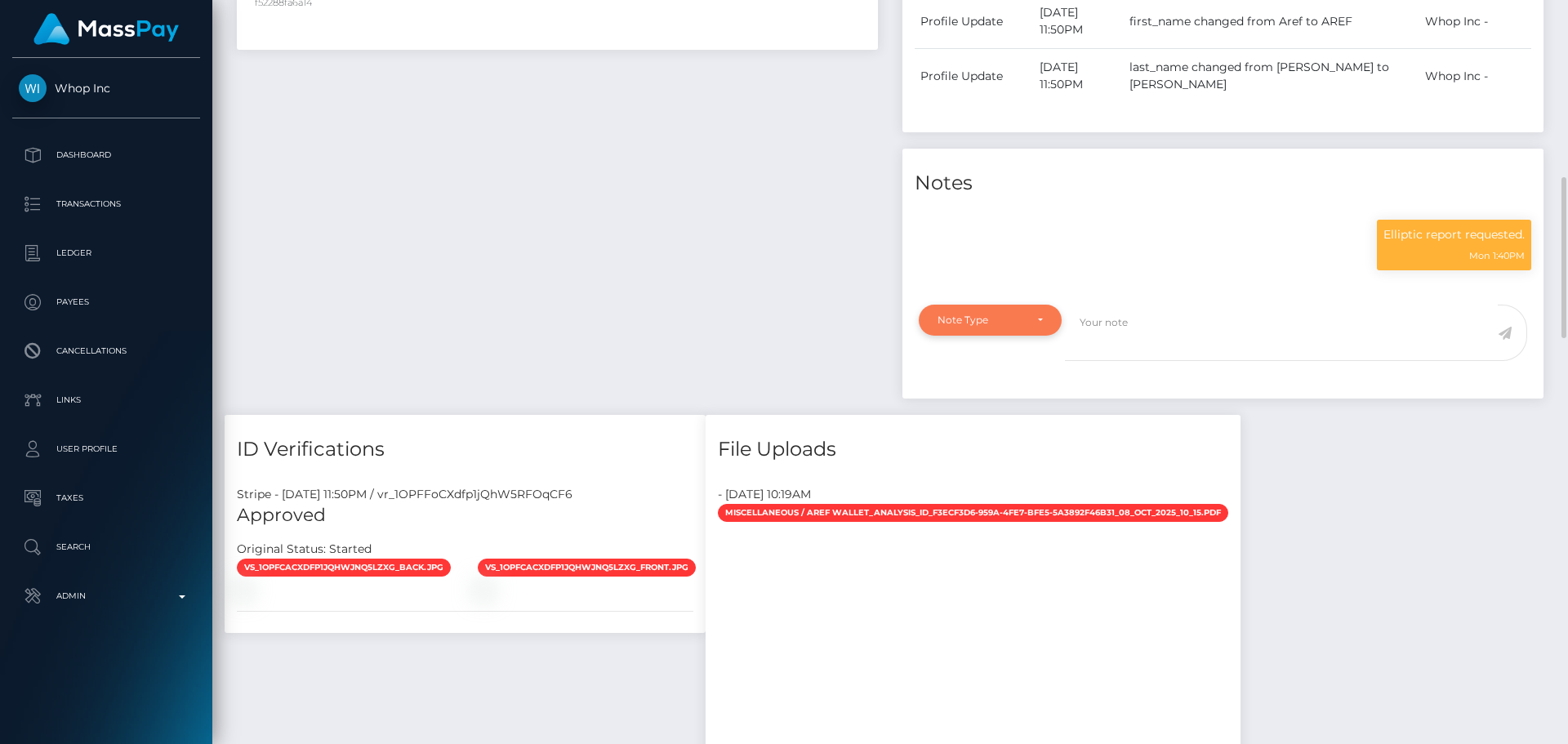
click at [1025, 314] on div "Note Type" at bounding box center [991, 320] width 105 height 13
click at [1014, 384] on link "Compliance" at bounding box center [990, 399] width 143 height 30
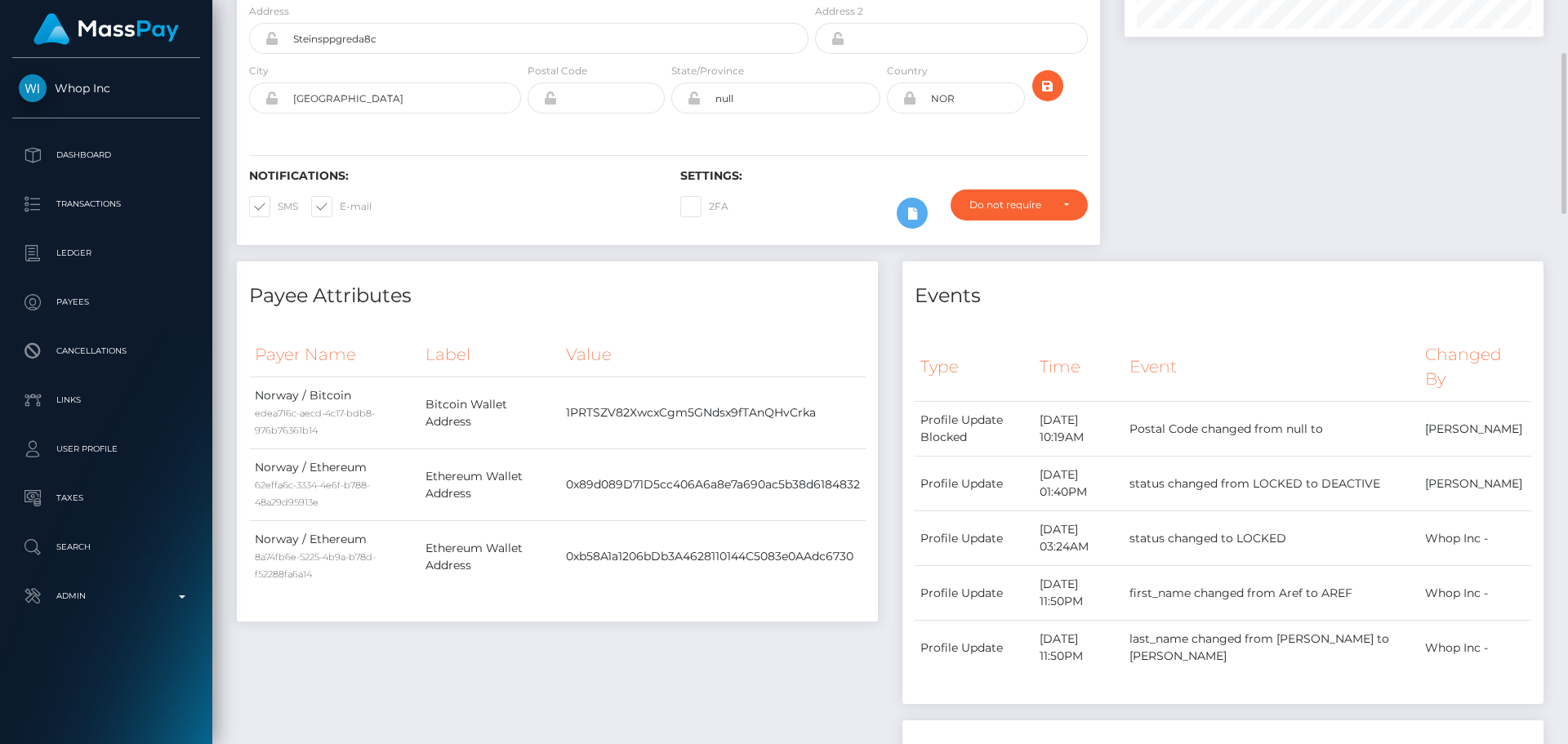
scroll to position [0, 0]
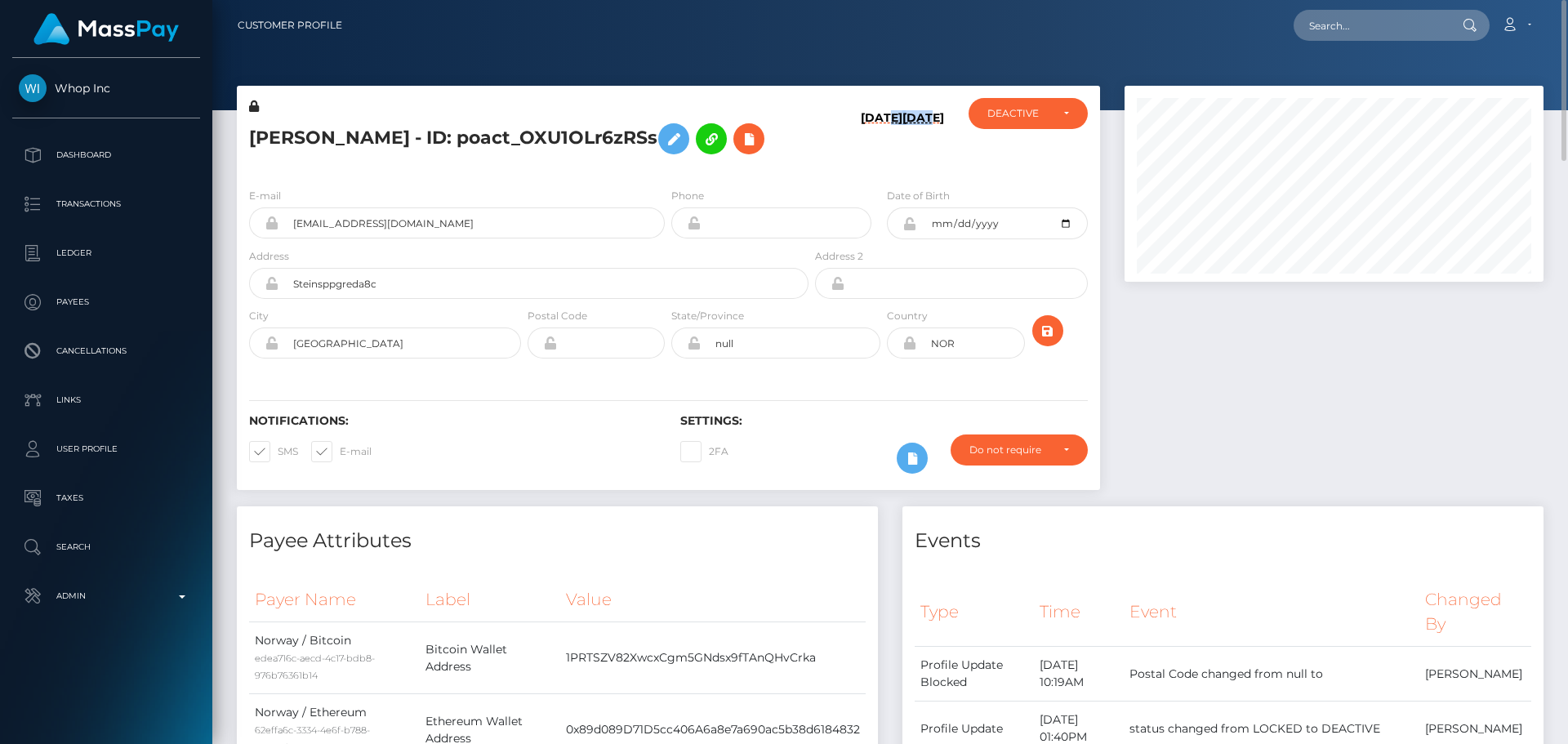
click at [918, 112] on div "[DATE] [DATE]" at bounding box center [884, 136] width 144 height 76
click at [915, 161] on h6 "[DATE]" at bounding box center [923, 139] width 41 height 57
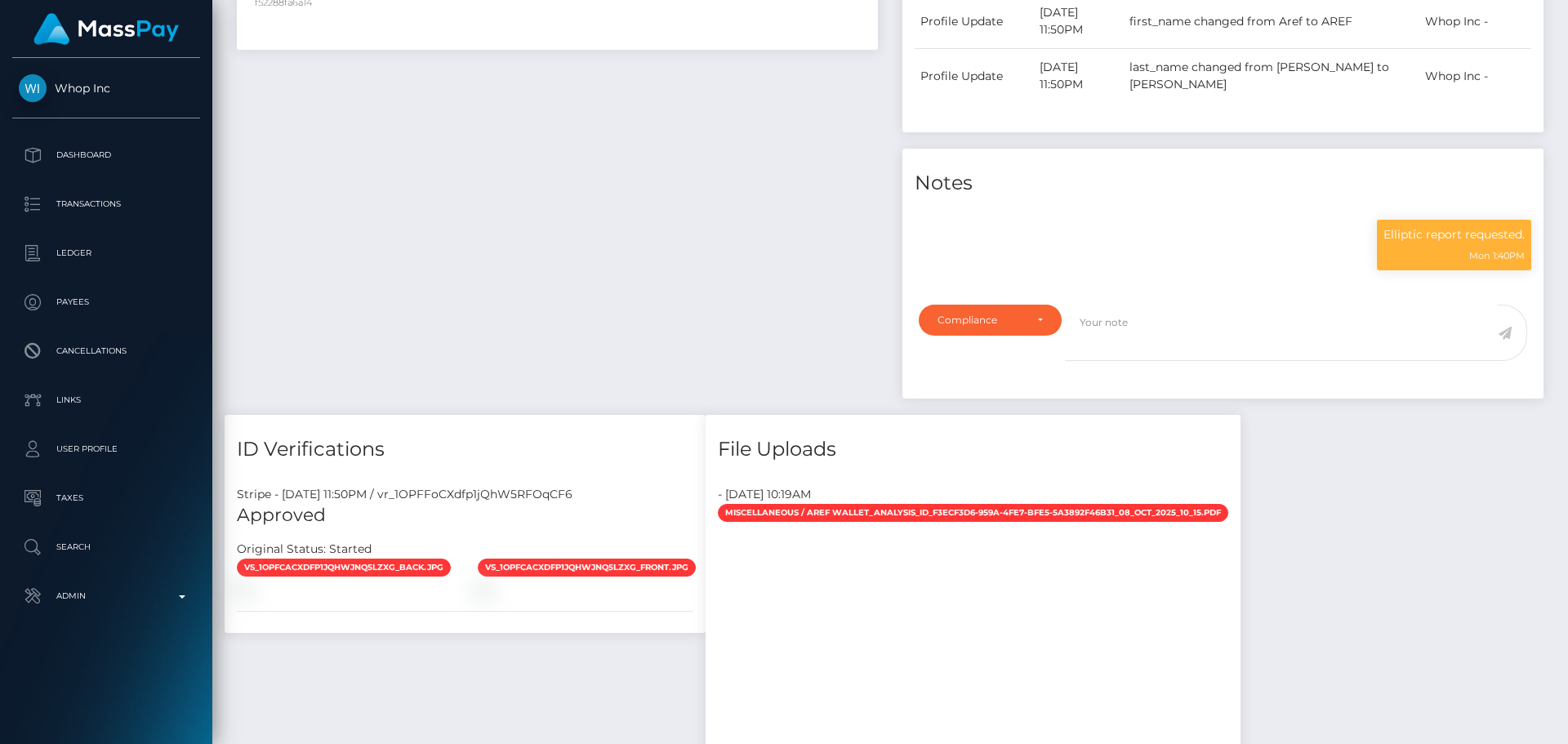
scroll to position [196, 420]
click at [1030, 314] on div "Compliance" at bounding box center [991, 320] width 105 height 13
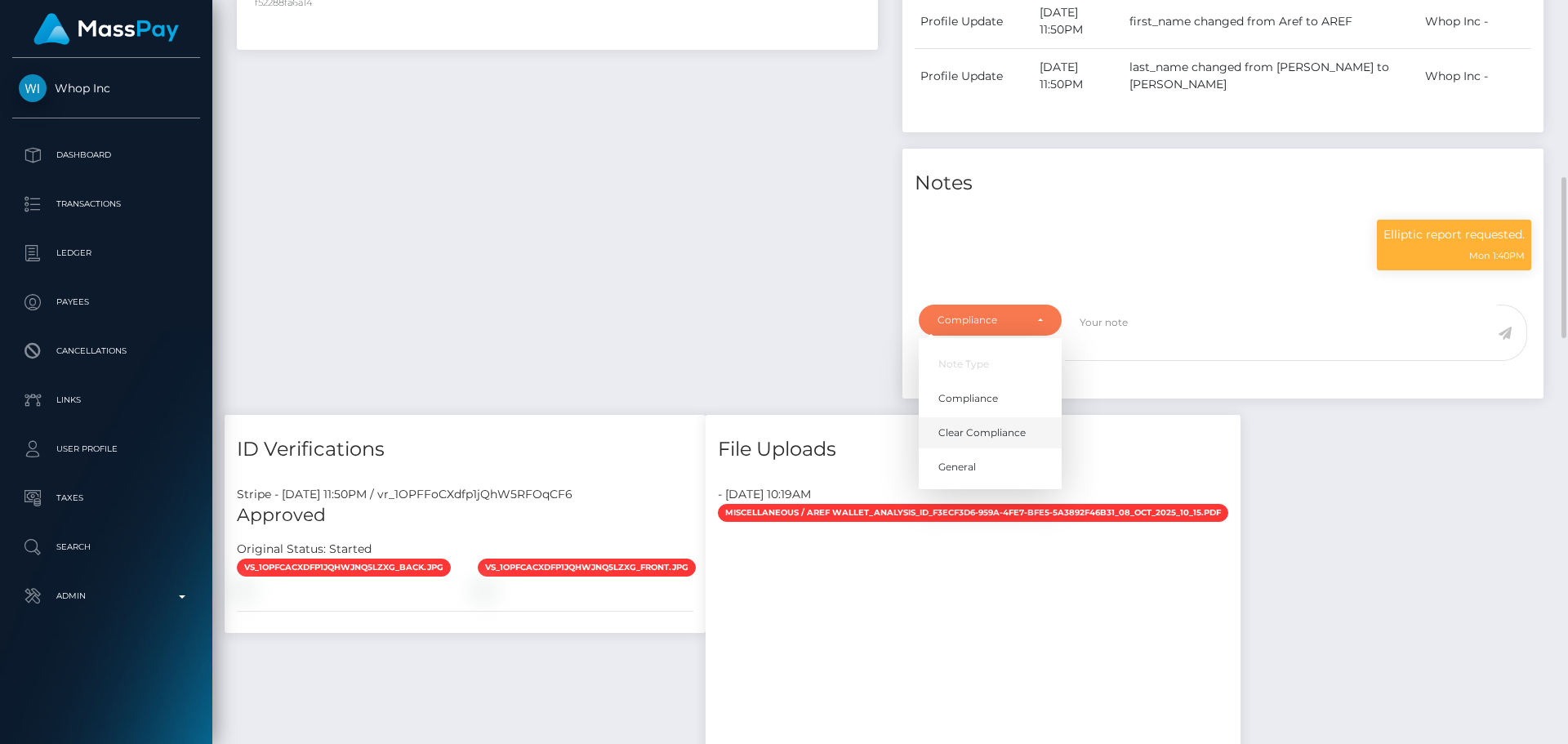
click at [960, 425] on span "Clear Compliance" at bounding box center [982, 432] width 87 height 15
select select "CLEAR_COMPLIANCE"
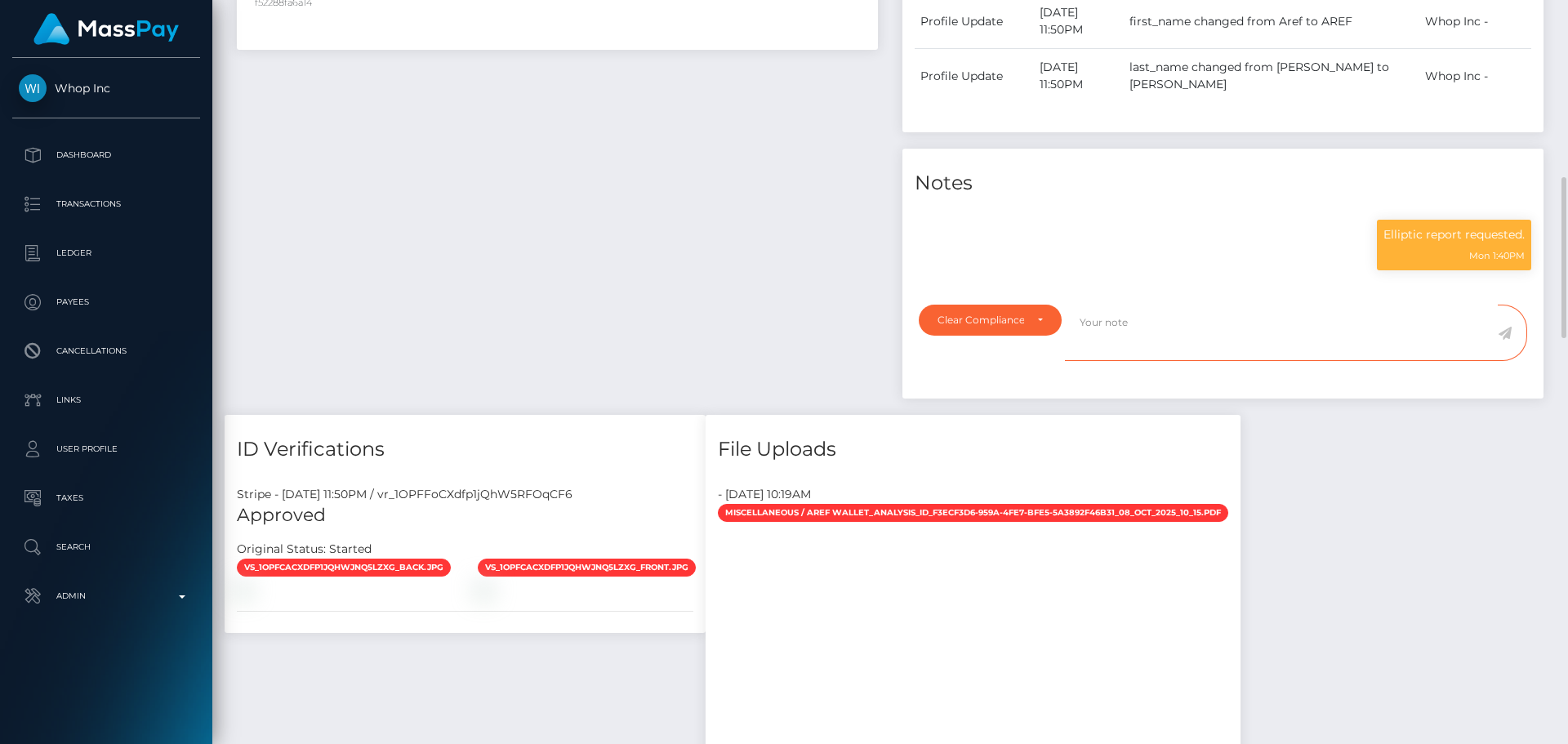
click at [1155, 314] on textarea at bounding box center [1281, 333] width 433 height 56
paste textarea "Elliptic report provided. The payee is not allowed to use their current crypto …"
click at [1253, 316] on textarea "Elliptic report provided. The payee is not allowed to use their current crypto …" at bounding box center [1281, 333] width 433 height 56
paste textarea "b58A1a1206bDb3A4628110144C5083e0AAdc6730"
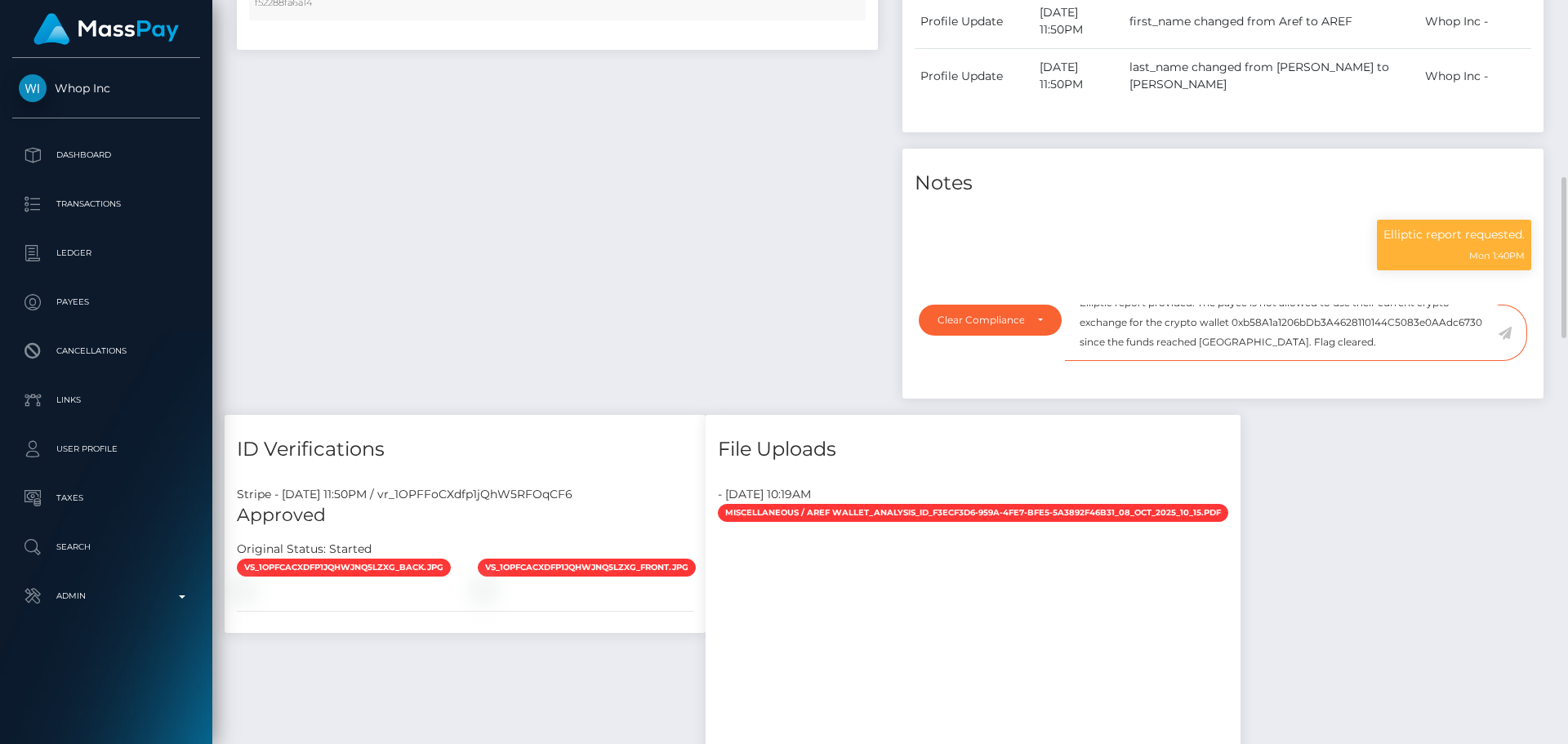
type textarea "Elliptic report provided. The payee is not allowed to use their current crypto …"
click at [1219, 327] on textarea "Elliptic report provided. The payee is not allowed to use their current crypto …" at bounding box center [1281, 333] width 433 height 56
click at [1507, 327] on icon at bounding box center [1505, 333] width 14 height 13
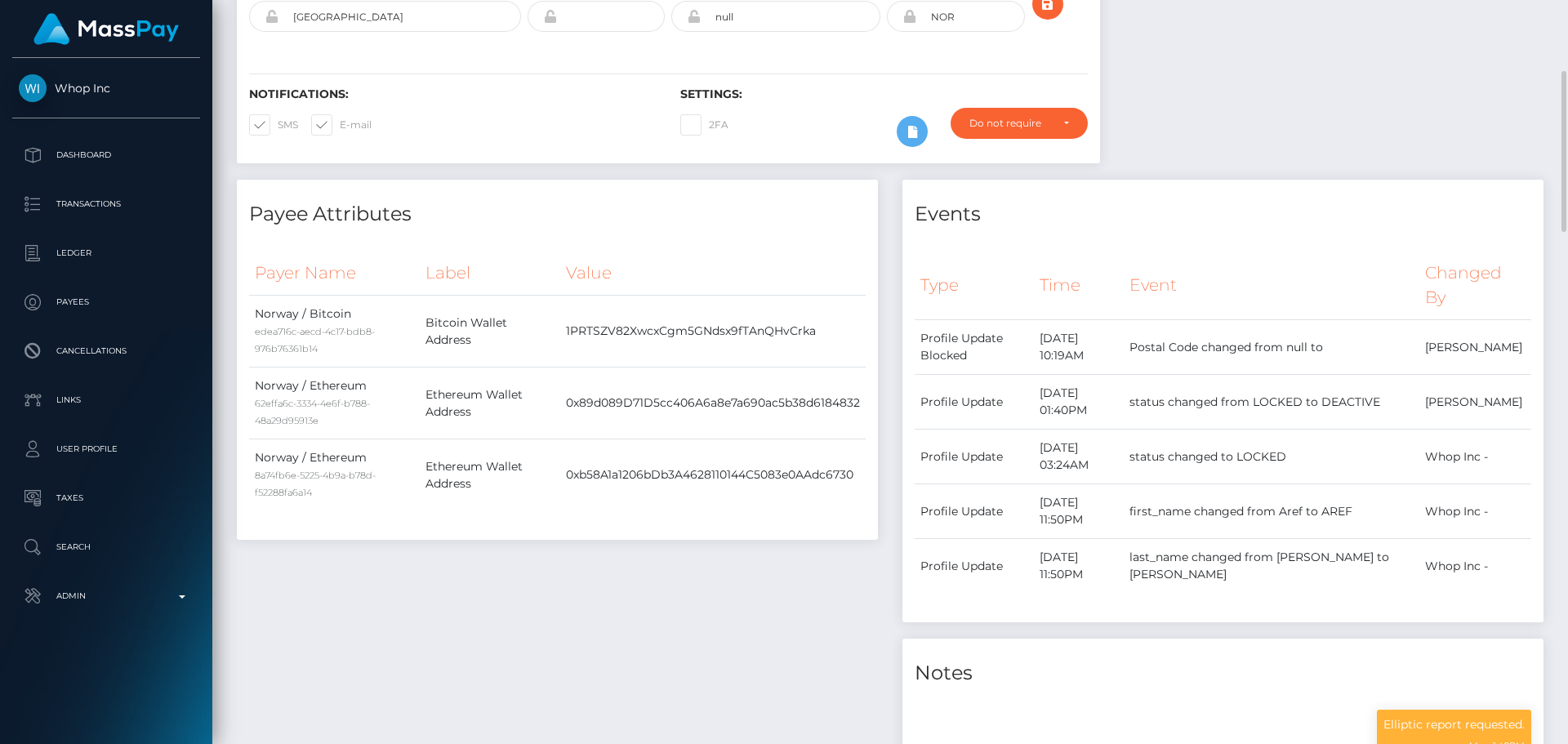
scroll to position [0, 0]
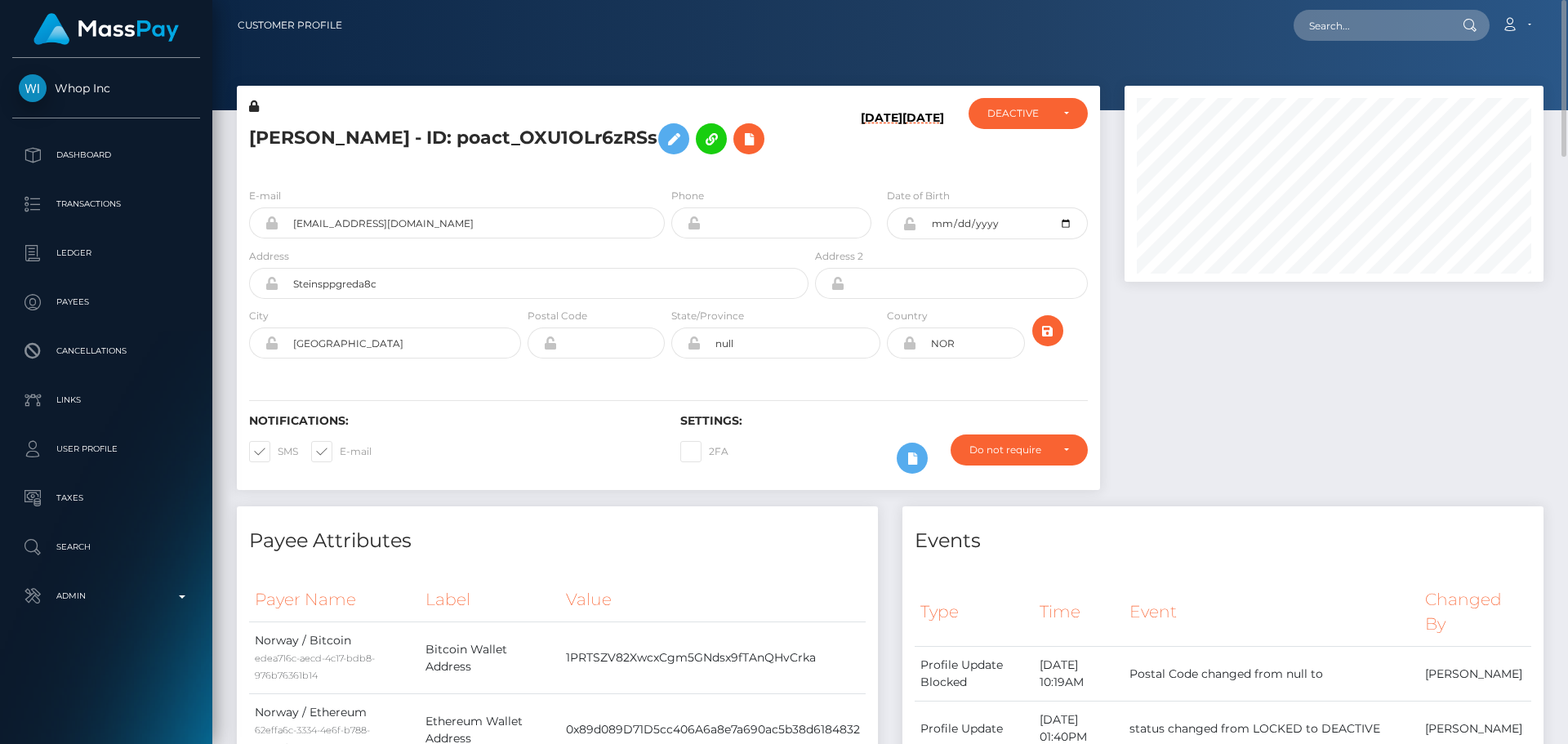
click at [269, 136] on h5 "[PERSON_NAME] - ID: poact_OXU1OLr6zRSs" at bounding box center [524, 139] width 550 height 47
drag, startPoint x: 269, startPoint y: 136, endPoint x: 316, endPoint y: 133, distance: 47.1
click at [316, 133] on h5 "[PERSON_NAME] - ID: poact_OXU1OLr6zRSs" at bounding box center [524, 139] width 550 height 47
copy h5 "[PERSON_NAME]"
drag, startPoint x: 438, startPoint y: 231, endPoint x: 273, endPoint y: 218, distance: 165.5
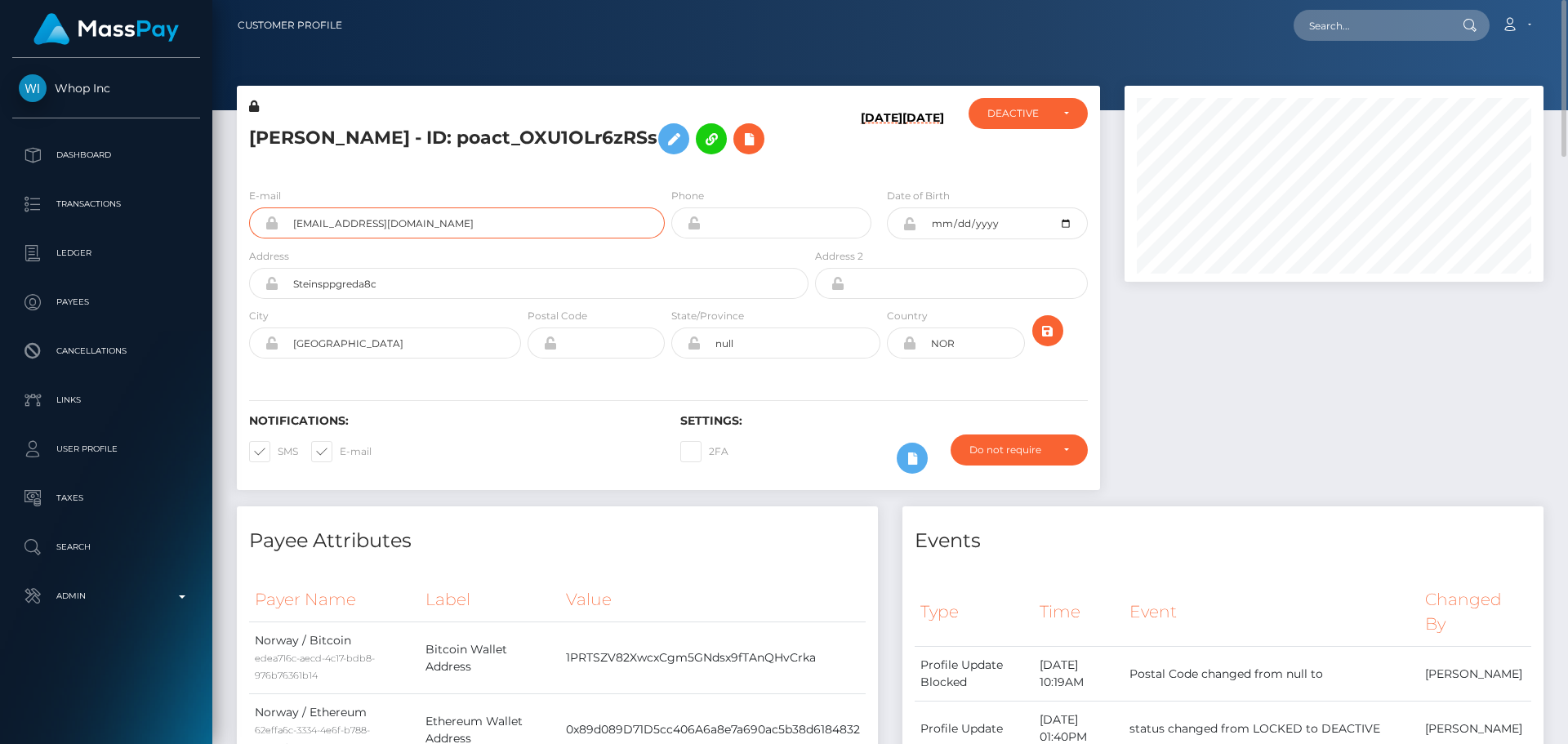
click at [273, 218] on div "[EMAIL_ADDRESS][DOMAIN_NAME]" at bounding box center [456, 222] width 416 height 31
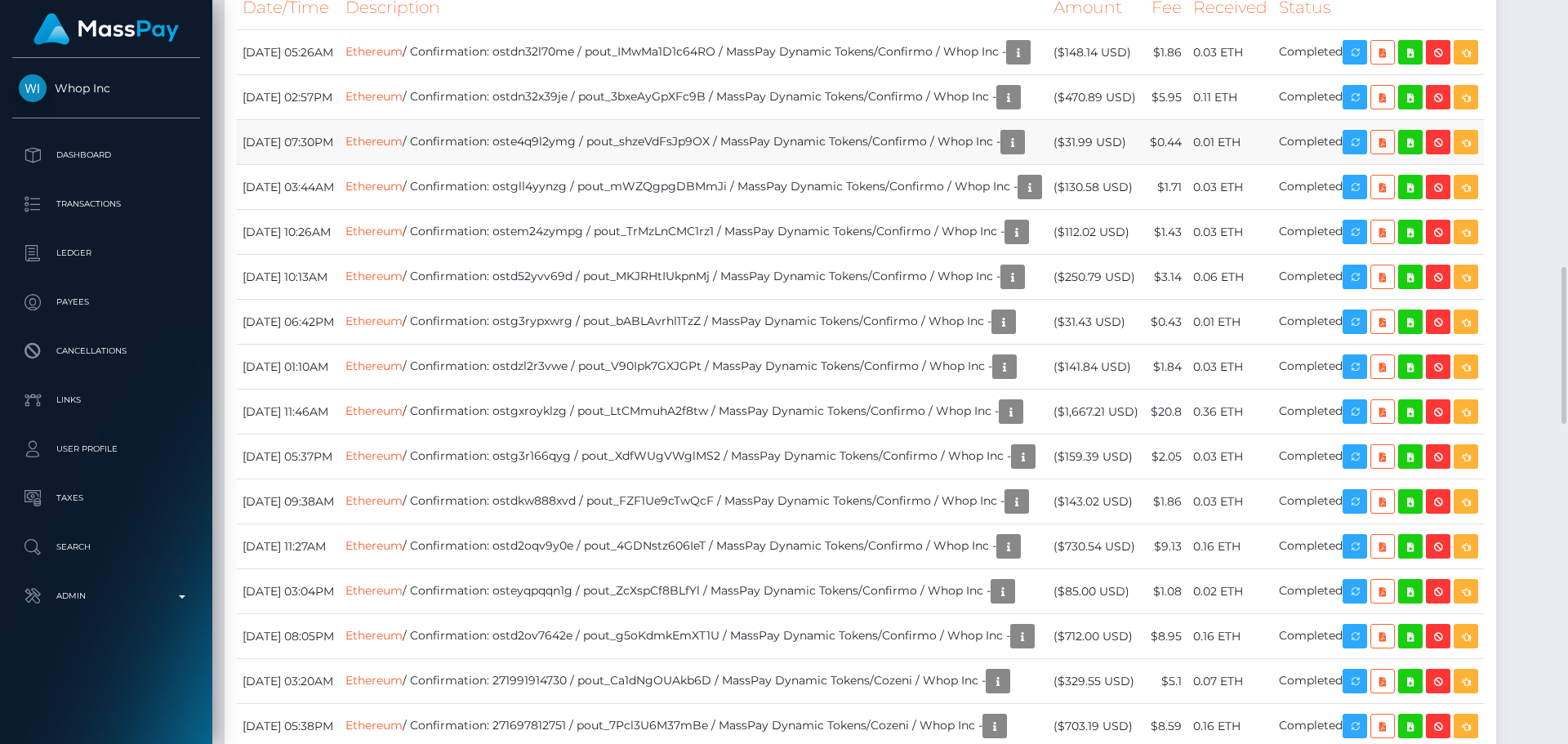
scroll to position [1959, 0]
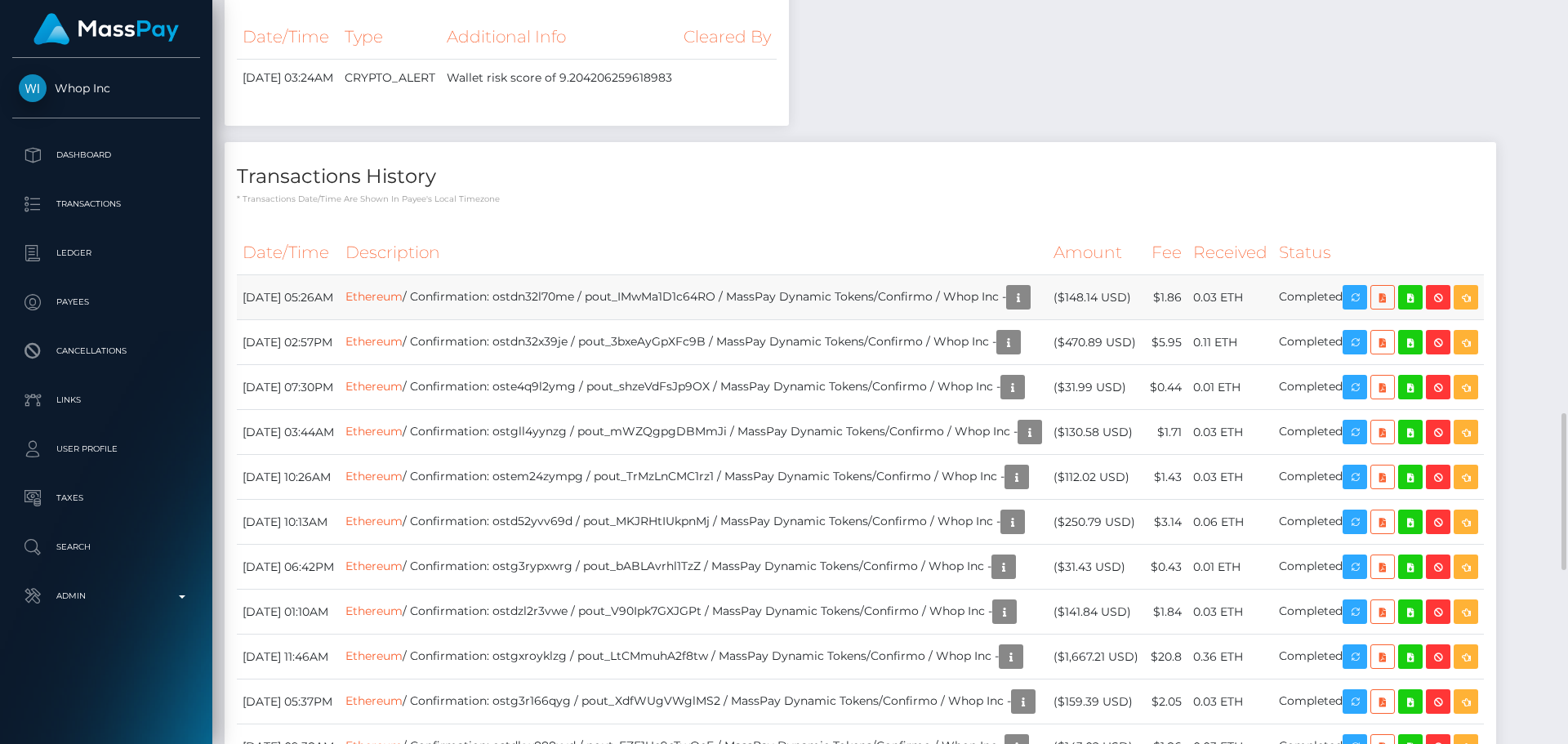
drag, startPoint x: 1122, startPoint y: 291, endPoint x: 1185, endPoint y: 288, distance: 63.1
click at [1144, 288] on td "($148.14 USD)" at bounding box center [1096, 297] width 97 height 45
copy td "$148.14 USD"
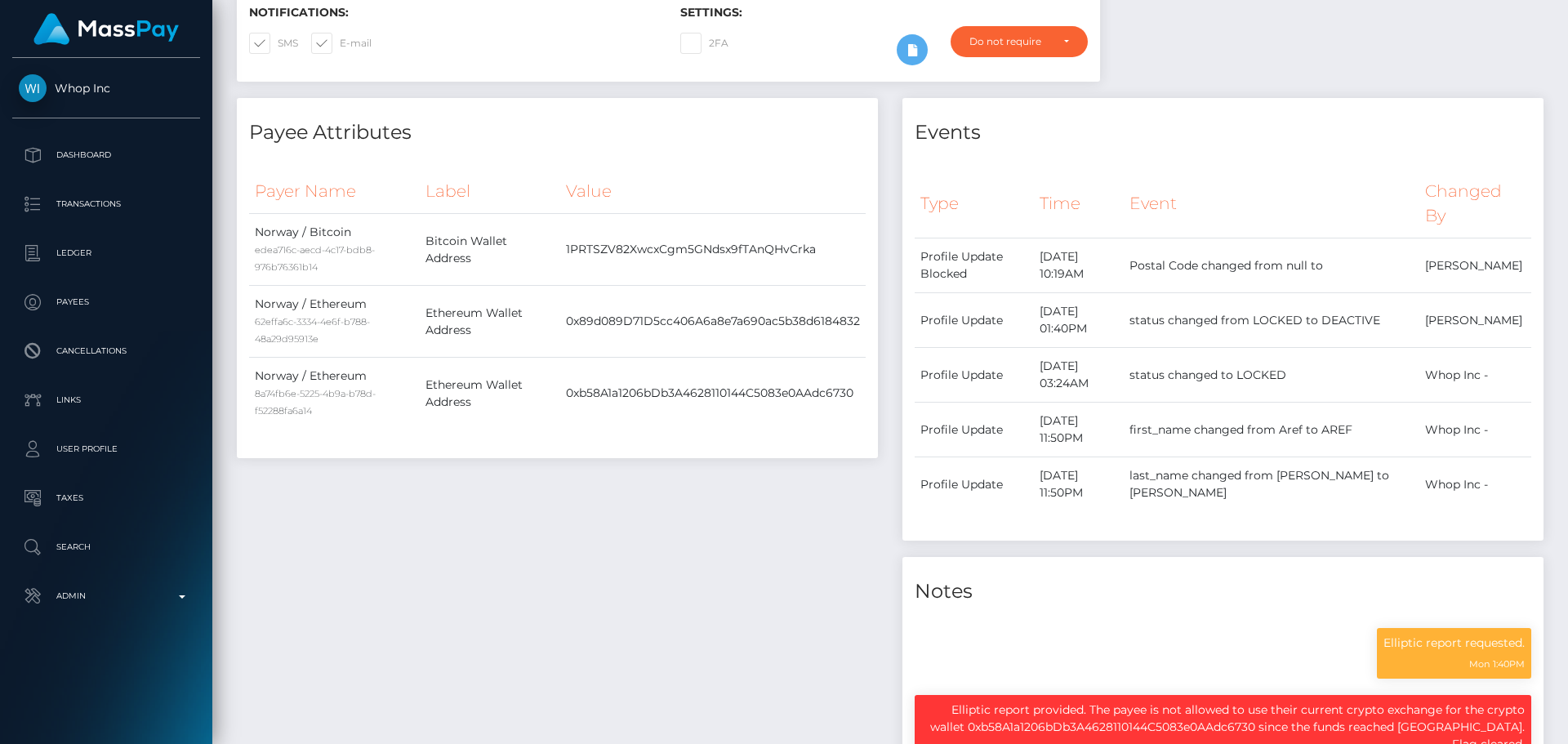
scroll to position [0, 0]
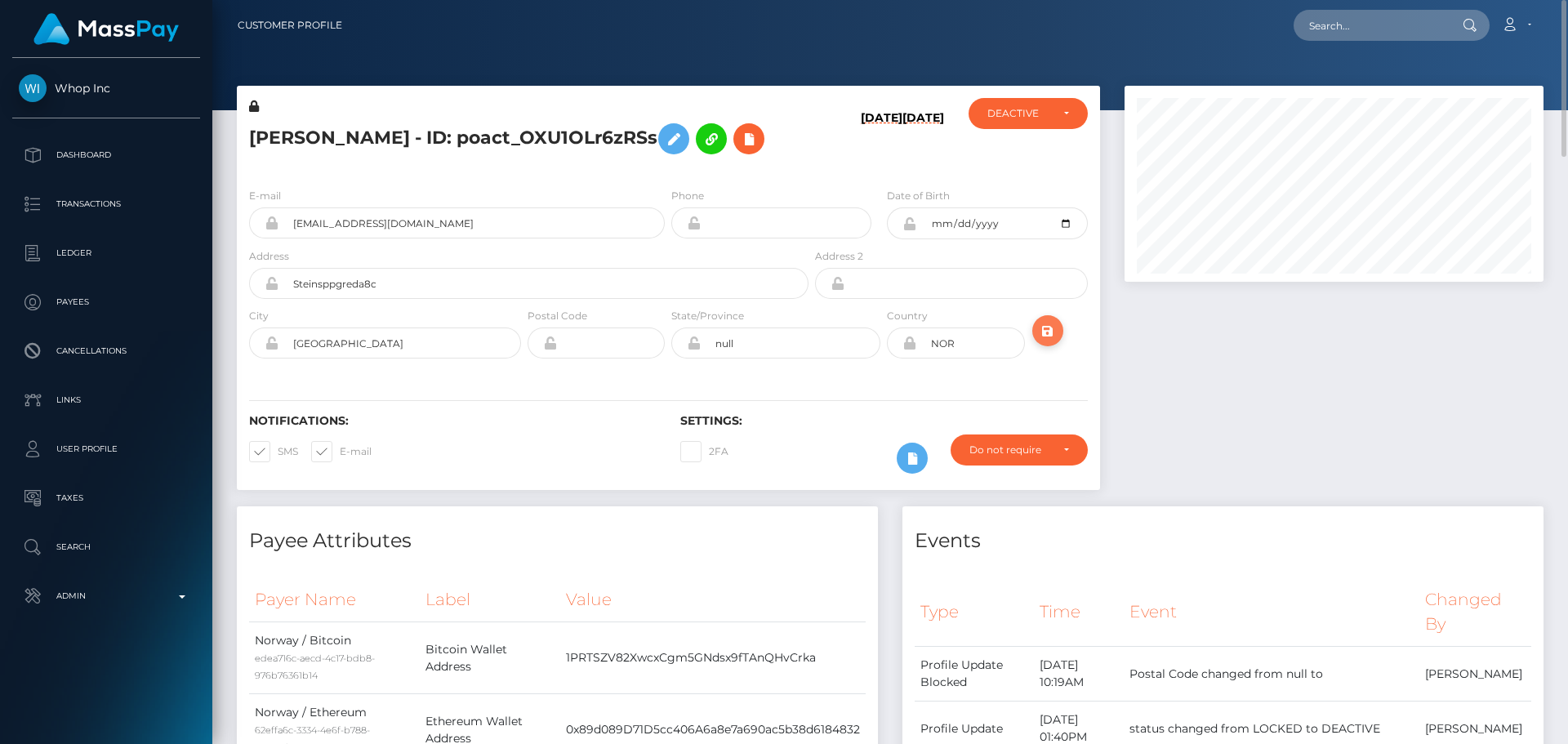
click at [1048, 328] on icon "submit" at bounding box center [1048, 330] width 19 height 20
click at [1390, 29] on input "text" at bounding box center [1370, 25] width 154 height 31
paste input "poact_KmdxnnOp8zlD"
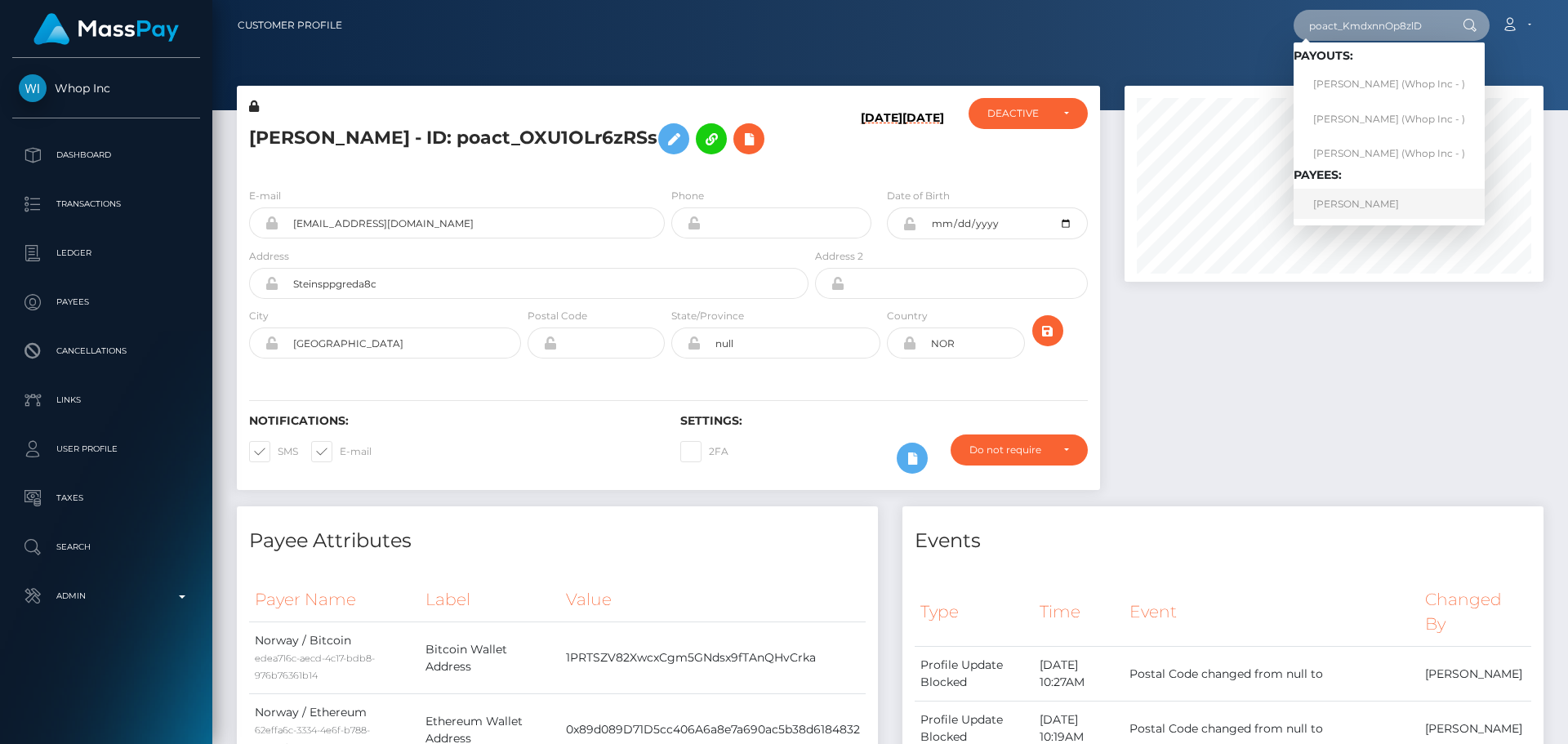
type input "poact_KmdxnnOp8zlD"
click at [1377, 204] on link "TAMARA MELKONYAN" at bounding box center [1389, 204] width 191 height 30
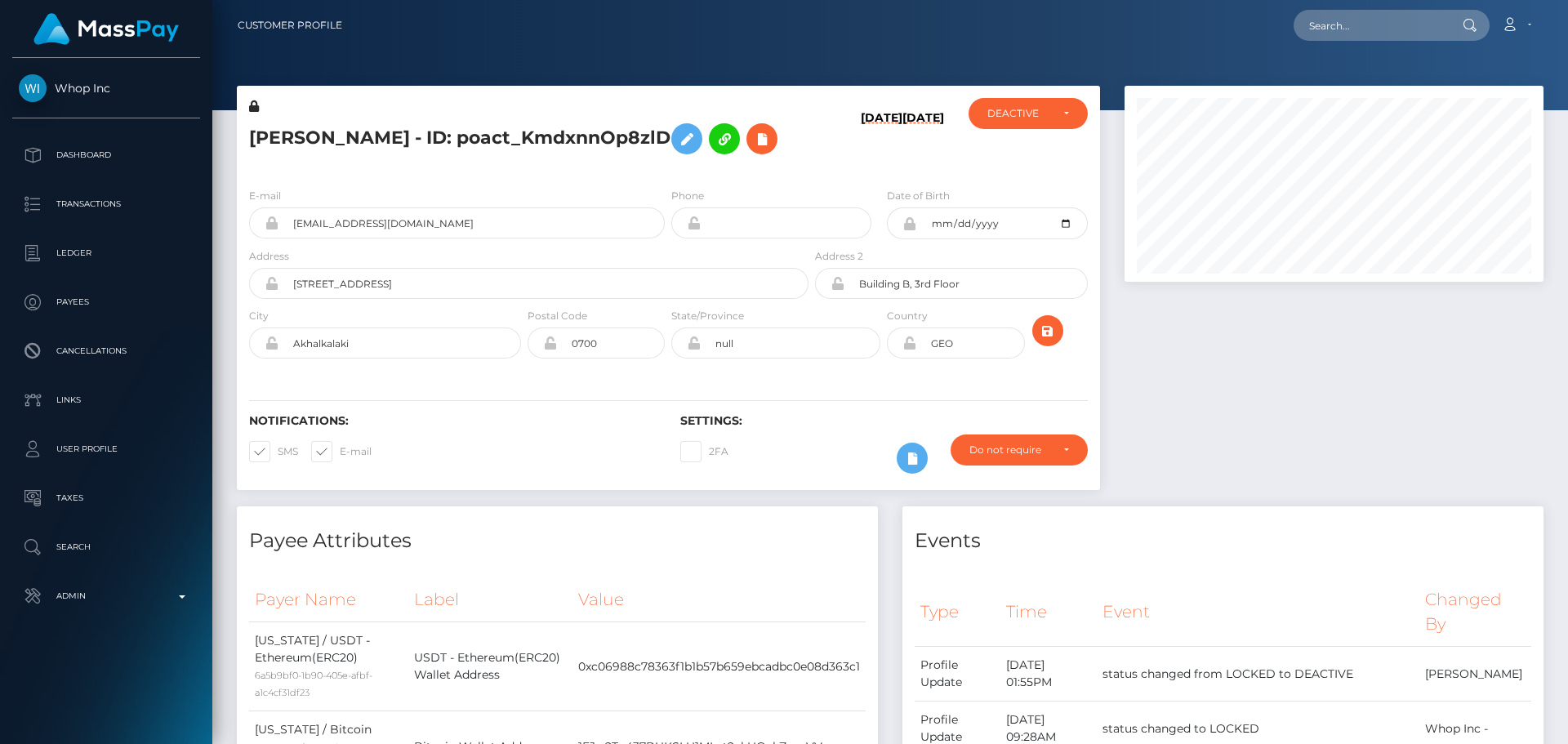
scroll to position [196, 420]
click at [752, 149] on icon at bounding box center [762, 139] width 19 height 20
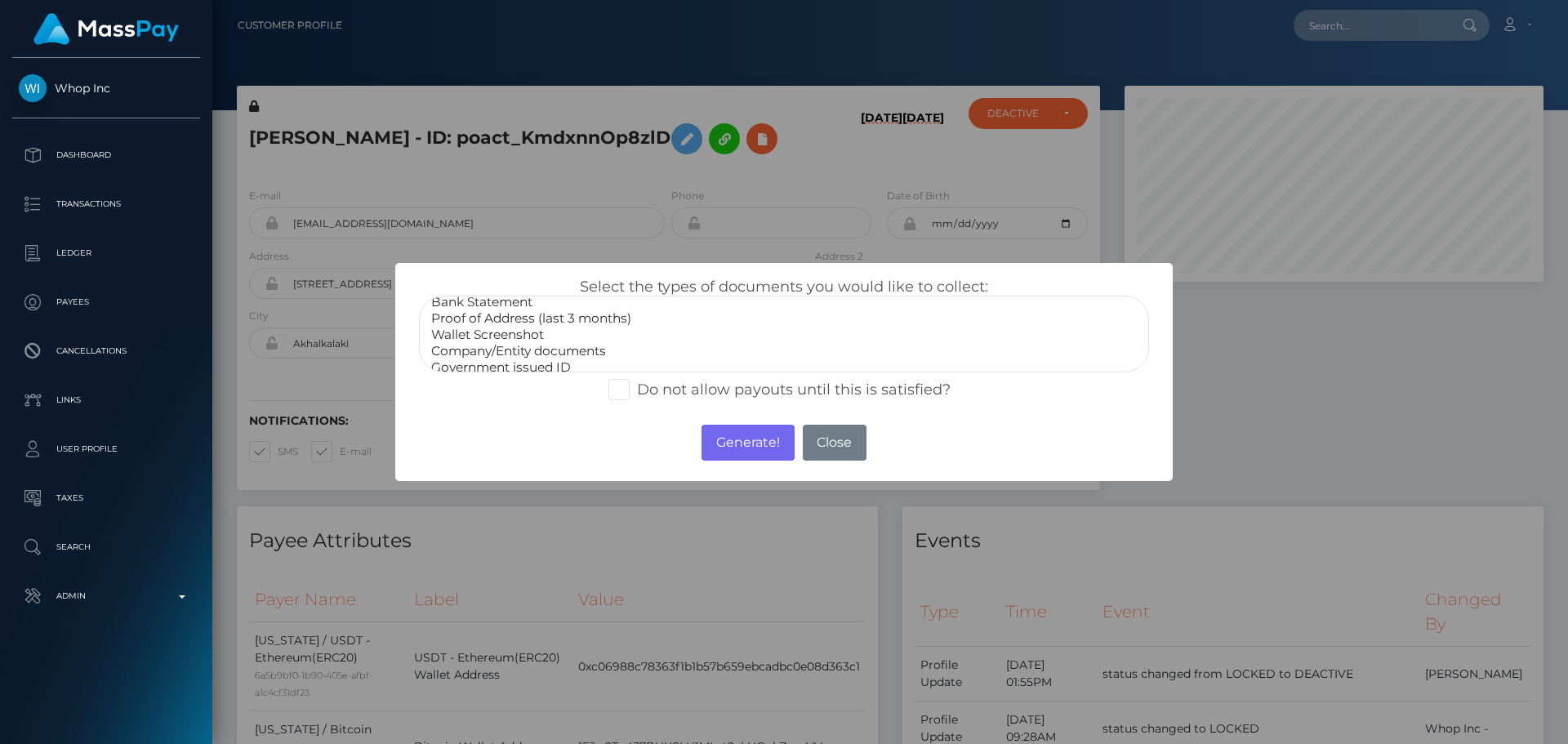
scroll to position [49, 0]
select select "Miscellaneous"
click at [491, 356] on option "Miscellaneous" at bounding box center [784, 358] width 709 height 17
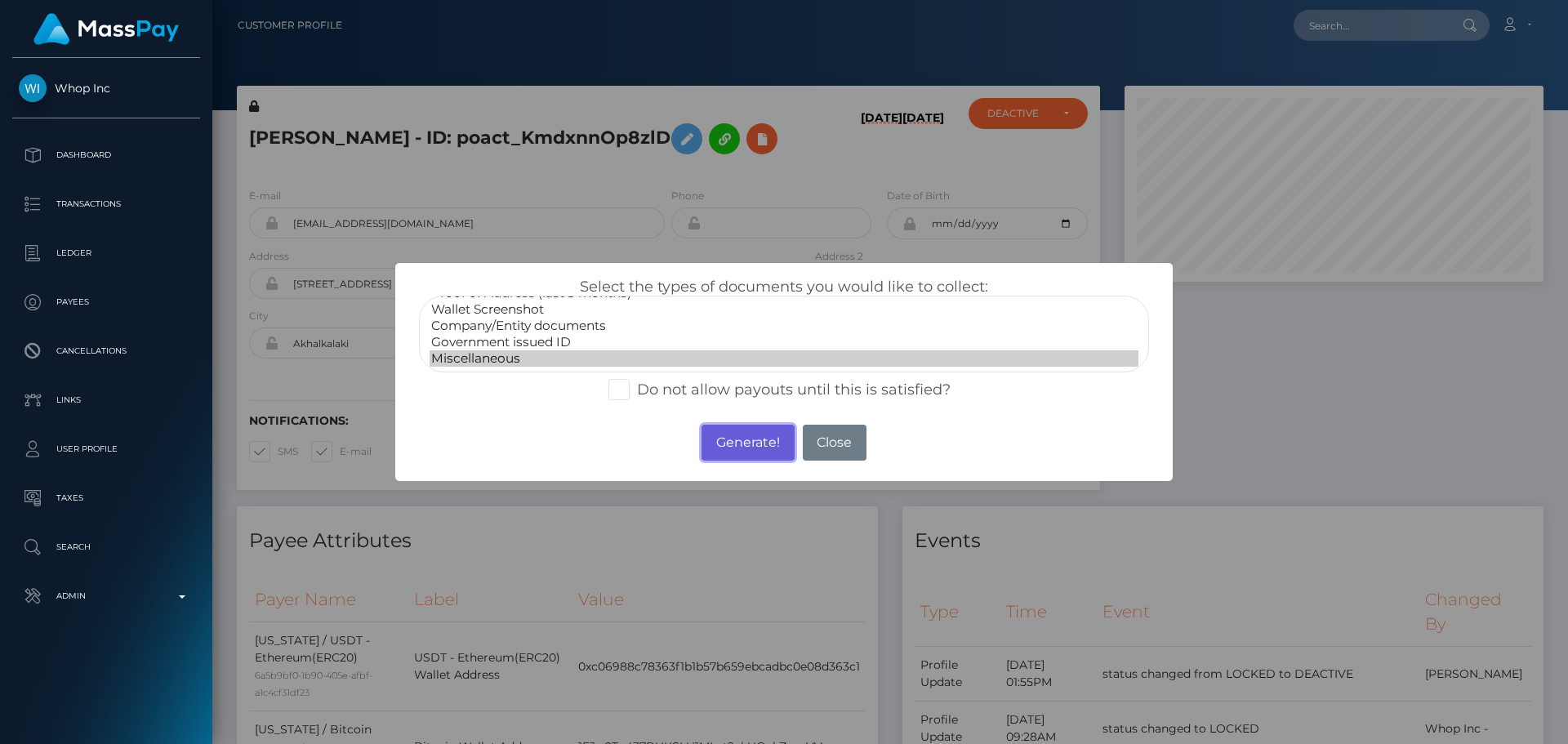
click at [730, 443] on button "Generate!" at bounding box center [747, 442] width 92 height 36
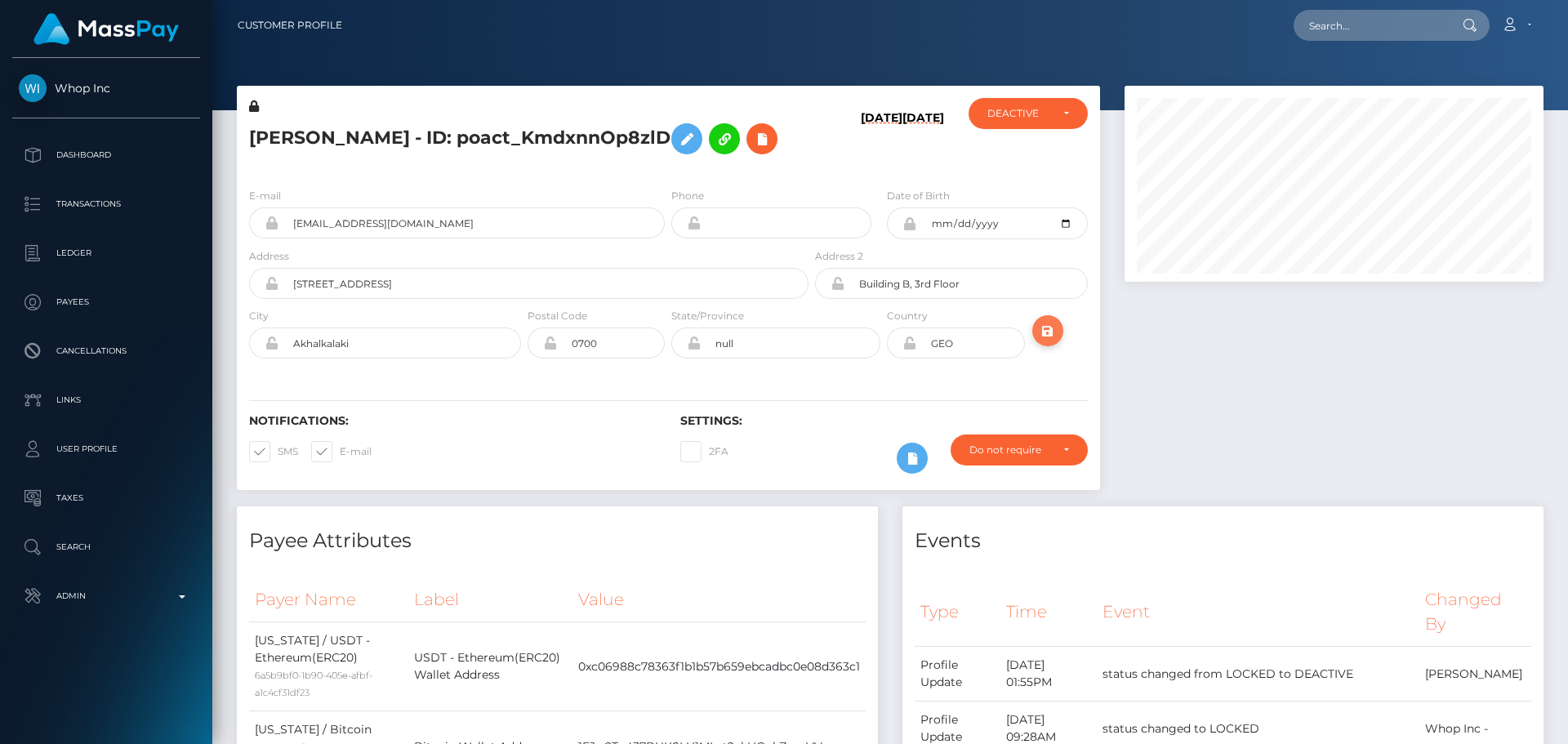
click at [1046, 341] on icon "submit" at bounding box center [1048, 330] width 19 height 20
click at [546, 134] on h5 "[PERSON_NAME] - ID: poact_KmdxnnOp8zlD" at bounding box center [524, 139] width 550 height 47
drag, startPoint x: 546, startPoint y: 134, endPoint x: 583, endPoint y: 137, distance: 37.1
click at [583, 137] on h5 "[PERSON_NAME] - ID: poact_KmdxnnOp8zlD" at bounding box center [524, 139] width 550 height 47
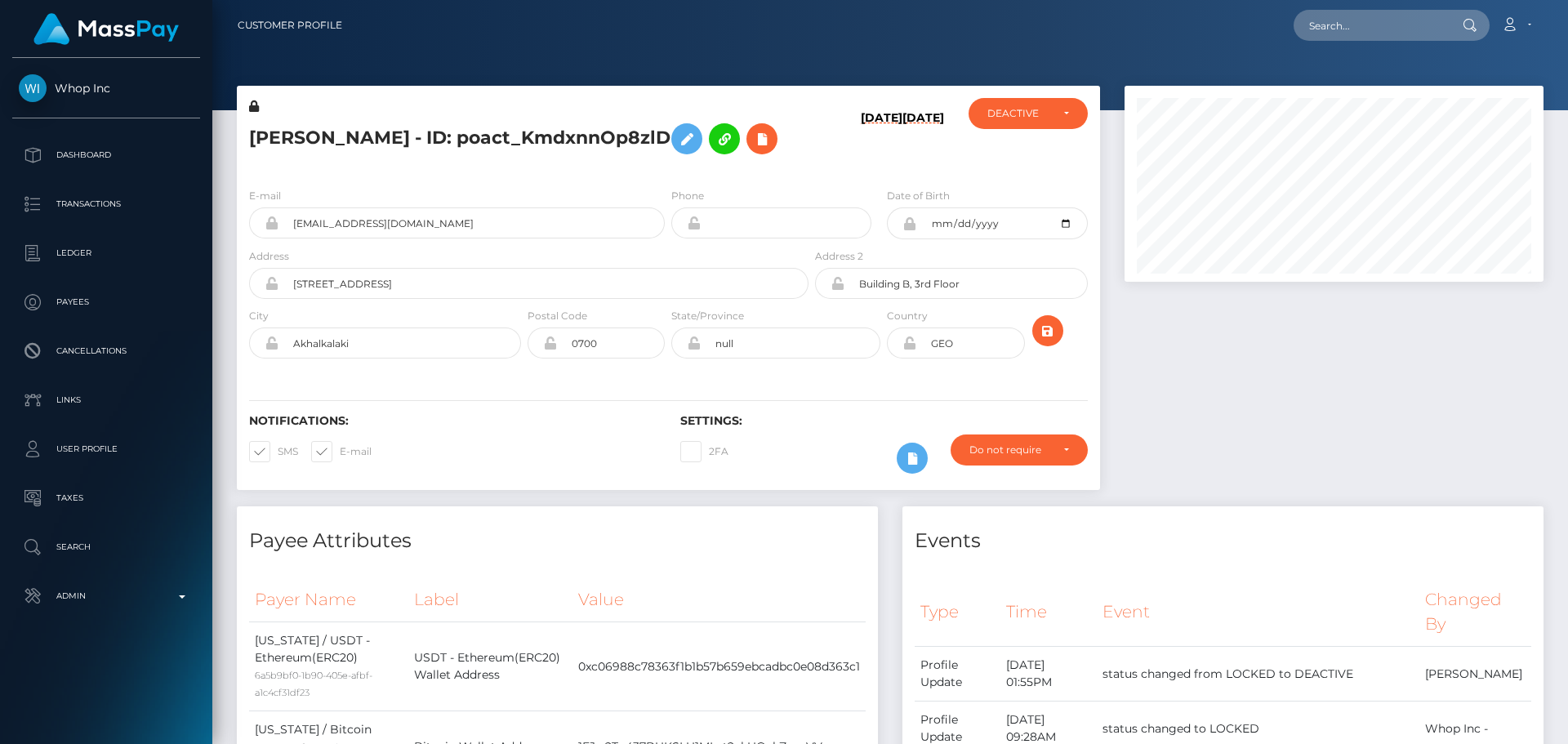
copy h5 "poact_KmdxnnOp8zlD"
click at [860, 168] on h6 "[DATE]" at bounding box center [881, 139] width 41 height 57
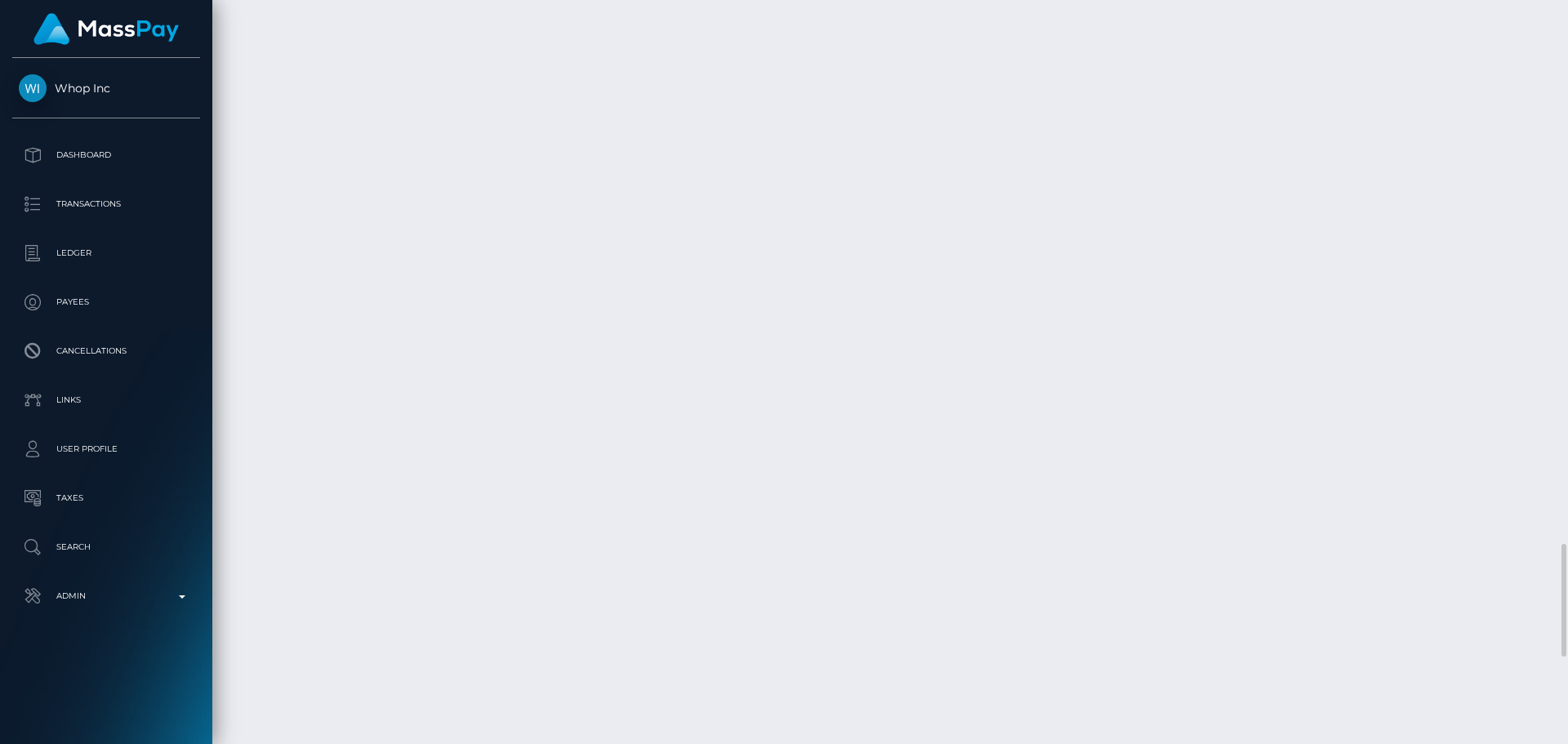
scroll to position [3250, 0]
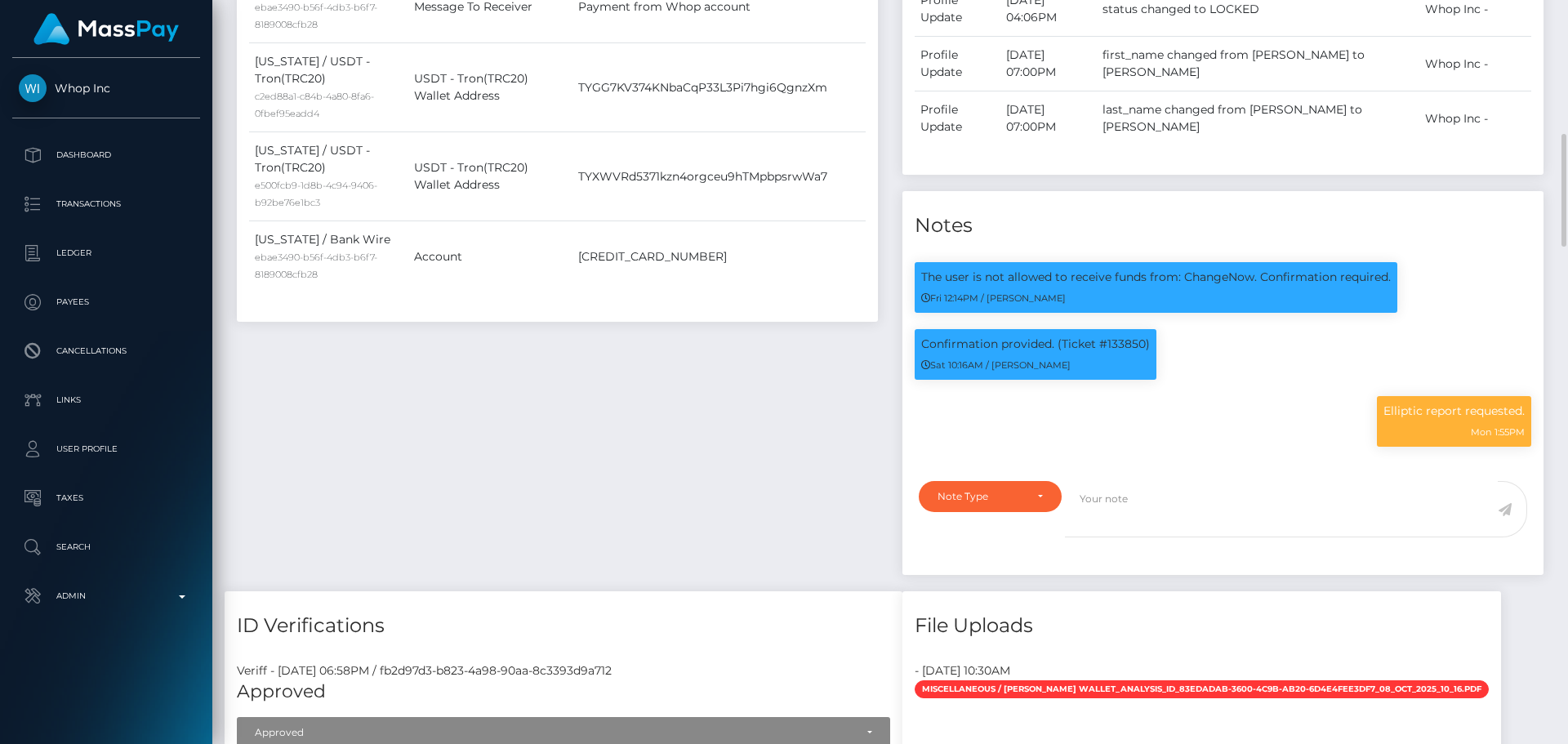
scroll to position [964, 0]
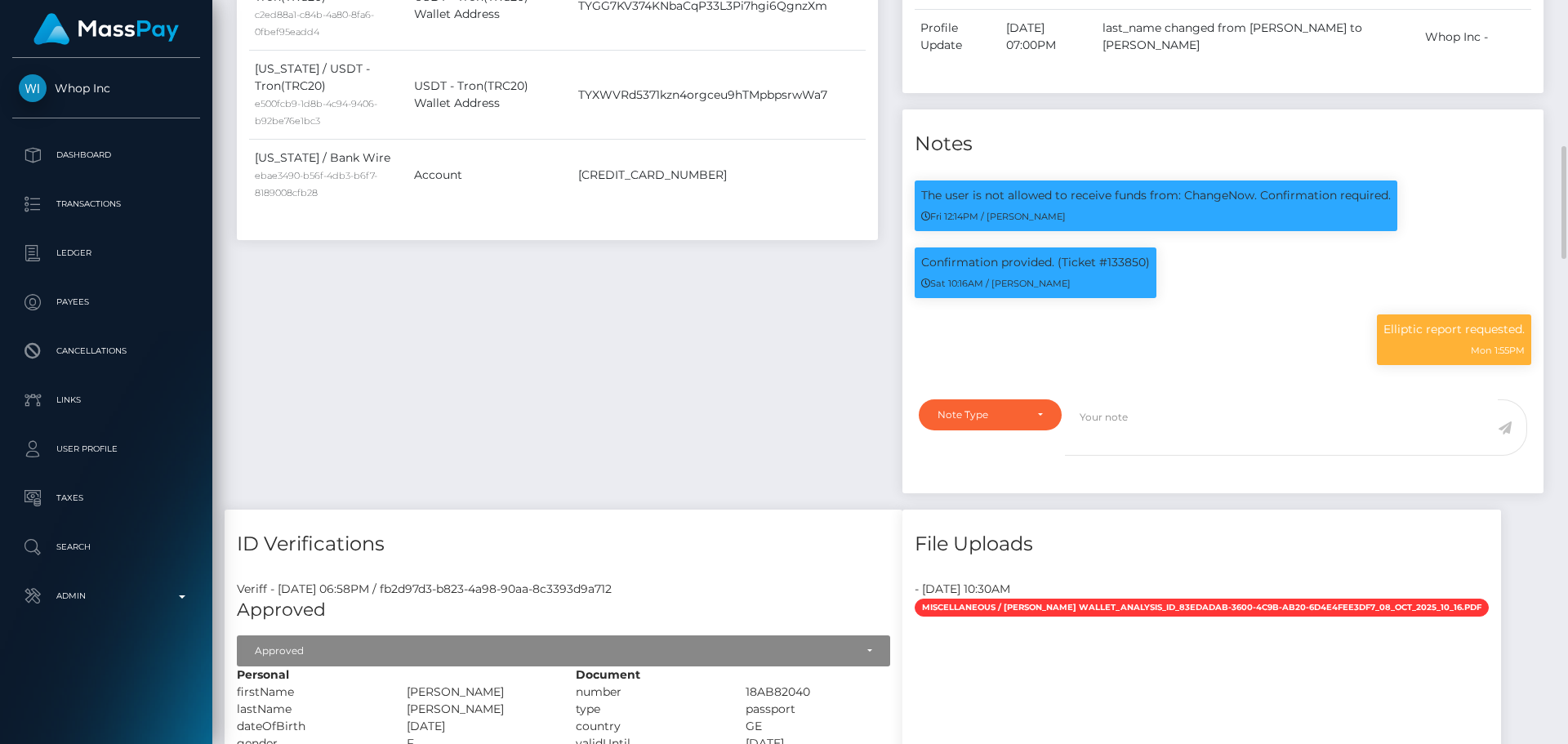
drag, startPoint x: 845, startPoint y: 417, endPoint x: 815, endPoint y: 403, distance: 33.1
click at [844, 416] on div "Payee Attributes Payer Name Label Value Georgia / USDT - Ethereum(ERC20) 6a5b9b…" at bounding box center [557, 25] width 665 height 968
click at [820, 347] on div "Payee Attributes Payer Name Label Value Georgia / USDT - Ethereum(ERC20) 6a5b9b…" at bounding box center [557, 25] width 665 height 968
click at [1195, 204] on p "The user is not allowed to receive funds from: ChangeNow. Confirmation required." at bounding box center [1156, 196] width 469 height 18
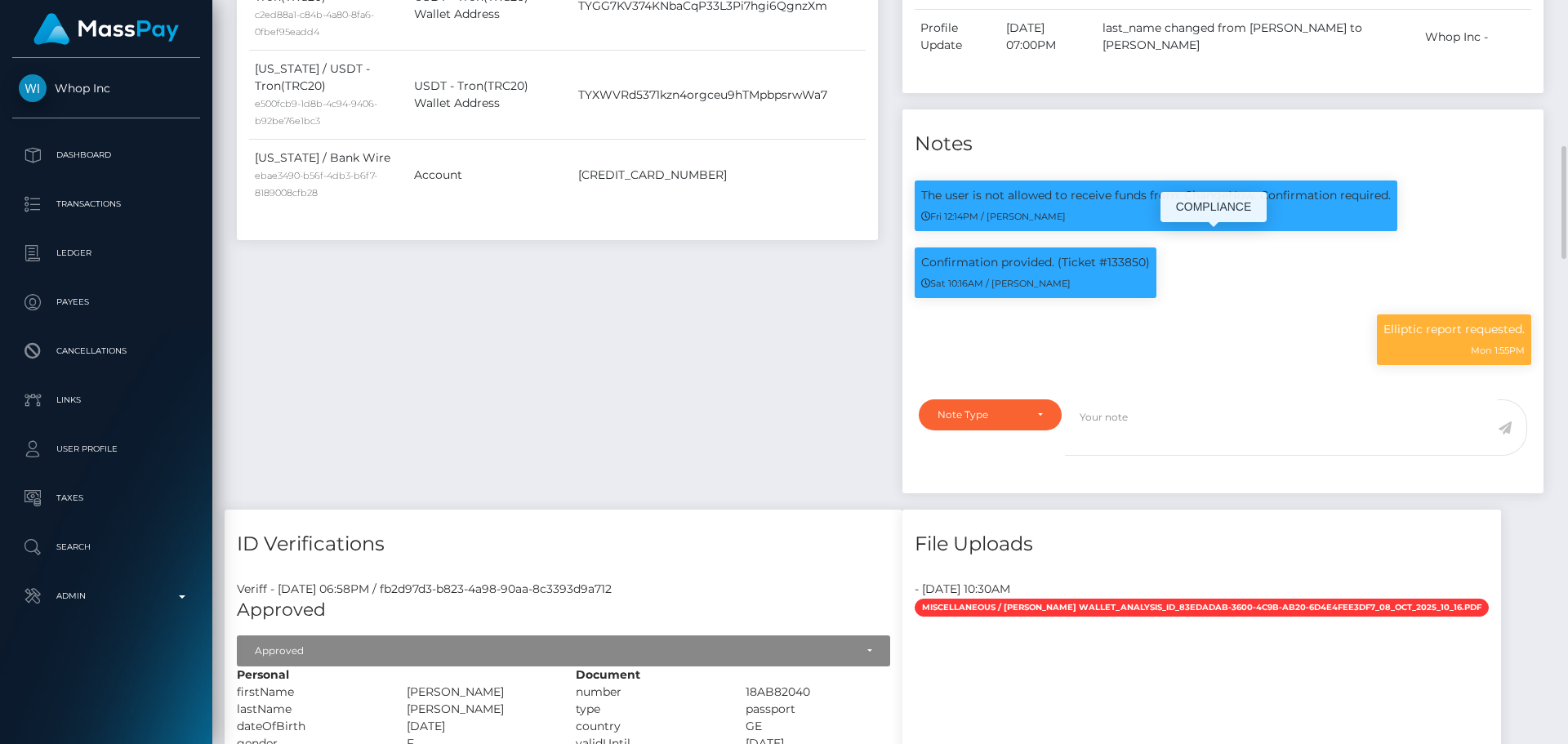
click at [1202, 204] on p "The user is not allowed to receive funds from: ChangeNow. Confirmation required." at bounding box center [1156, 196] width 469 height 18
copy p "ChangeNow"
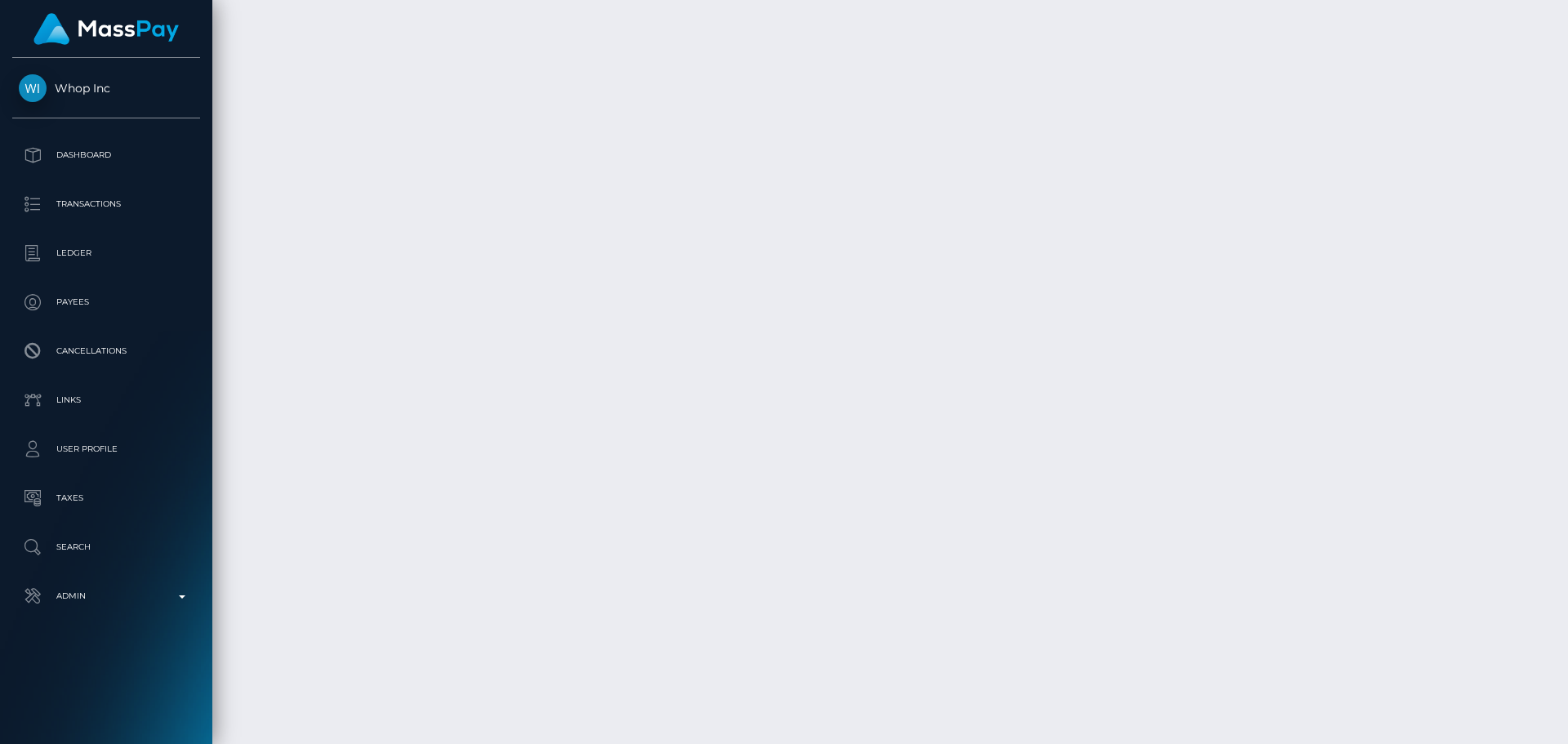
scroll to position [3332, 0]
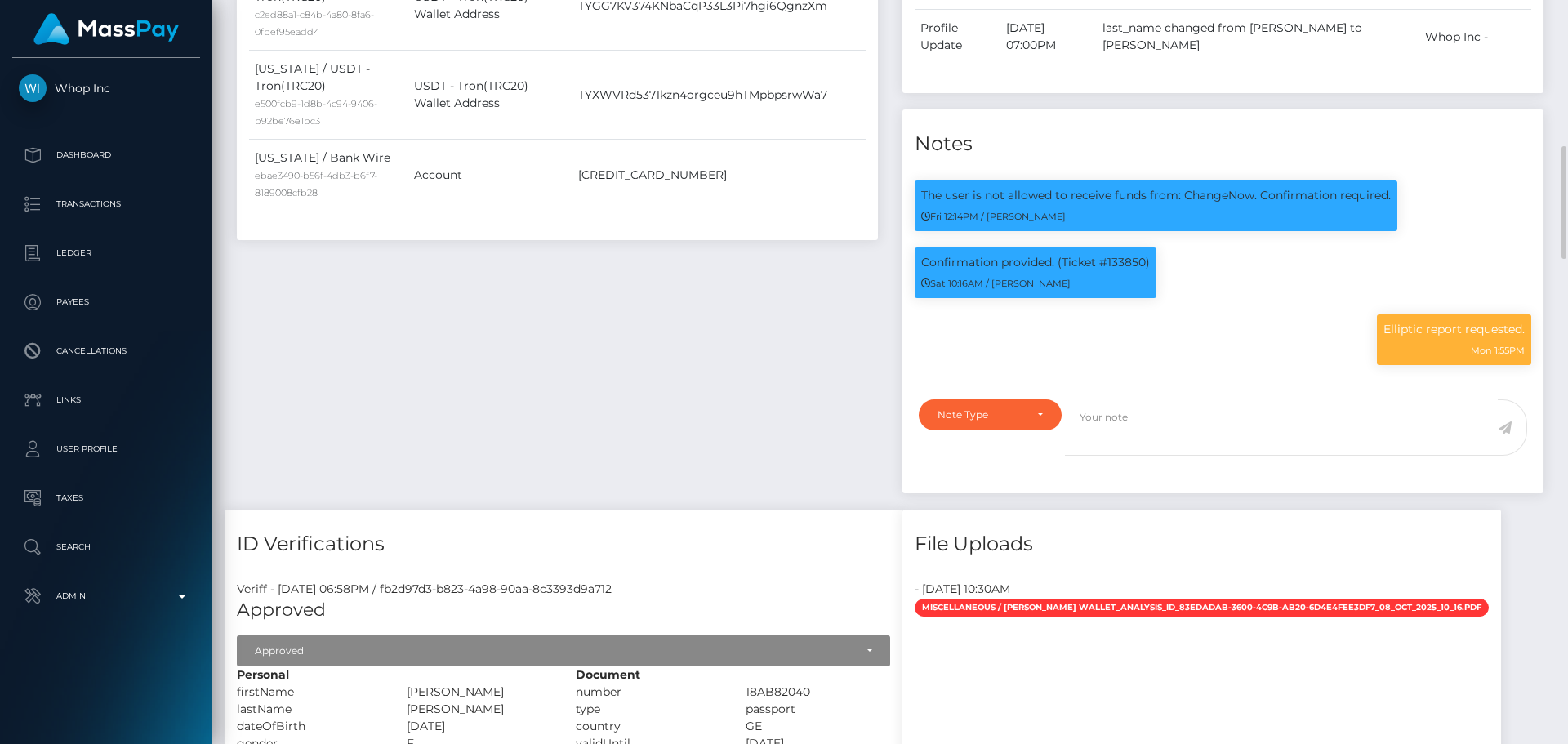
scroll to position [1046, 0]
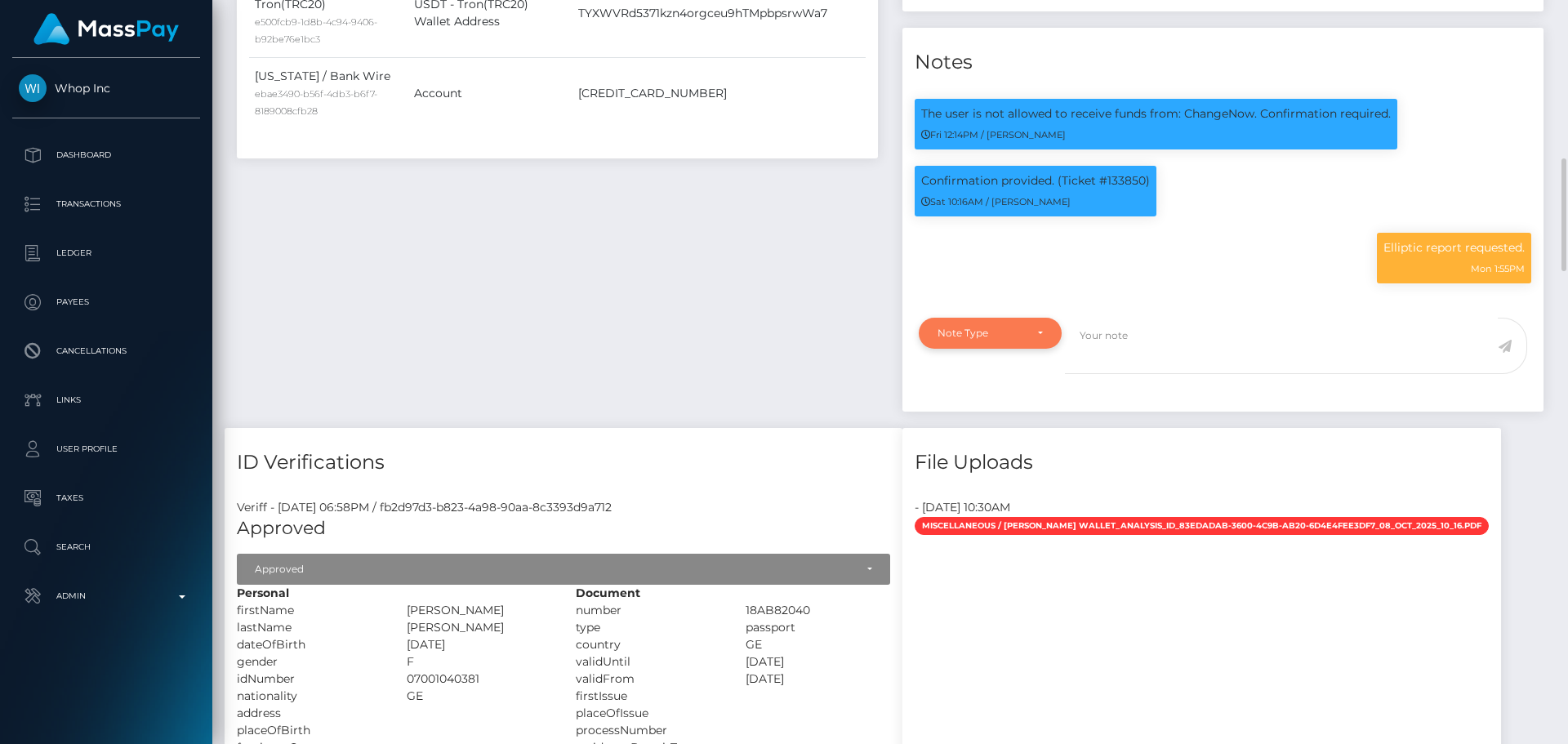
click at [991, 340] on div "Note Type" at bounding box center [981, 333] width 87 height 13
click at [988, 453] on span "Clear Compliance" at bounding box center [982, 445] width 87 height 15
select select "CLEAR_COMPLIANCE"
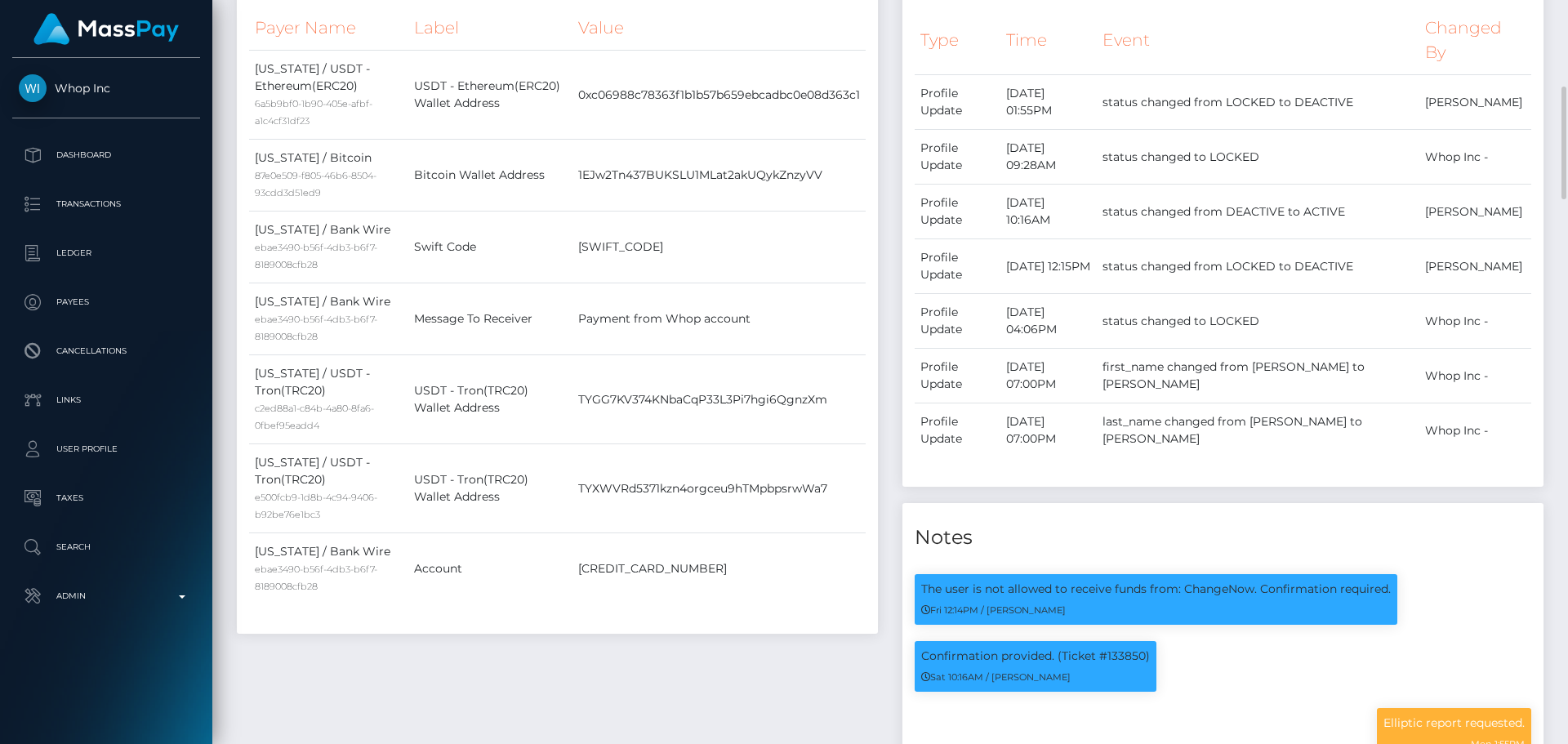
scroll to position [1061, 0]
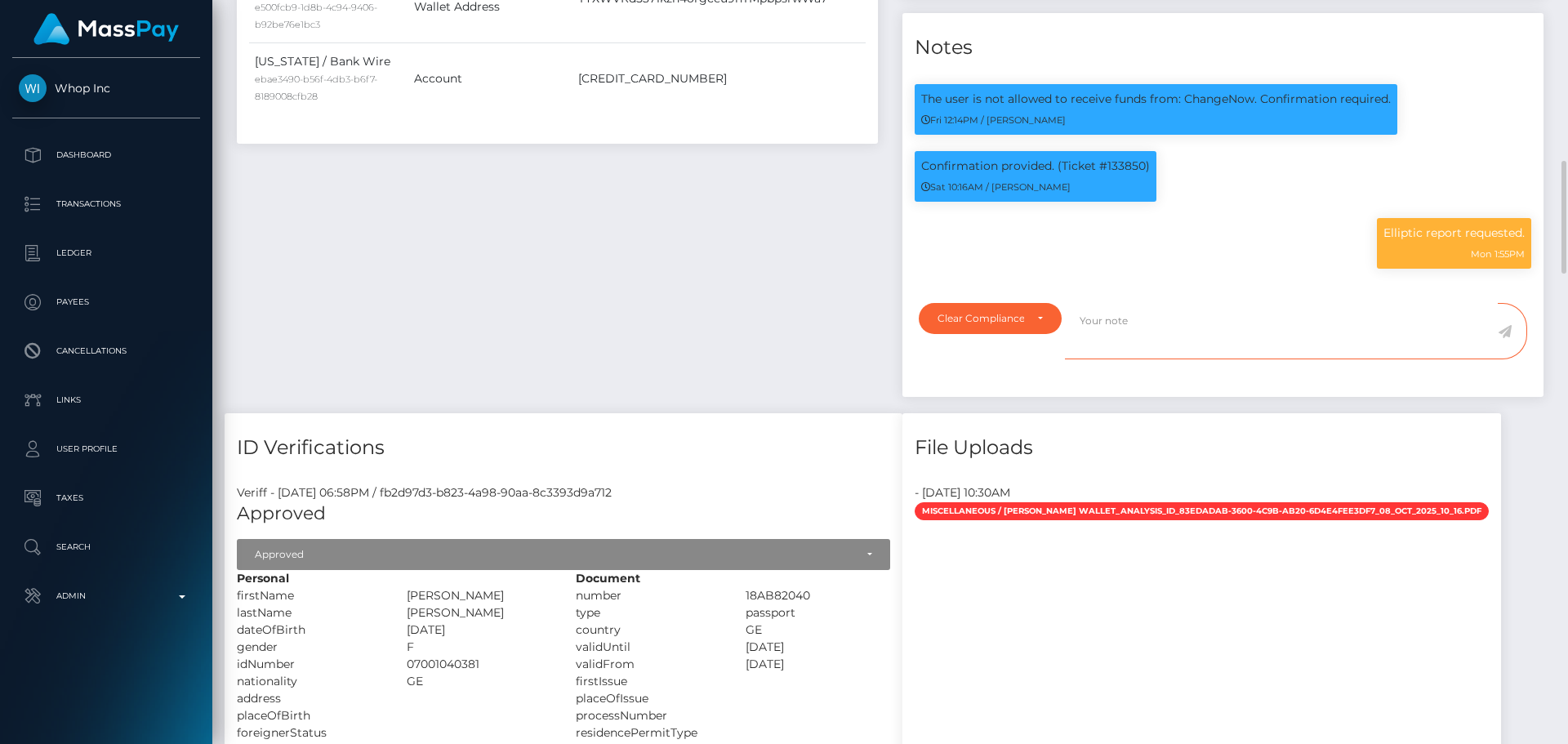
click at [1143, 359] on textarea at bounding box center [1281, 331] width 433 height 56
paste textarea "Elliptic report provided. The payee is not allowed to use their current crypto …"
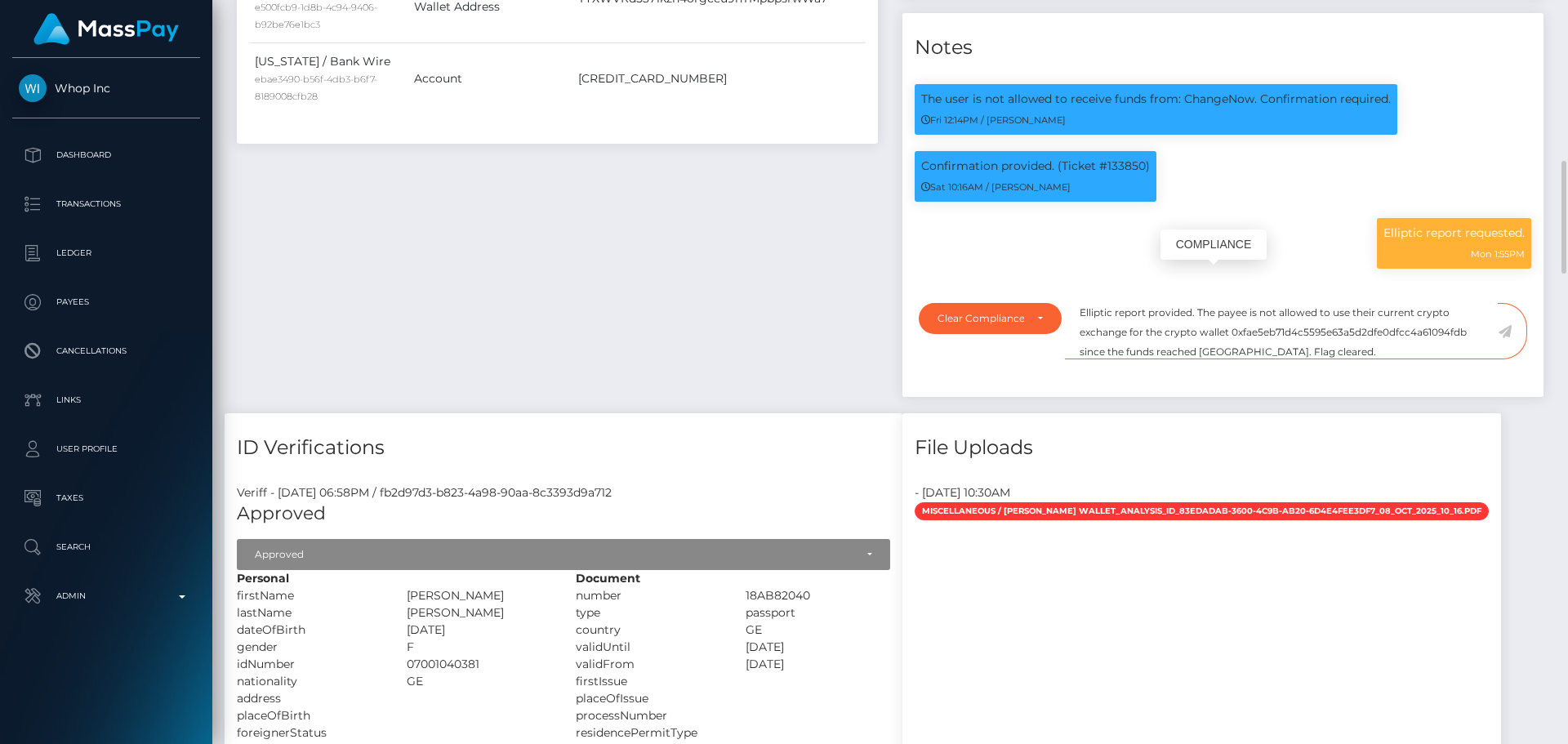
scroll to position [196, 420]
click at [1257, 359] on textarea "Elliptic report provided. The payee is not allowed to use their current crypto …" at bounding box center [1281, 331] width 433 height 56
paste textarea "TYXWVRd5371kzn4orgceu9hTMpbpsrwWa7"
click at [1136, 359] on textarea "Elliptic report provided. The payee is not allowed to use their current crypto …" at bounding box center [1281, 331] width 433 height 56
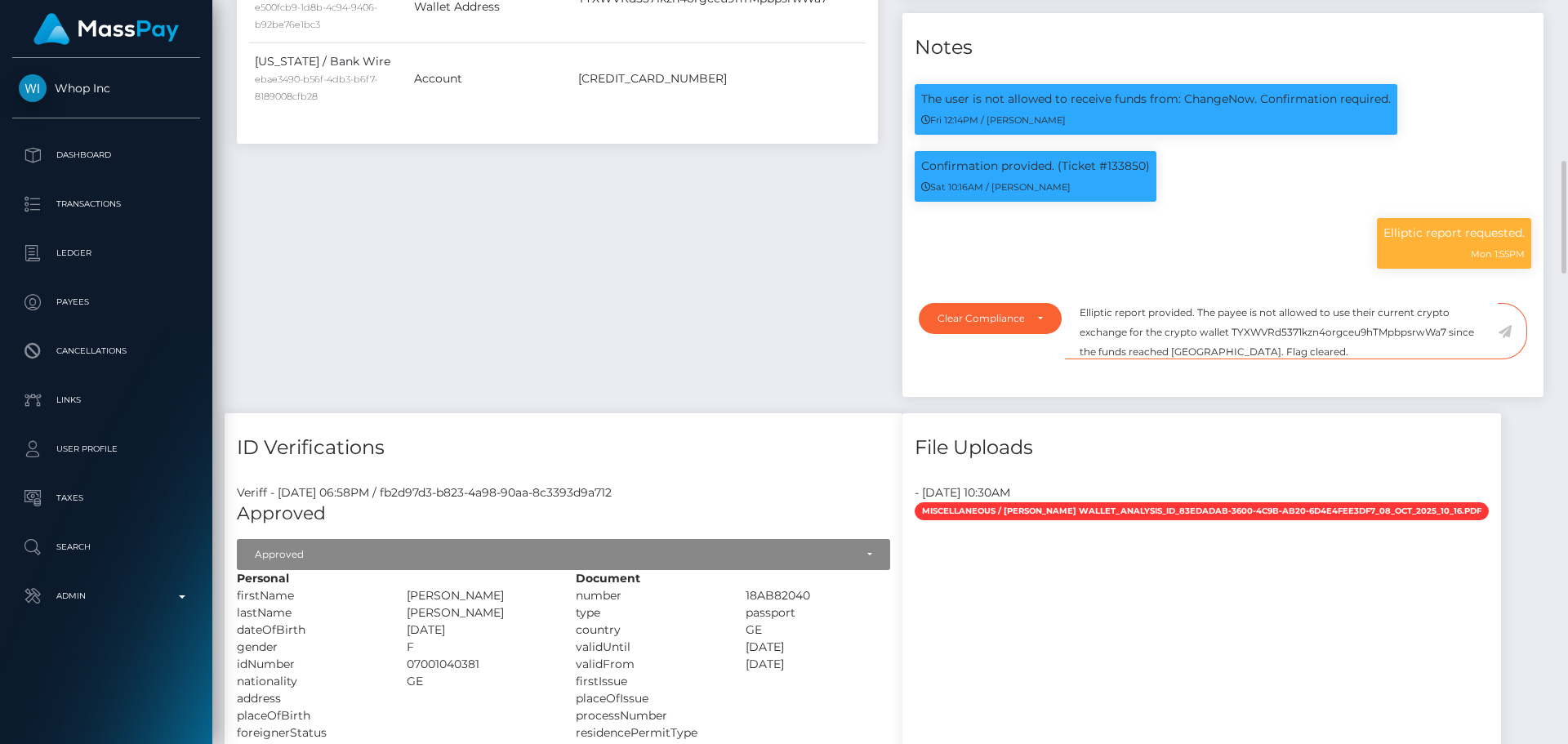
scroll to position [19, 0]
drag, startPoint x: 1136, startPoint y: 398, endPoint x: 1170, endPoint y: 396, distance: 34.1
click at [1170, 359] on textarea "Elliptic report provided. The payee is not allowed to use their current crypto …" at bounding box center [1281, 331] width 433 height 56
click at [1243, 359] on textarea "Elliptic report provided. The payee is not allowed to use their current crypto …" at bounding box center [1281, 331] width 433 height 56
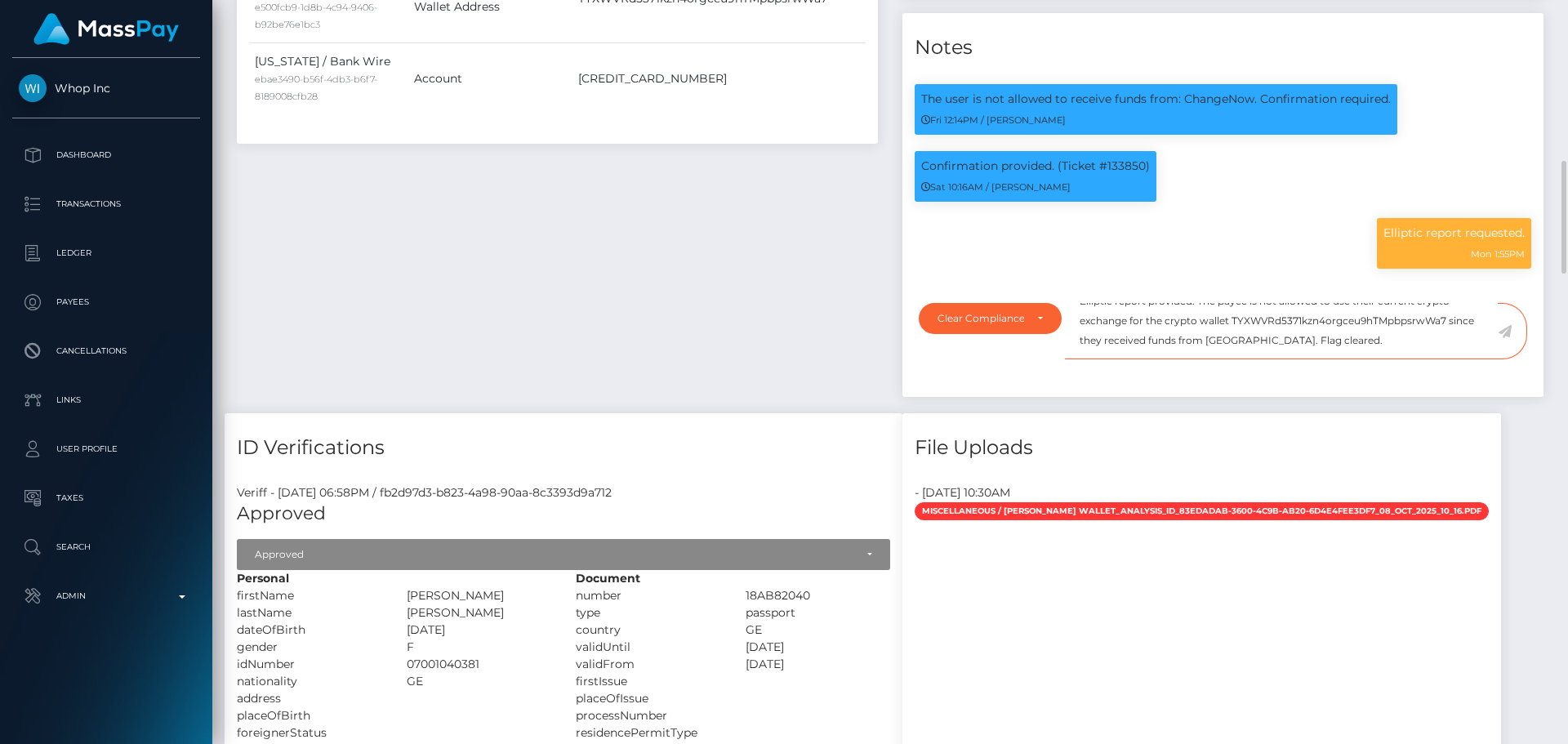
drag, startPoint x: 1243, startPoint y: 396, endPoint x: 1276, endPoint y: 394, distance: 33.1
click at [1276, 359] on textarea "Elliptic report provided. The payee is not allowed to use their current crypto …" at bounding box center [1281, 331] width 433 height 56
paste textarea "ChangeNOW"
click at [1393, 359] on textarea "Elliptic report provided. The payee is not allowed to use their current crypto …" at bounding box center [1281, 331] width 433 height 56
type textarea "Elliptic report provided. The payee is not allowed to use their current crypto …"
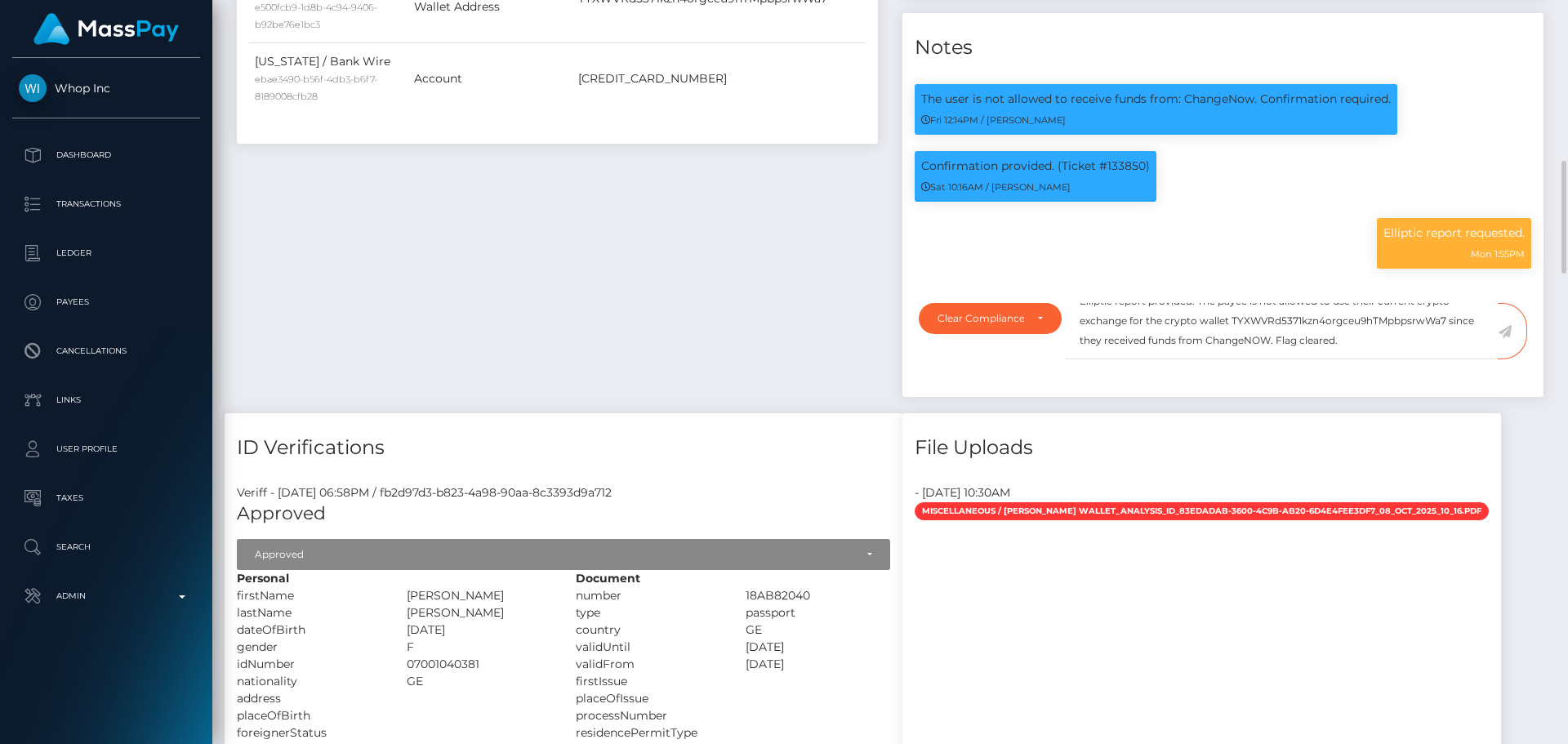
click at [1507, 338] on icon at bounding box center [1505, 331] width 14 height 13
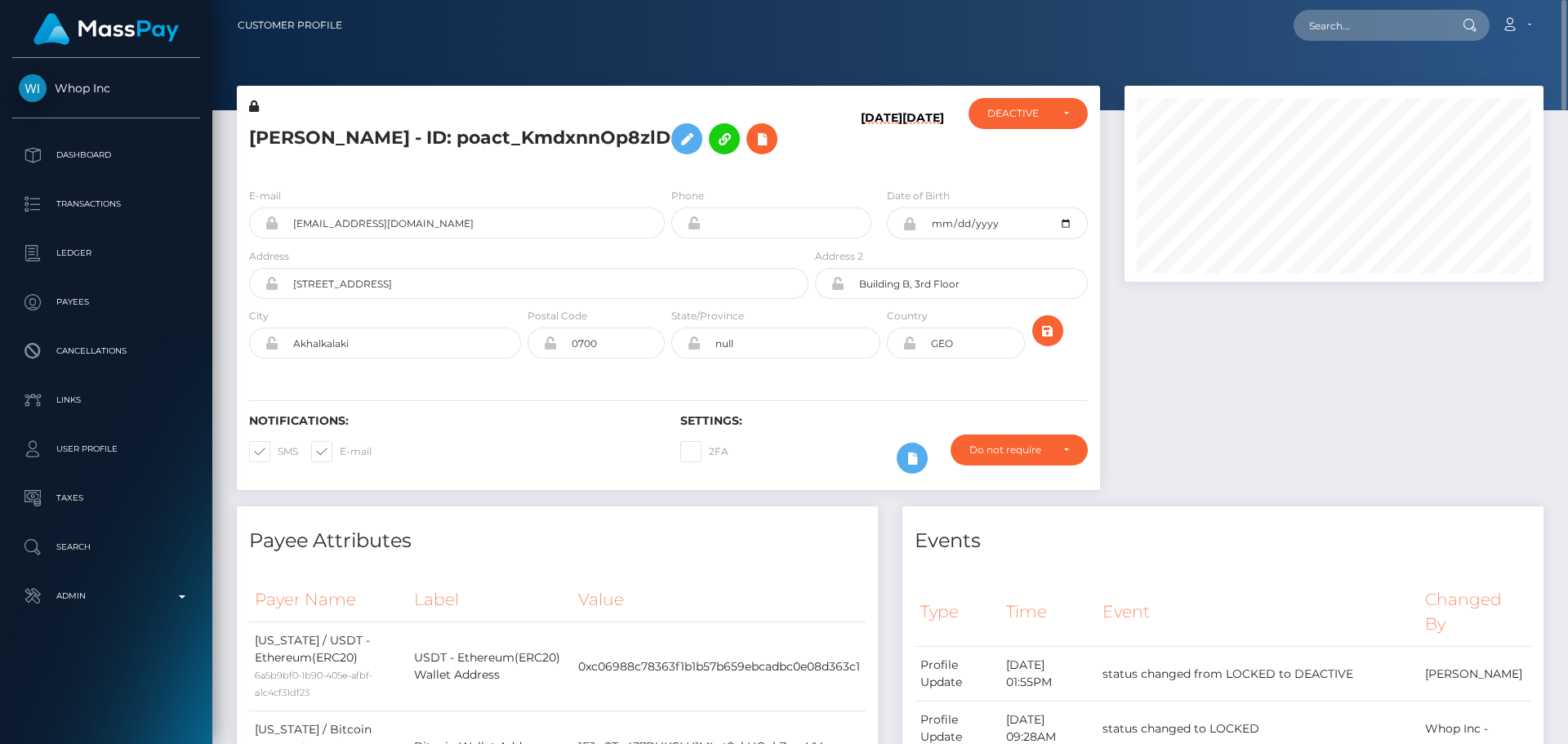
click at [290, 136] on h5 "[PERSON_NAME] - ID: poact_KmdxnnOp8zlD" at bounding box center [524, 139] width 550 height 47
drag, startPoint x: 290, startPoint y: 136, endPoint x: 361, endPoint y: 136, distance: 71.0
click at [361, 136] on h5 "[PERSON_NAME] - ID: poact_KmdxnnOp8zlD" at bounding box center [524, 139] width 550 height 47
copy h5 "[PERSON_NAME]"
drag, startPoint x: 456, startPoint y: 266, endPoint x: 243, endPoint y: 269, distance: 213.0
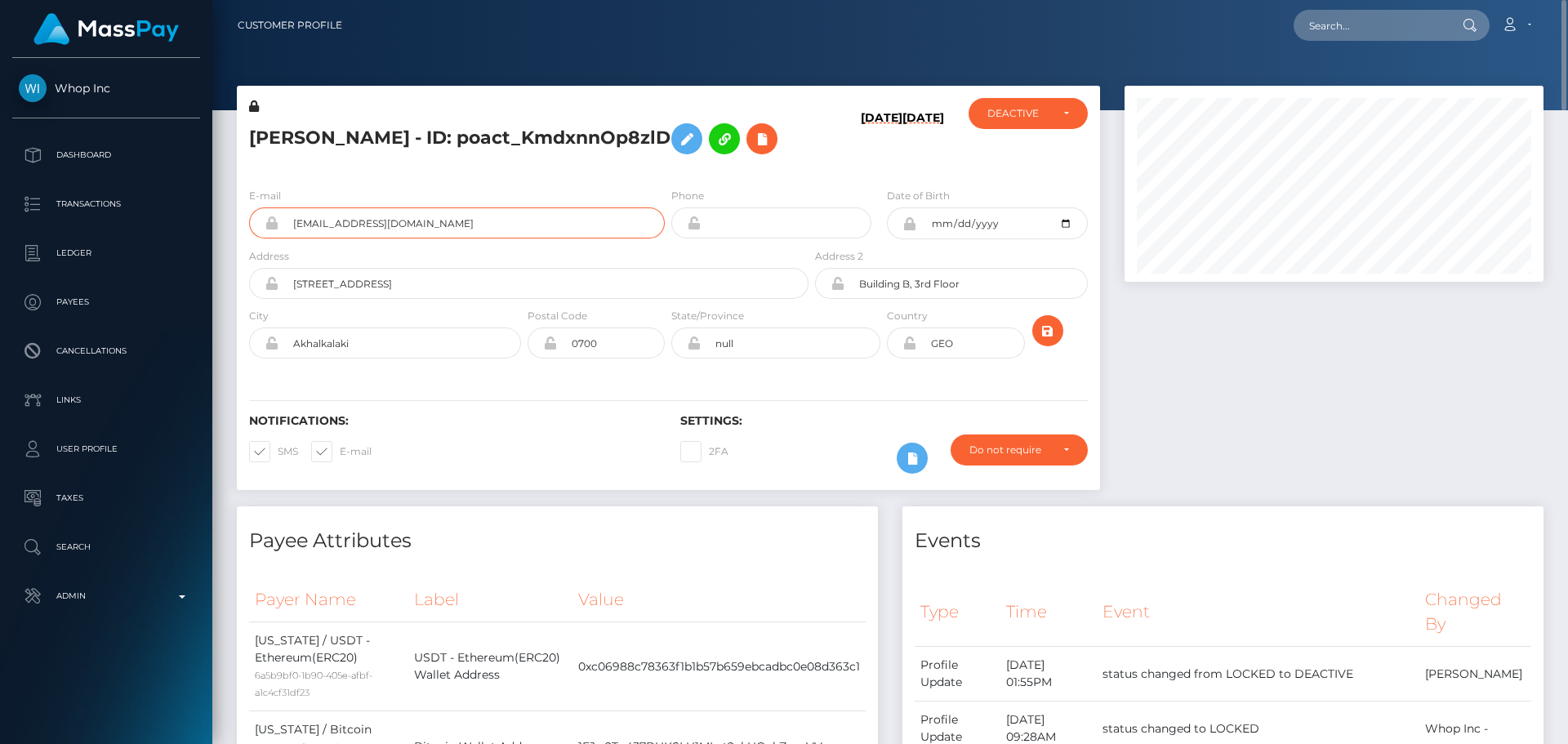
click at [243, 248] on div "E-mail [EMAIL_ADDRESS][DOMAIN_NAME]" at bounding box center [452, 217] width 432 height 61
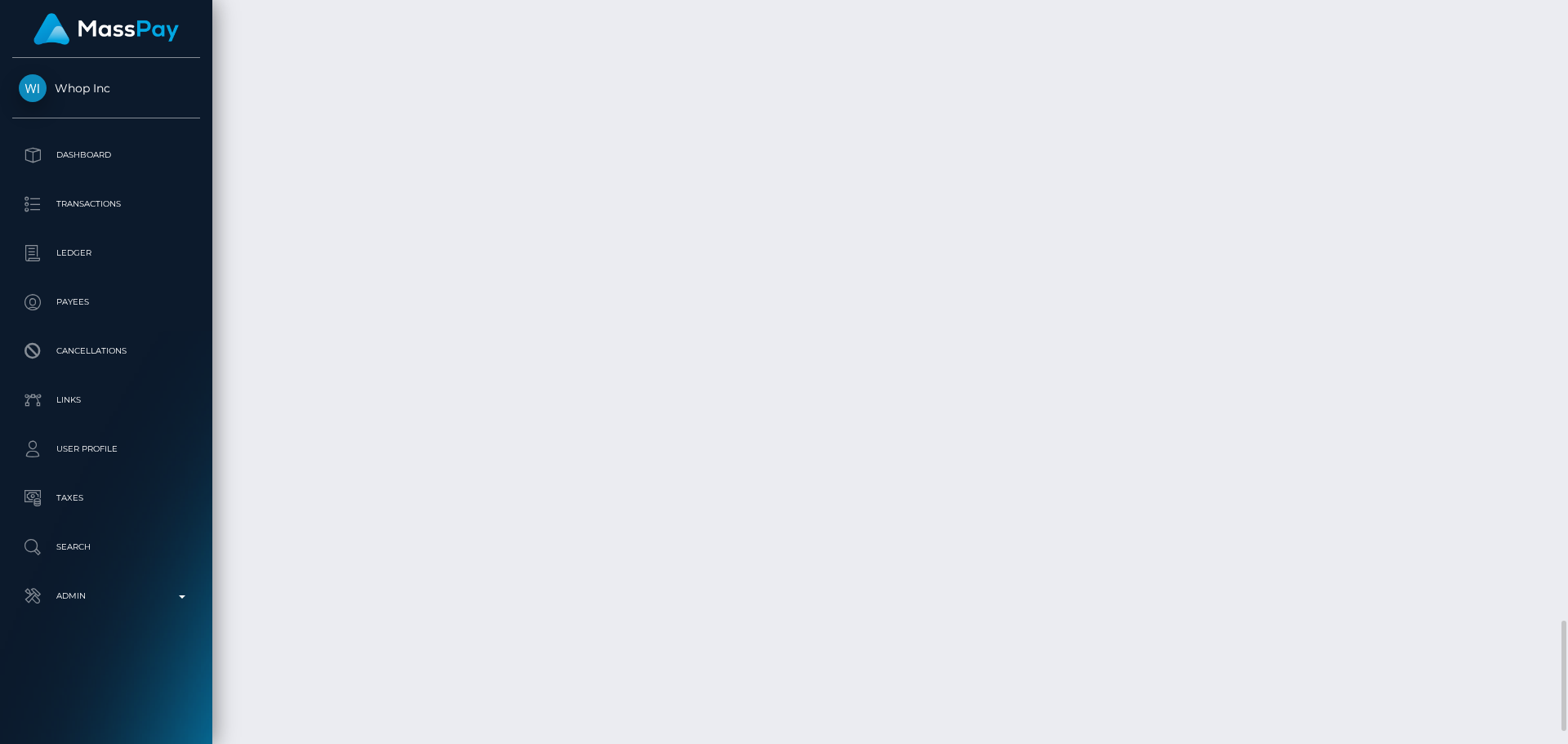
scroll to position [4250, 0]
drag, startPoint x: 1128, startPoint y: 442, endPoint x: 1187, endPoint y: 444, distance: 59.0
copy td "$46.12 USD"
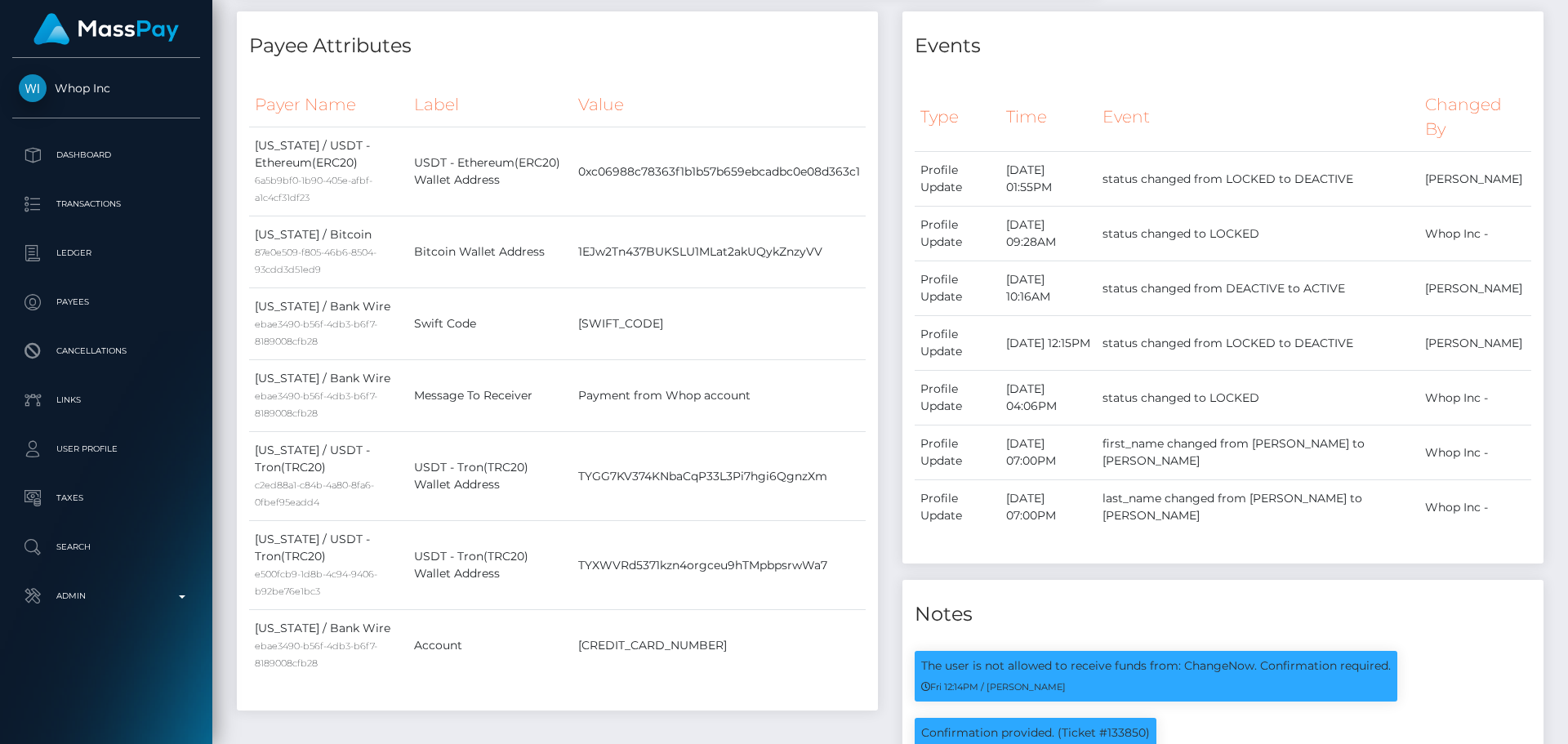
scroll to position [0, 0]
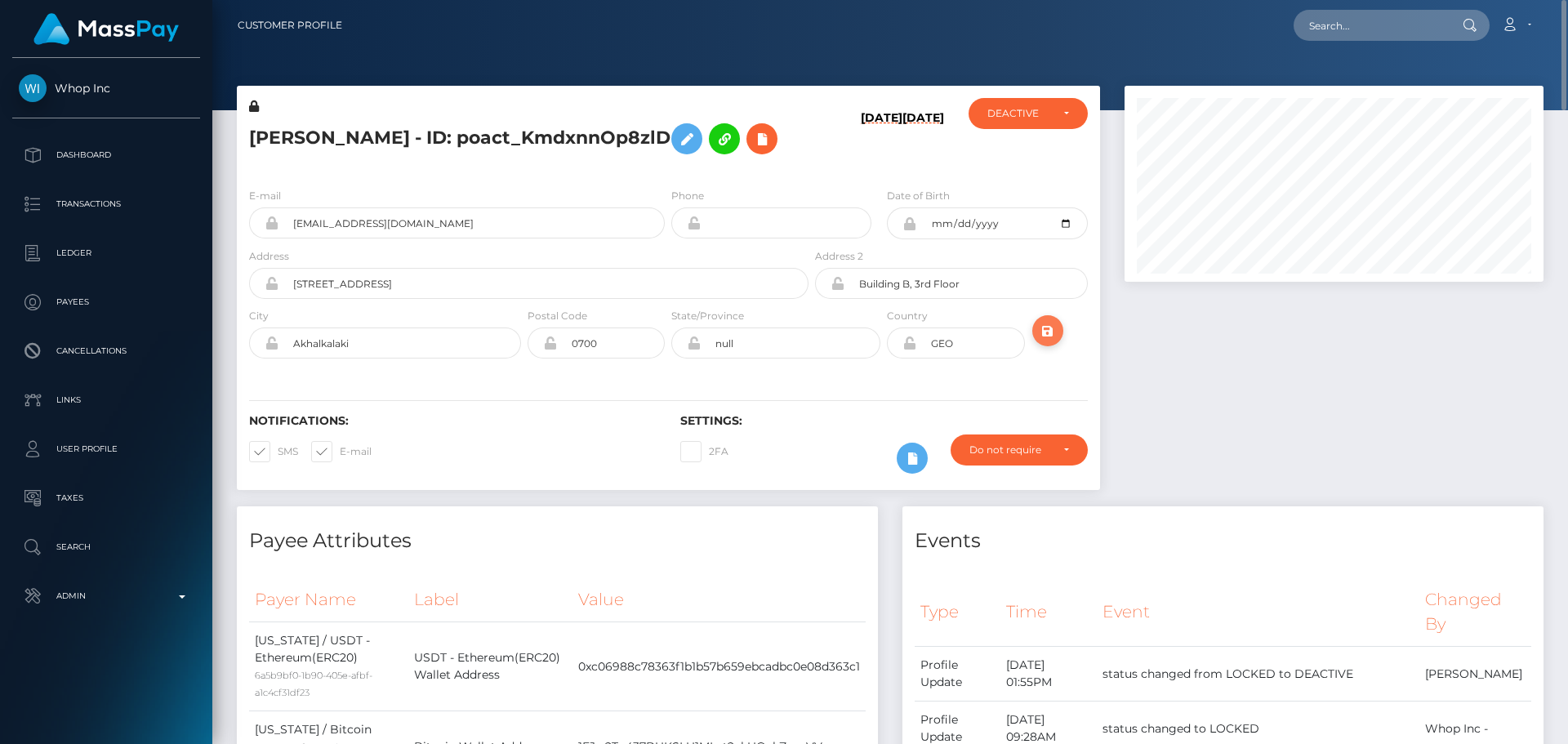
click at [1051, 341] on icon "submit" at bounding box center [1048, 330] width 19 height 20
click at [1347, 18] on input "text" at bounding box center [1370, 25] width 154 height 31
paste input "poact_TEK6kKG0Agc6"
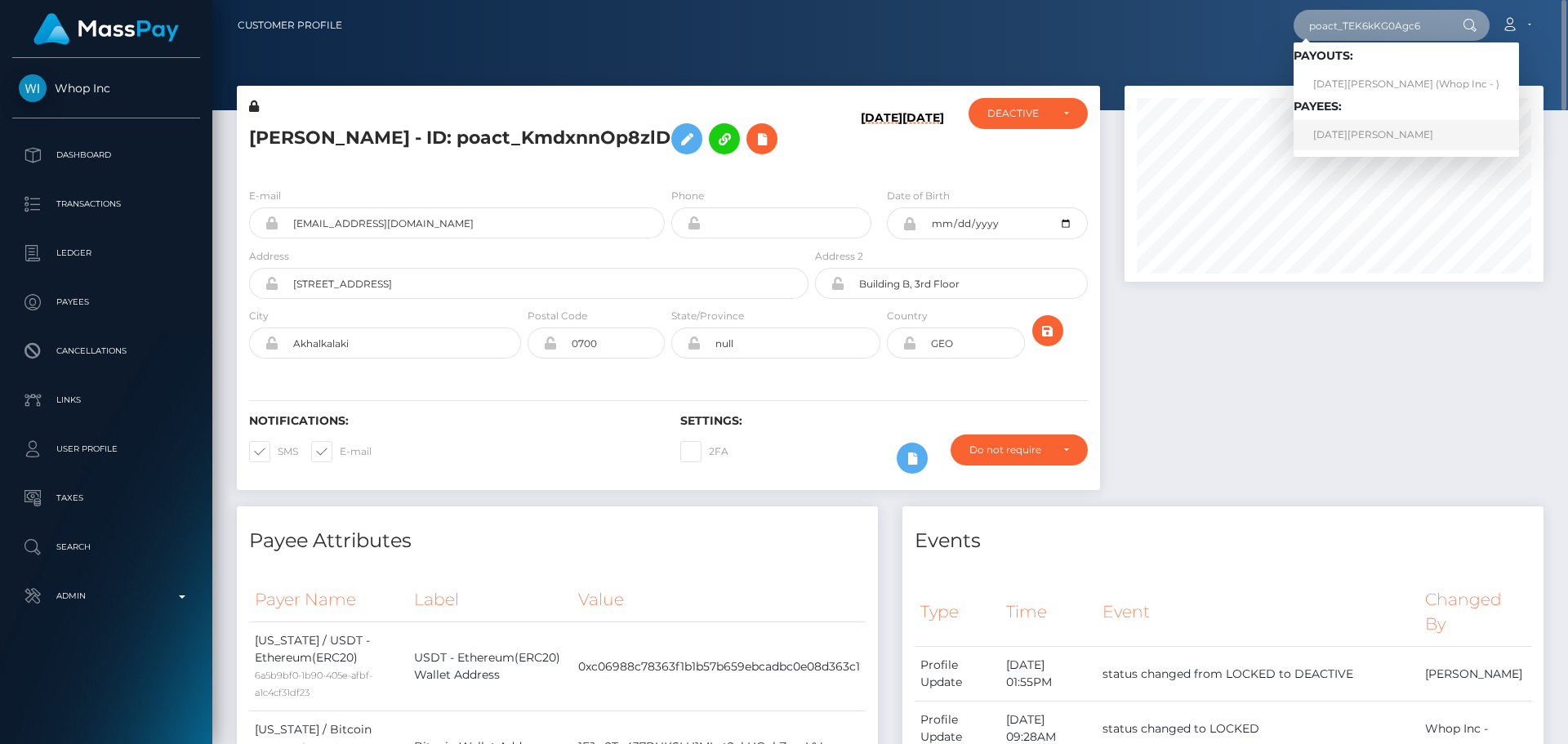
type input "poact_TEK6kKG0Agc6"
click at [1377, 137] on link "NOEL MAGNUS KOLBEL" at bounding box center [1406, 135] width 225 height 30
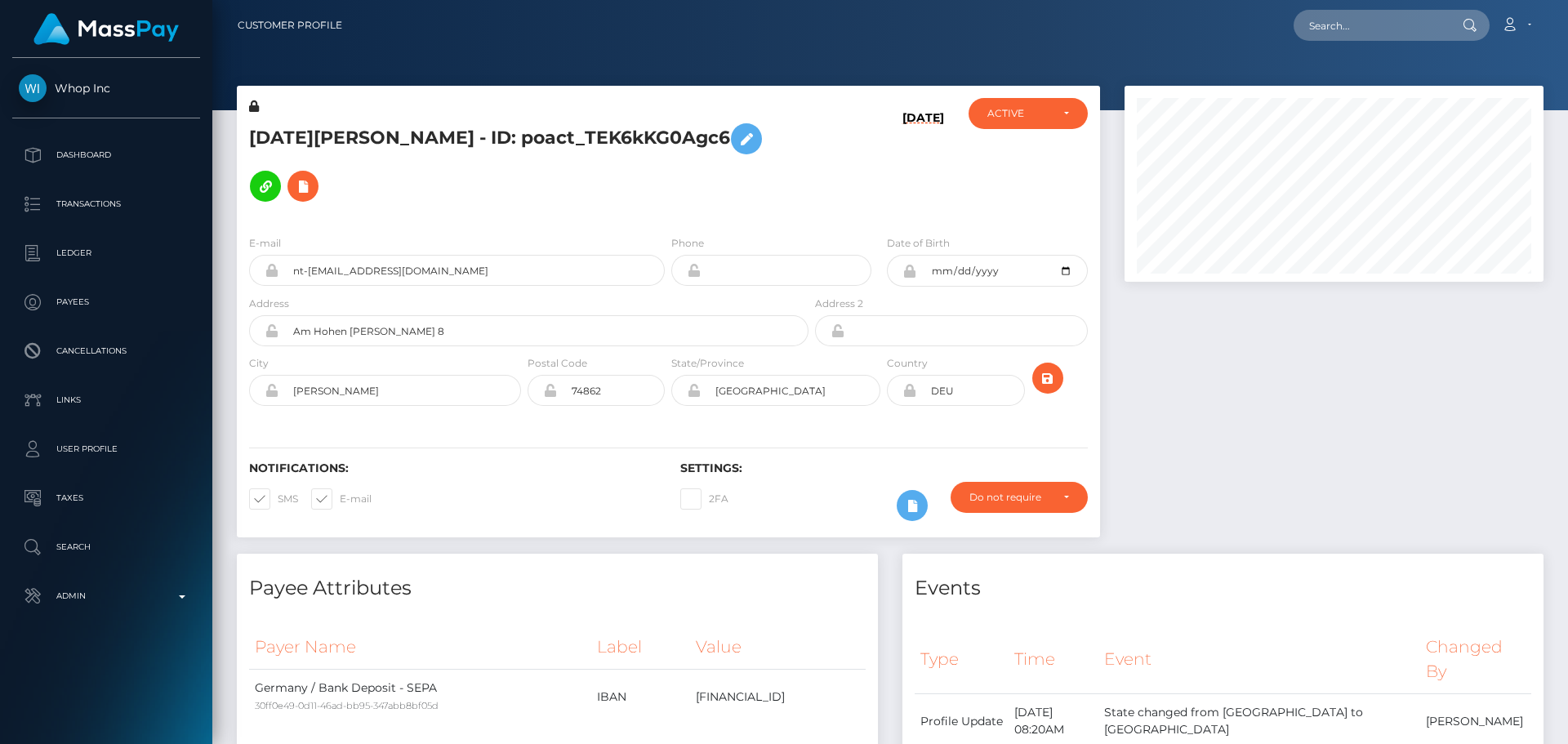
scroll to position [196, 420]
click at [853, 177] on div "[DATE]" at bounding box center [884, 160] width 144 height 124
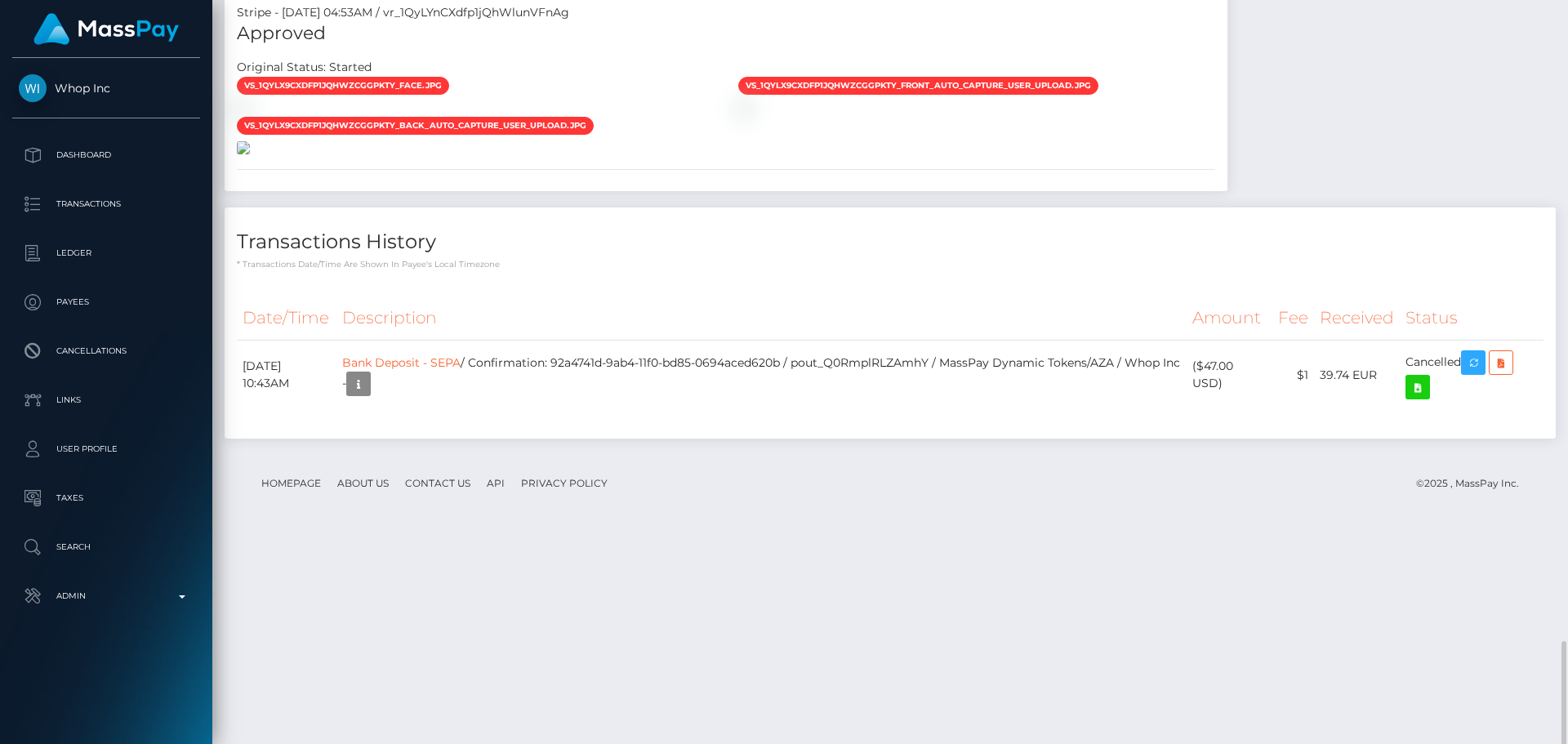
scroll to position [1671, 0]
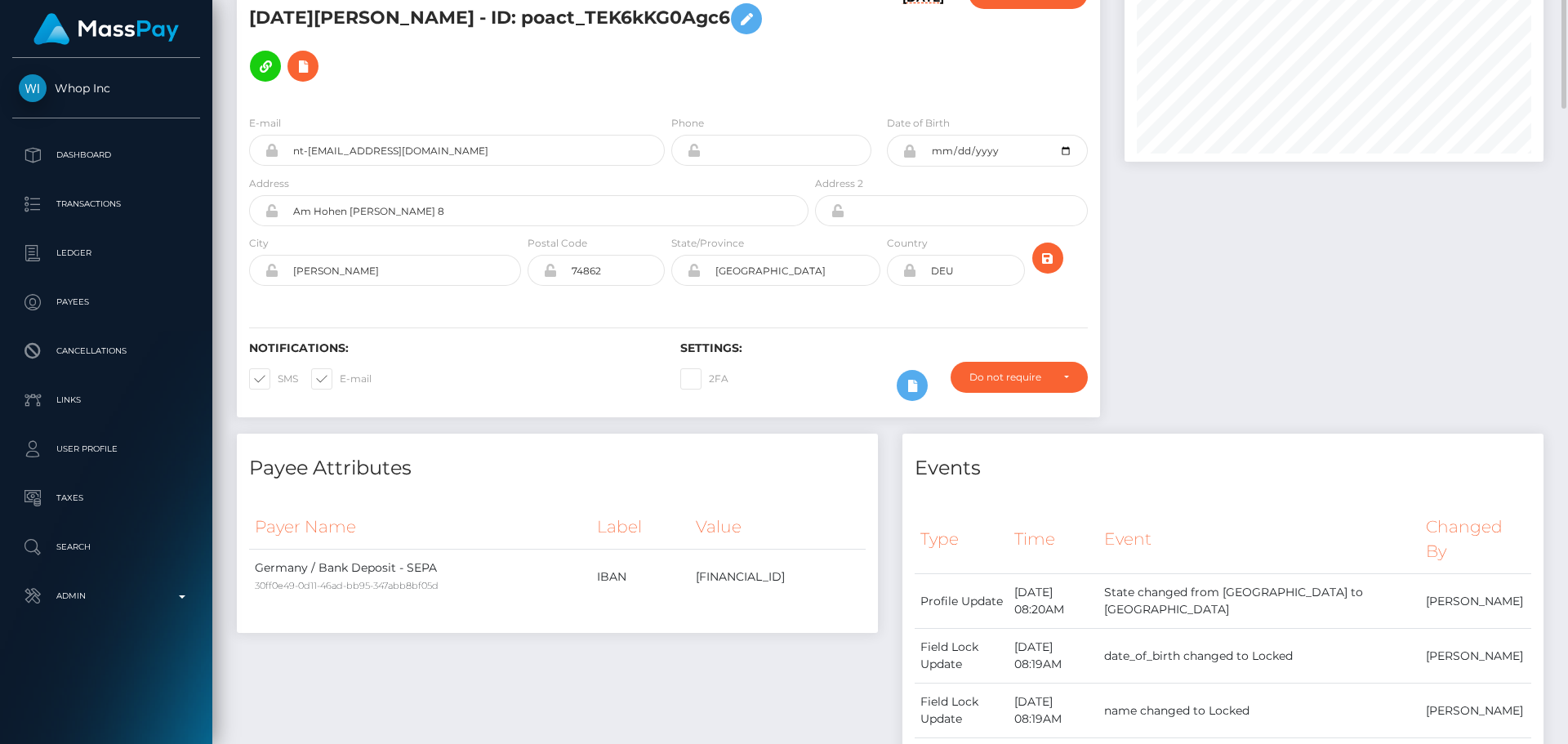
scroll to position [0, 0]
